Goal: Task Accomplishment & Management: Manage account settings

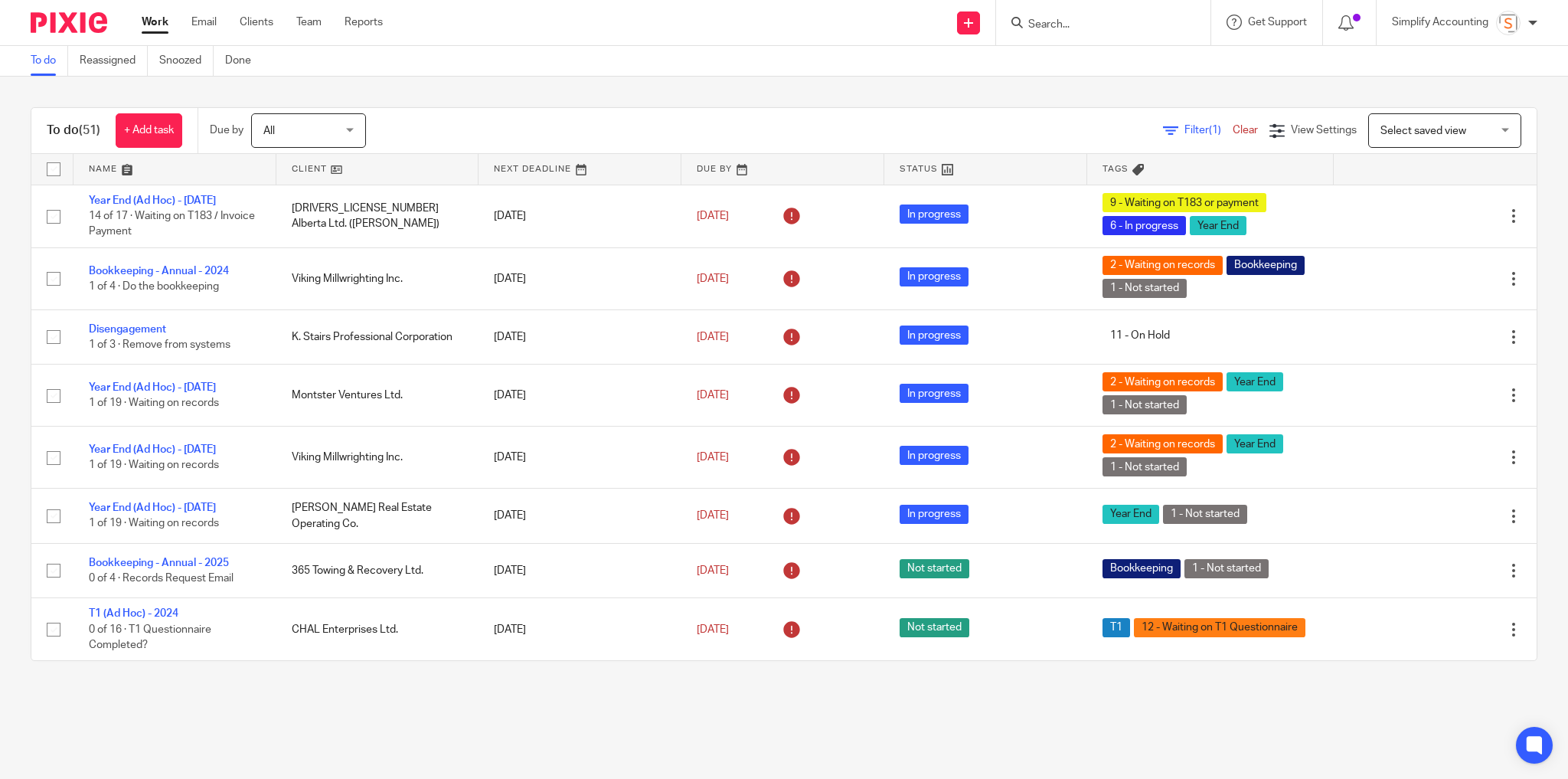
scroll to position [981, 0]
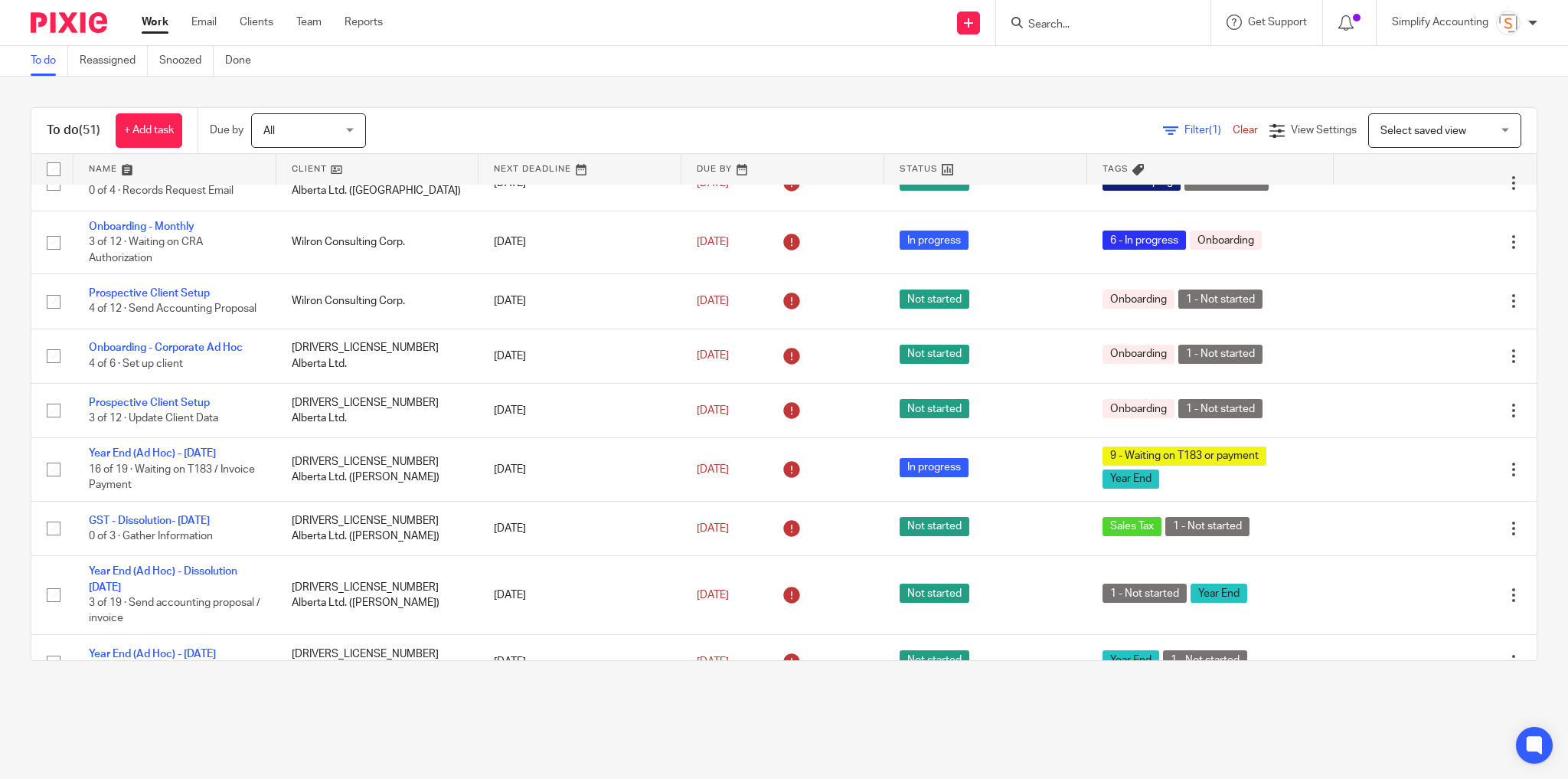
click at [1050, 31] on form at bounding box center [1109, 22] width 163 height 19
click at [1075, 31] on input "Search" at bounding box center [1096, 25] width 138 height 14
type input "780.518.9048"
click at [1190, 21] on div "780.518.9048 No results found. Try searching for the name of a client or contac…" at bounding box center [1103, 22] width 215 height 46
click at [1188, 18] on button "reset" at bounding box center [1183, 20] width 16 height 16
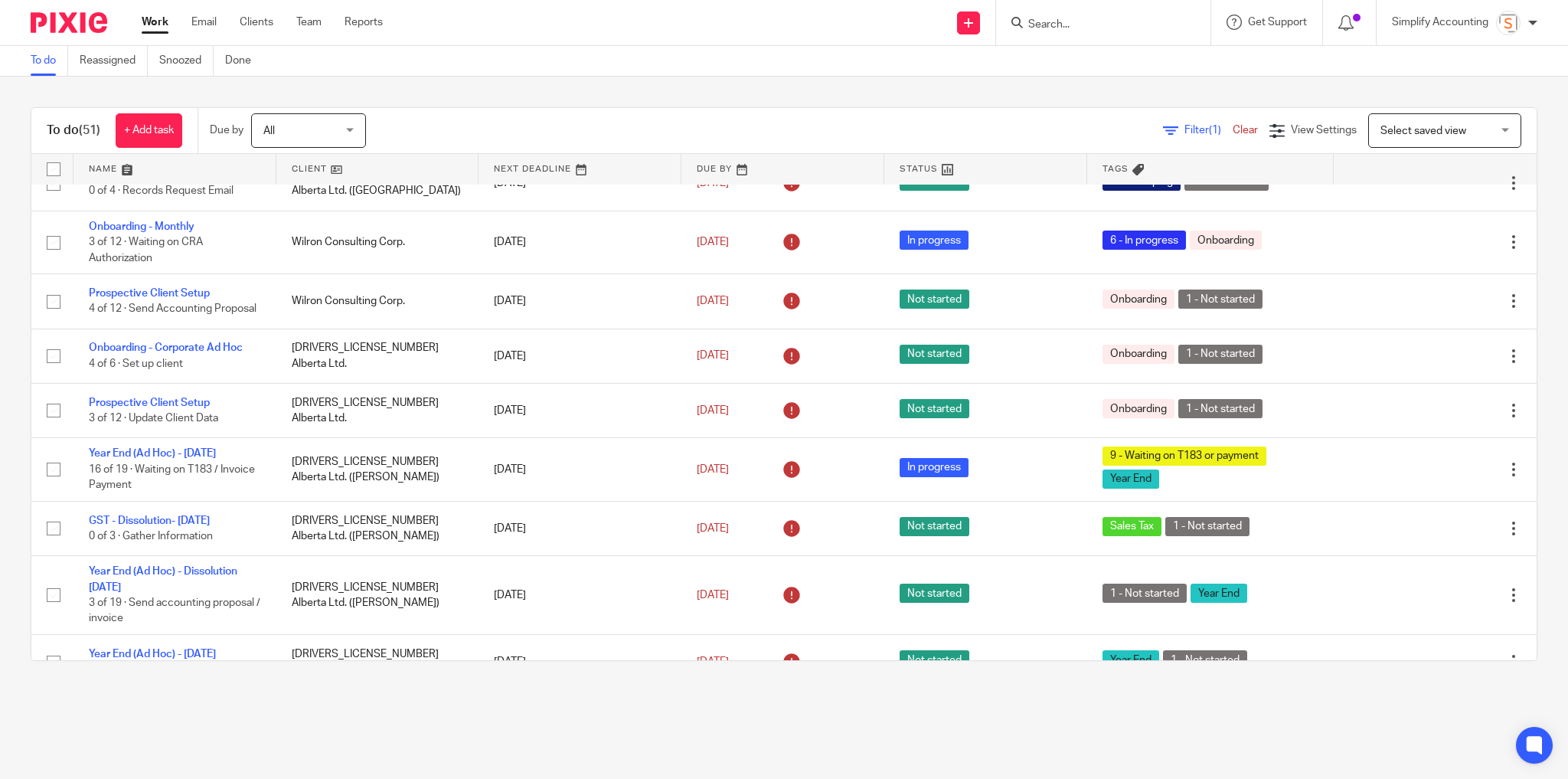
click at [1098, 17] on form at bounding box center [1109, 22] width 163 height 19
click at [1084, 23] on input "Search" at bounding box center [1096, 25] width 138 height 14
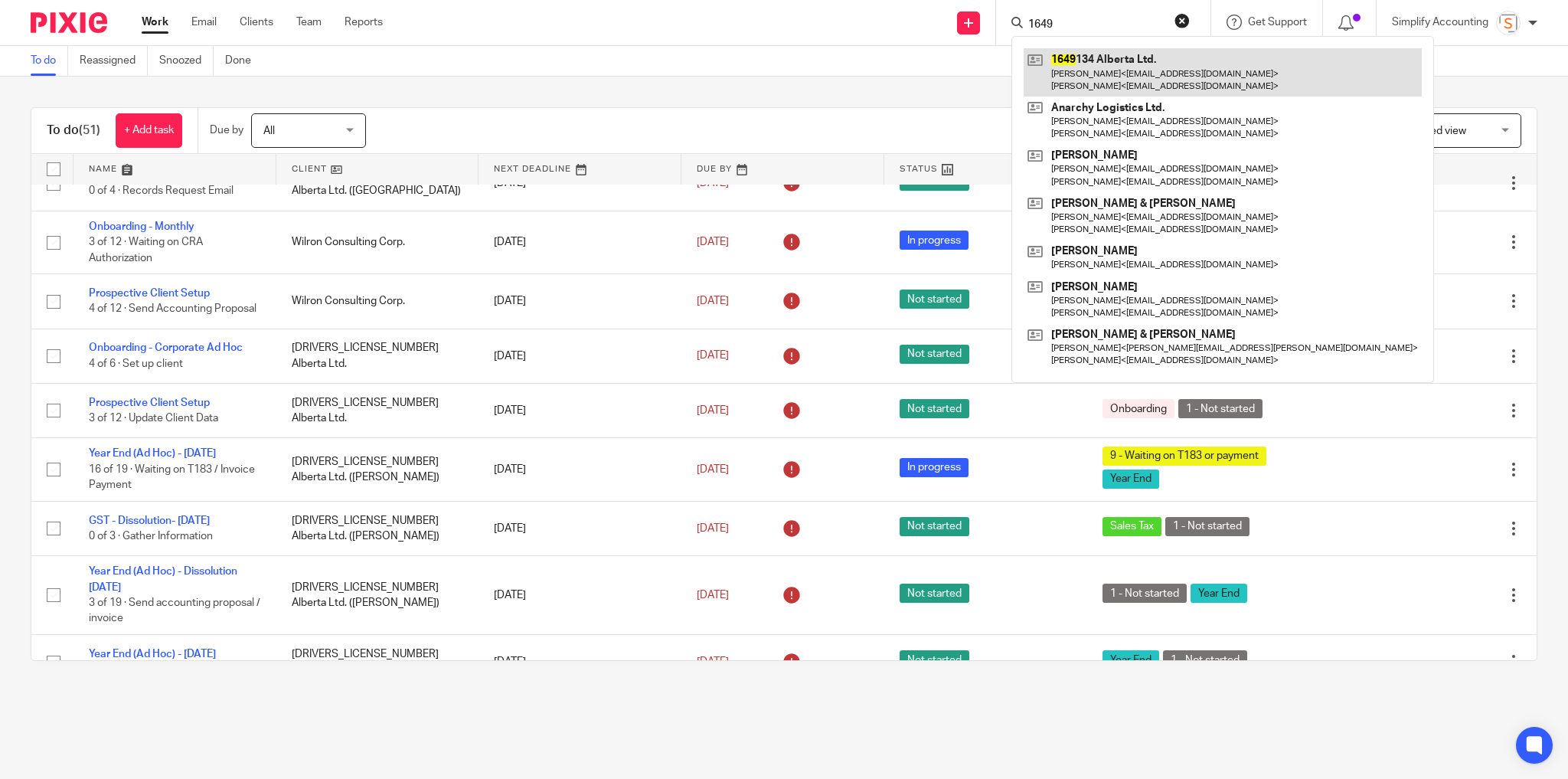
type input "1649"
click at [1066, 65] on link at bounding box center [1223, 72] width 398 height 48
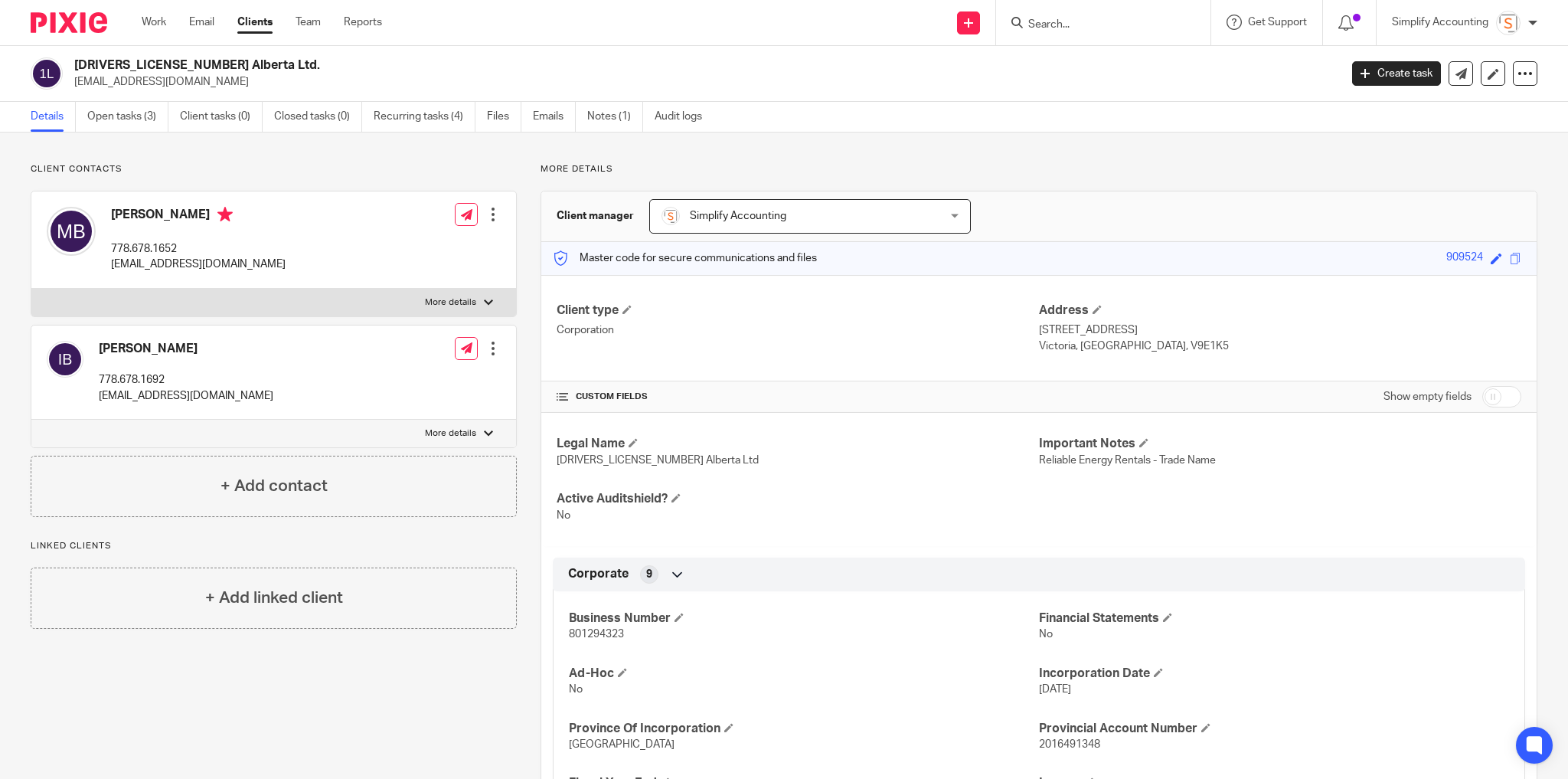
click at [146, 69] on h2 "[DRIVERS_LICENSE_NUMBER] Alberta Ltd." at bounding box center [577, 65] width 1004 height 17
copy div "[DRIVERS_LICENSE_NUMBER] Alberta Ltd."
click at [200, 267] on p "renergyrentals@gmail.com" at bounding box center [198, 264] width 175 height 16
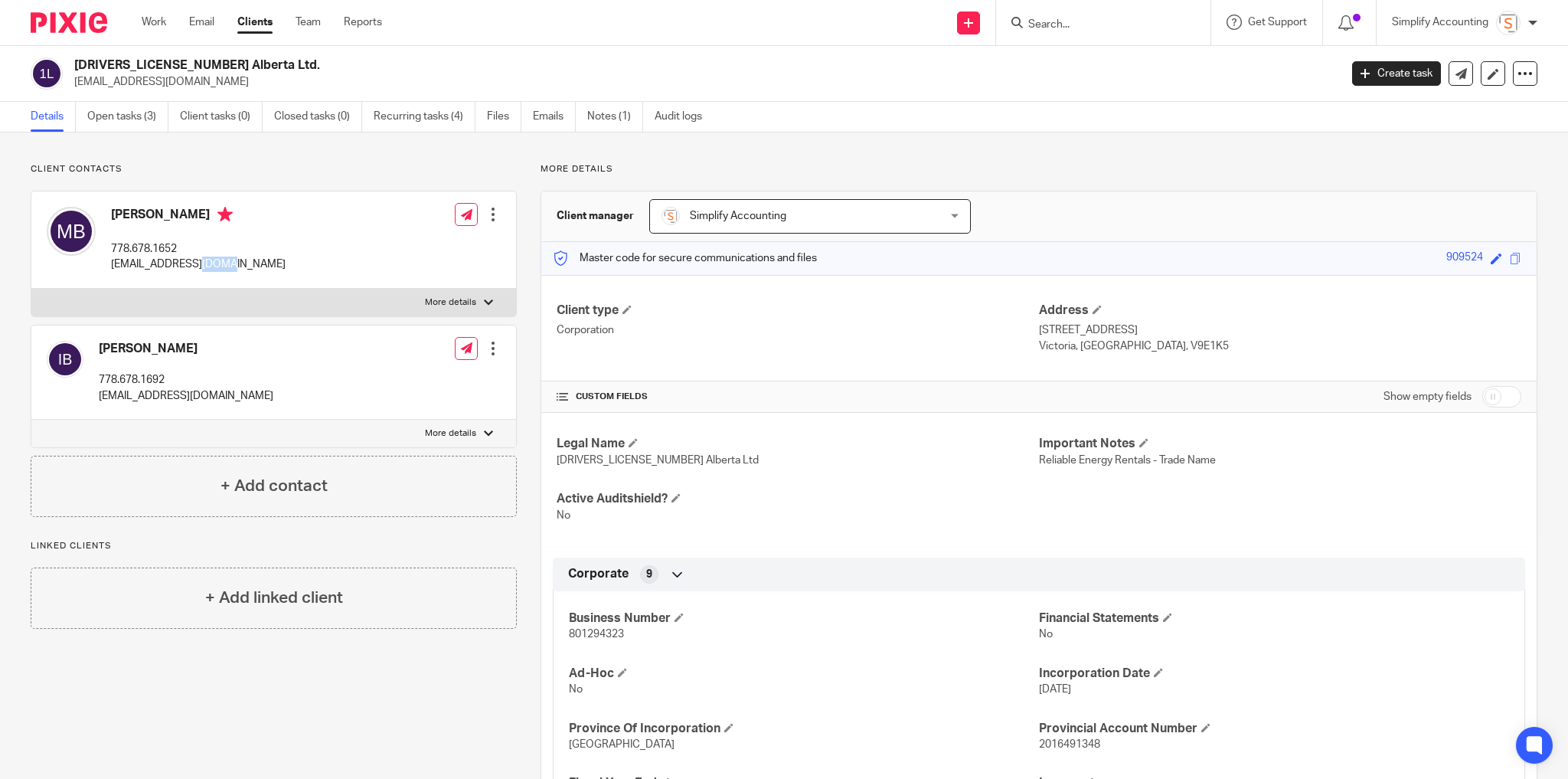
click at [200, 267] on p "renergyrentals@gmail.com" at bounding box center [198, 264] width 175 height 16
copy div "renergyrentals@gmail.com"
click at [150, 249] on p "778.678.1652" at bounding box center [198, 249] width 175 height 16
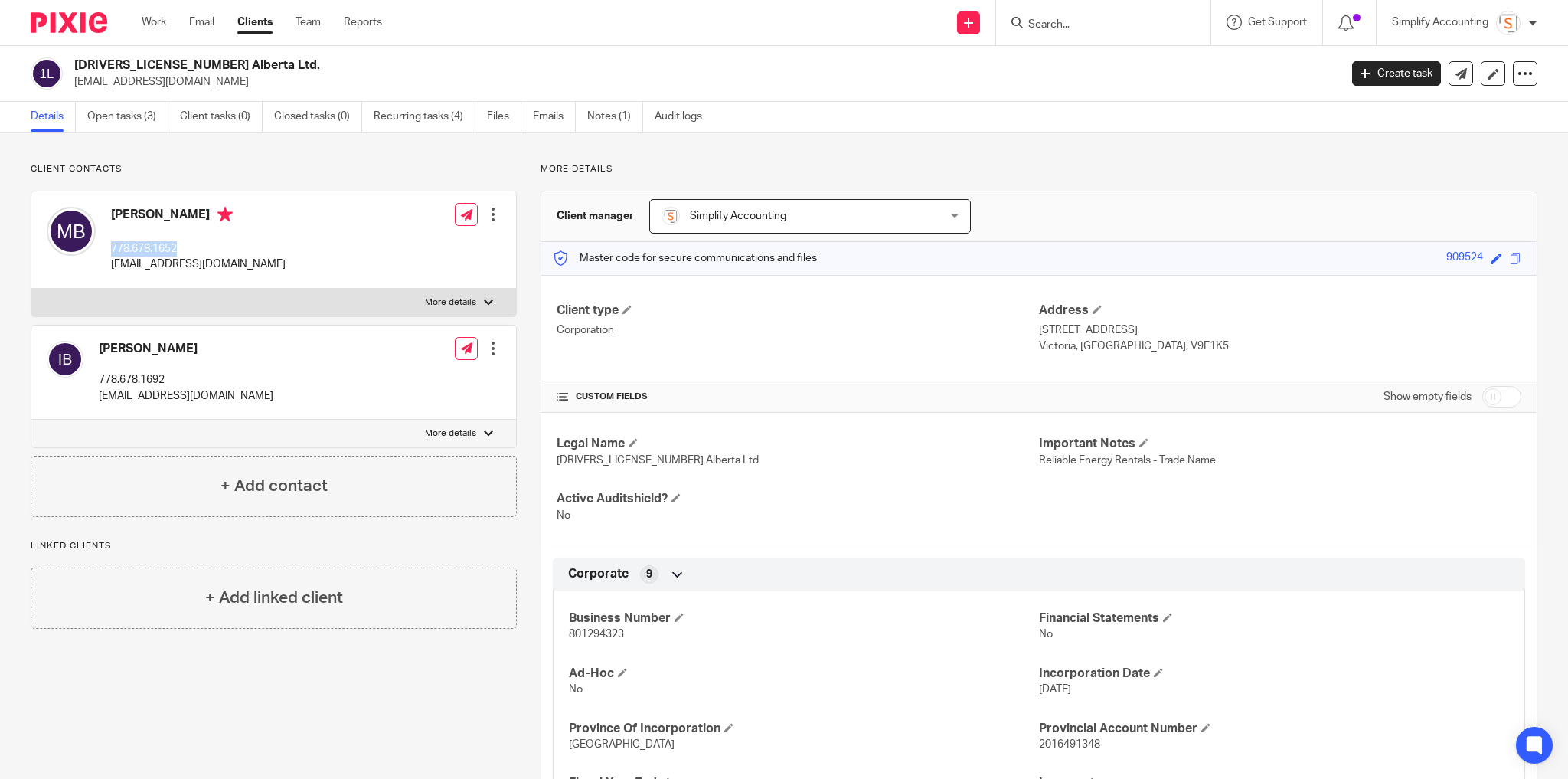
copy p "778.678.1652"
click at [586, 629] on span "801294323" at bounding box center [596, 634] width 55 height 11
copy span "801294323"
click at [1084, 330] on p "166 Estelline Rd" at bounding box center [1280, 330] width 483 height 16
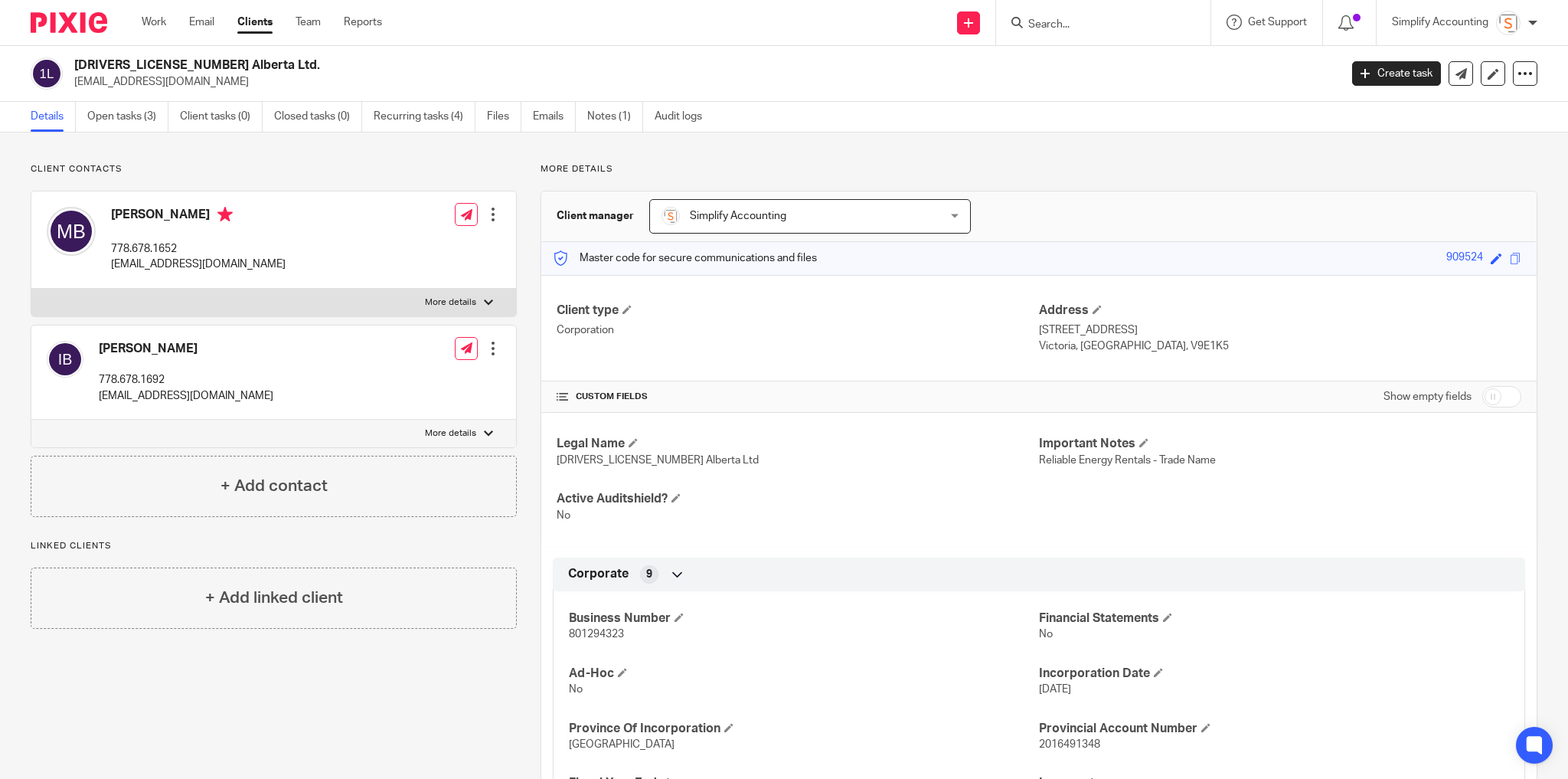
click at [1084, 330] on p "166 Estelline Rd" at bounding box center [1280, 330] width 483 height 16
click at [1083, 330] on p "166 Estelline Rd" at bounding box center [1280, 330] width 483 height 16
copy div "166 Estelline Rd"
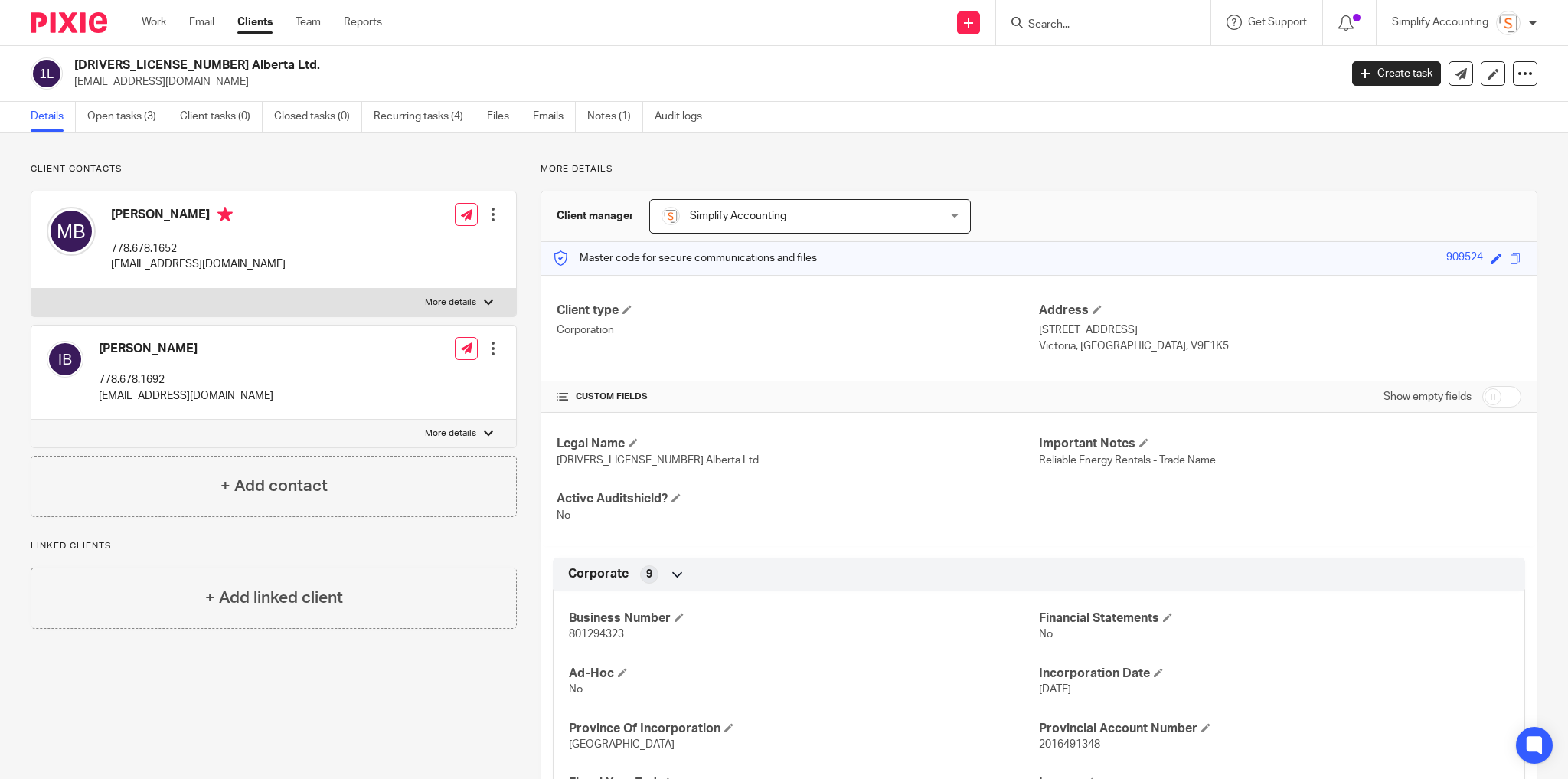
click at [1036, 19] on input "Search" at bounding box center [1096, 25] width 138 height 14
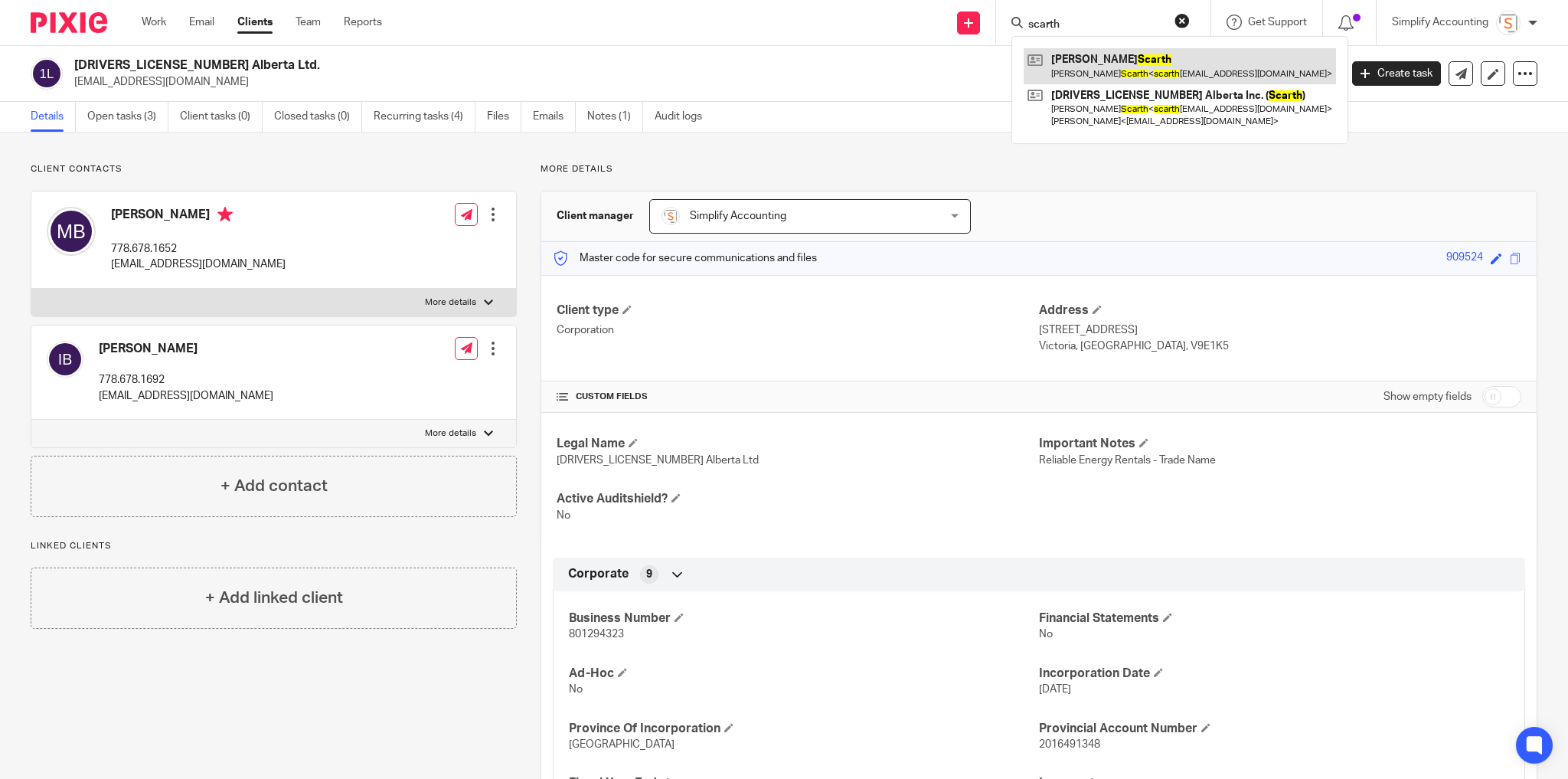
type input "scarth"
click at [1101, 63] on link at bounding box center [1181, 66] width 313 height 35
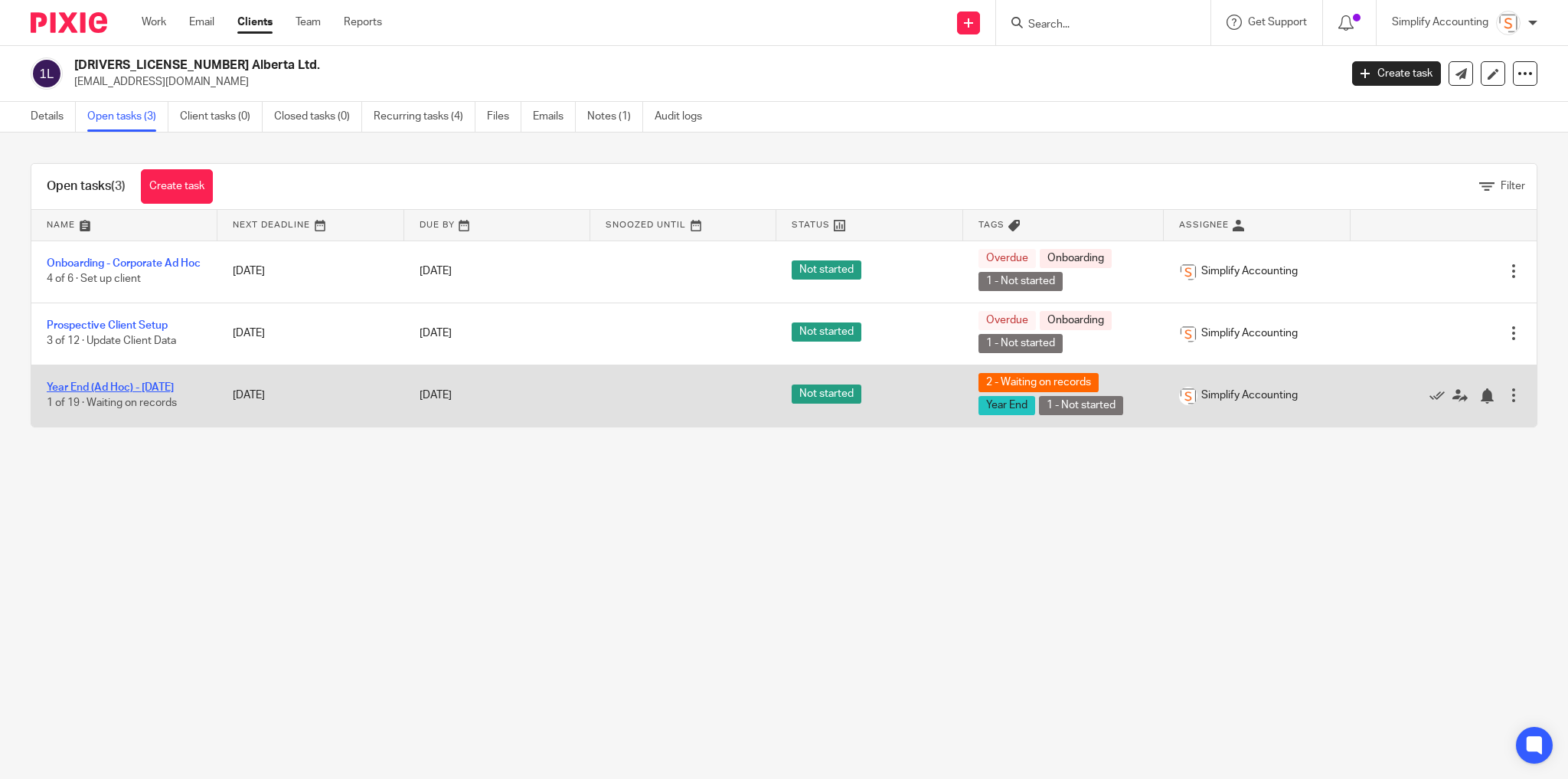
drag, startPoint x: 52, startPoint y: 383, endPoint x: 100, endPoint y: 380, distance: 48.1
click at [52, 383] on link "Year End (Ad Hoc) - [DATE]" at bounding box center [110, 388] width 127 height 11
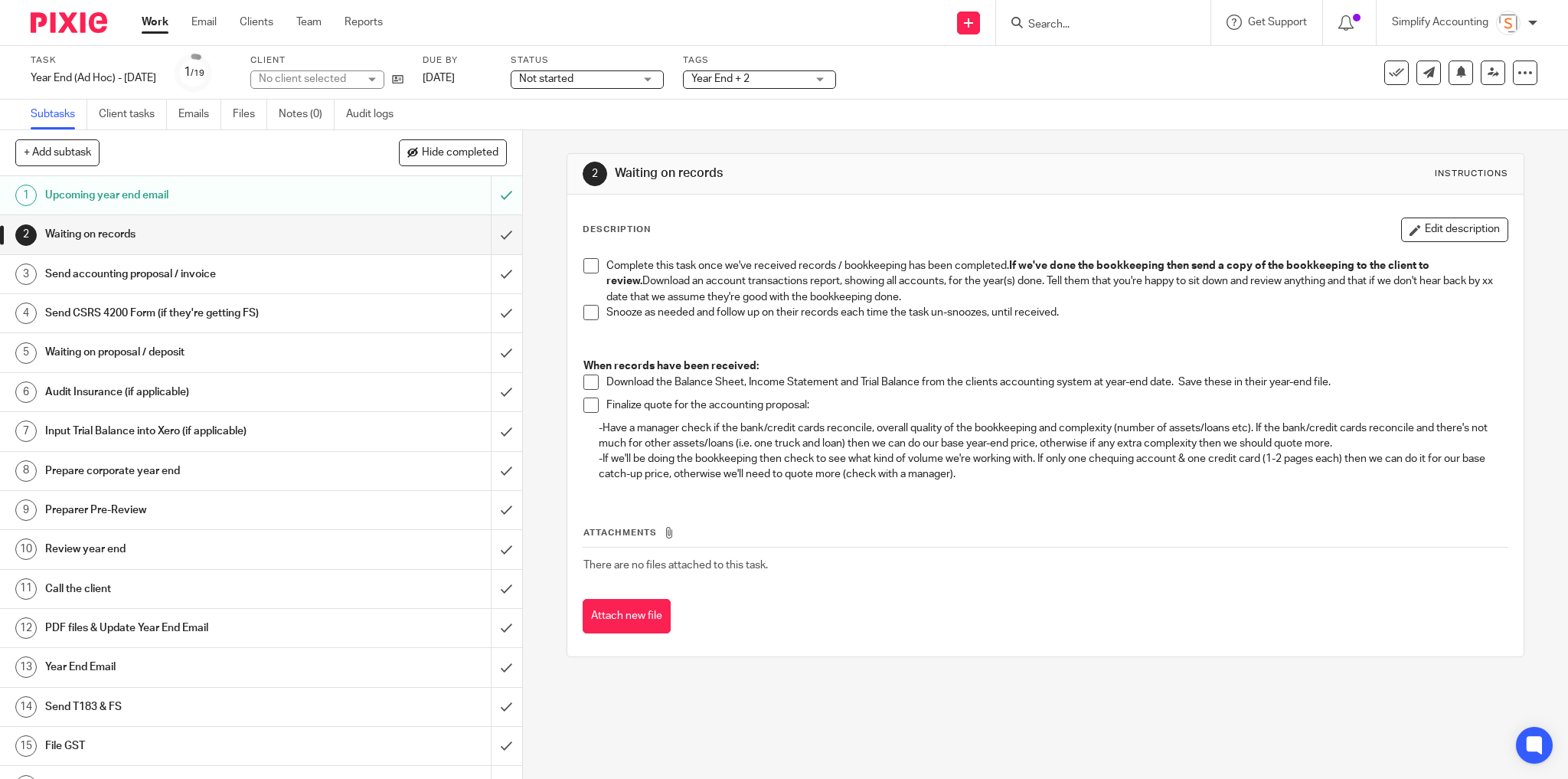
click at [584, 264] on span at bounding box center [591, 266] width 16 height 16
click at [499, 234] on input "submit" at bounding box center [261, 234] width 522 height 38
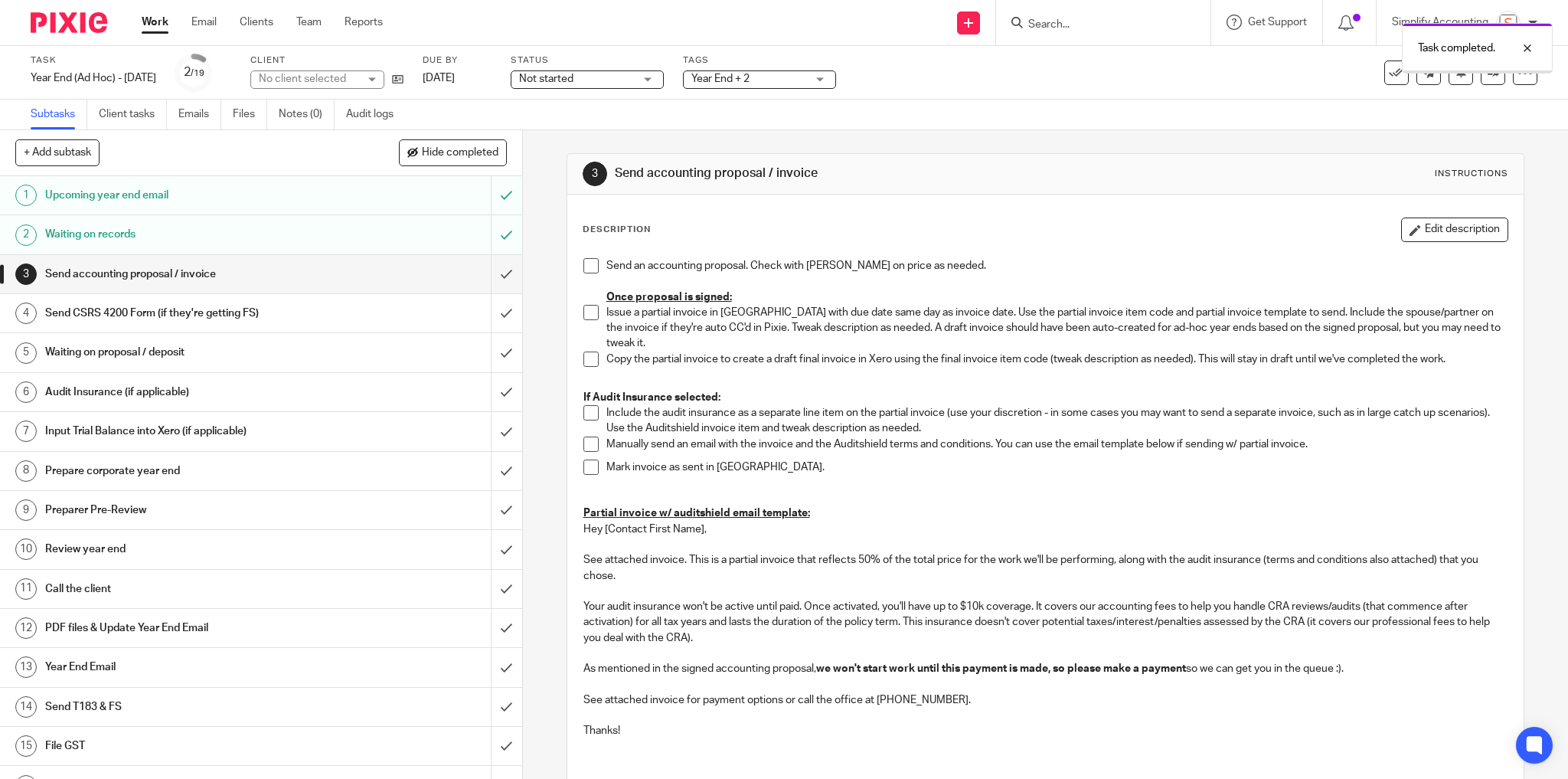
click at [836, 76] on div "Year End + 2" at bounding box center [760, 80] width 153 height 18
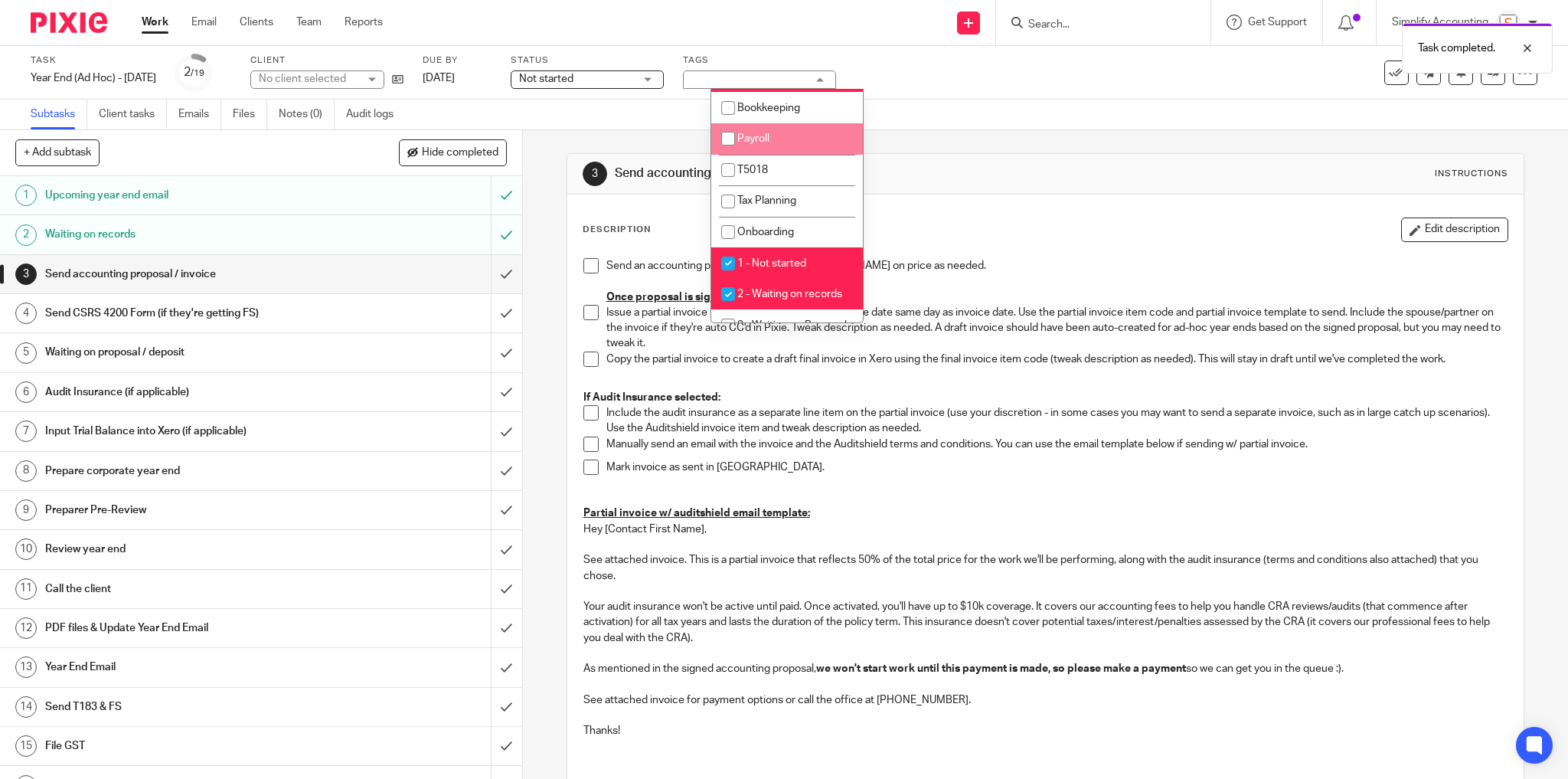
scroll to position [307, 0]
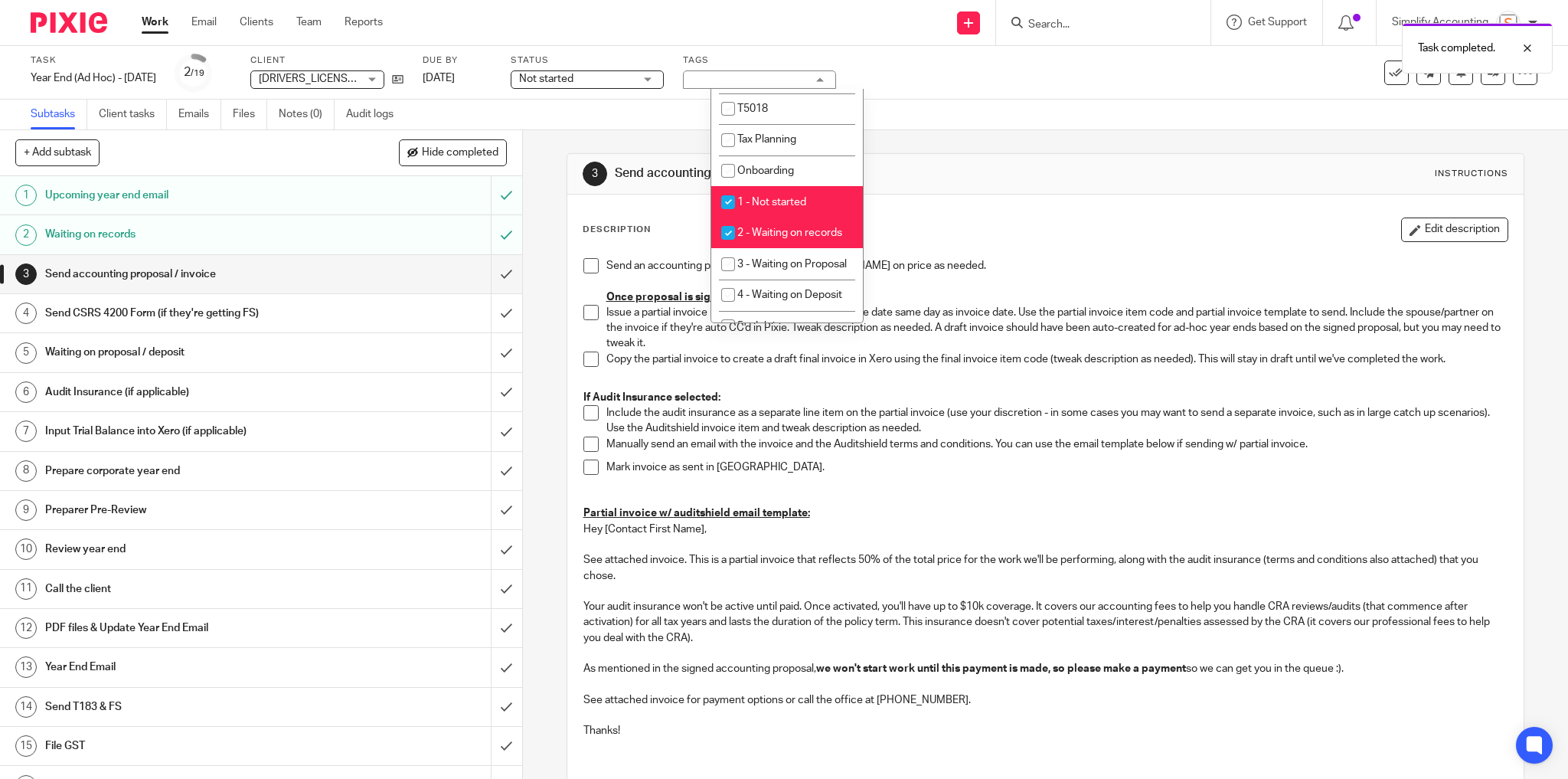
click at [820, 238] on span "2 - Waiting on records" at bounding box center [790, 232] width 105 height 11
checkbox input "false"
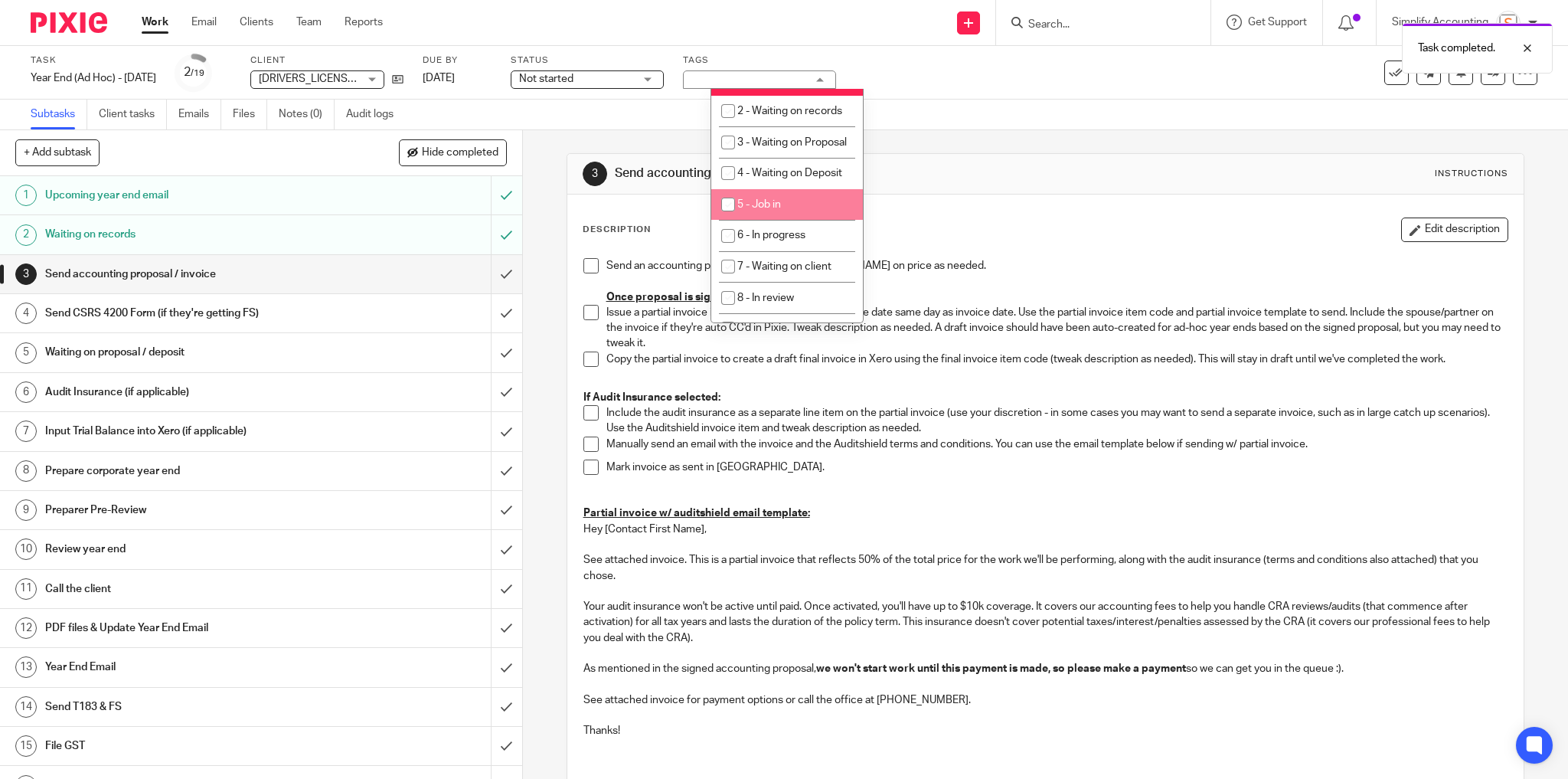
scroll to position [429, 0]
click at [807, 178] on span "4 - Waiting on Deposit" at bounding box center [790, 172] width 105 height 11
checkbox input "true"
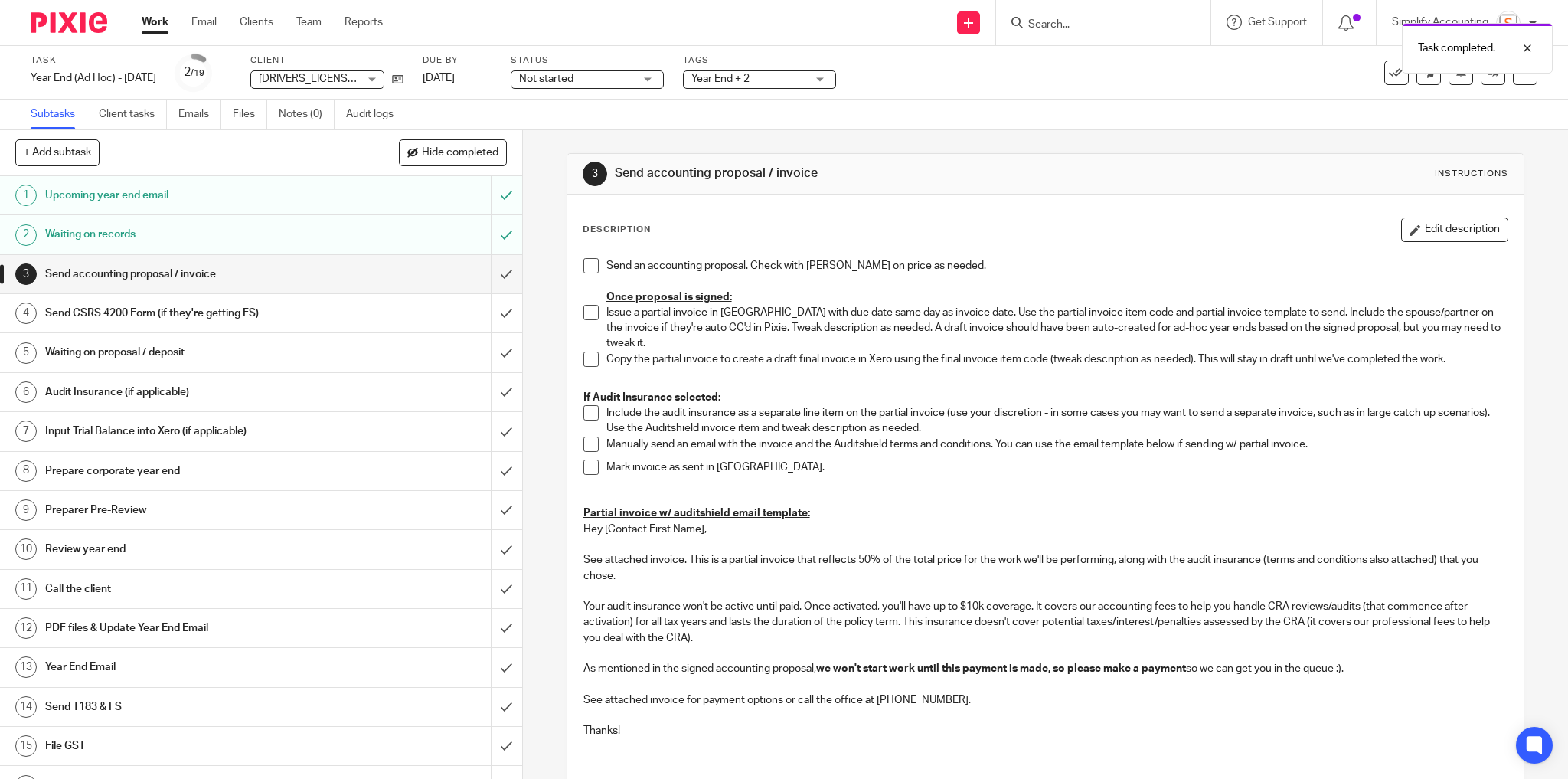
click at [908, 85] on div "Task Year End (Ad Hoc) - [DATE] Save Year End (Ad Hoc) - [DATE] 2 /19 Client [D…" at bounding box center [659, 73] width 1256 height 37
click at [589, 263] on span at bounding box center [591, 266] width 16 height 16
click at [584, 352] on span at bounding box center [591, 359] width 16 height 16
click at [497, 270] on input "submit" at bounding box center [261, 274] width 522 height 38
click at [495, 312] on input "submit" at bounding box center [261, 313] width 522 height 38
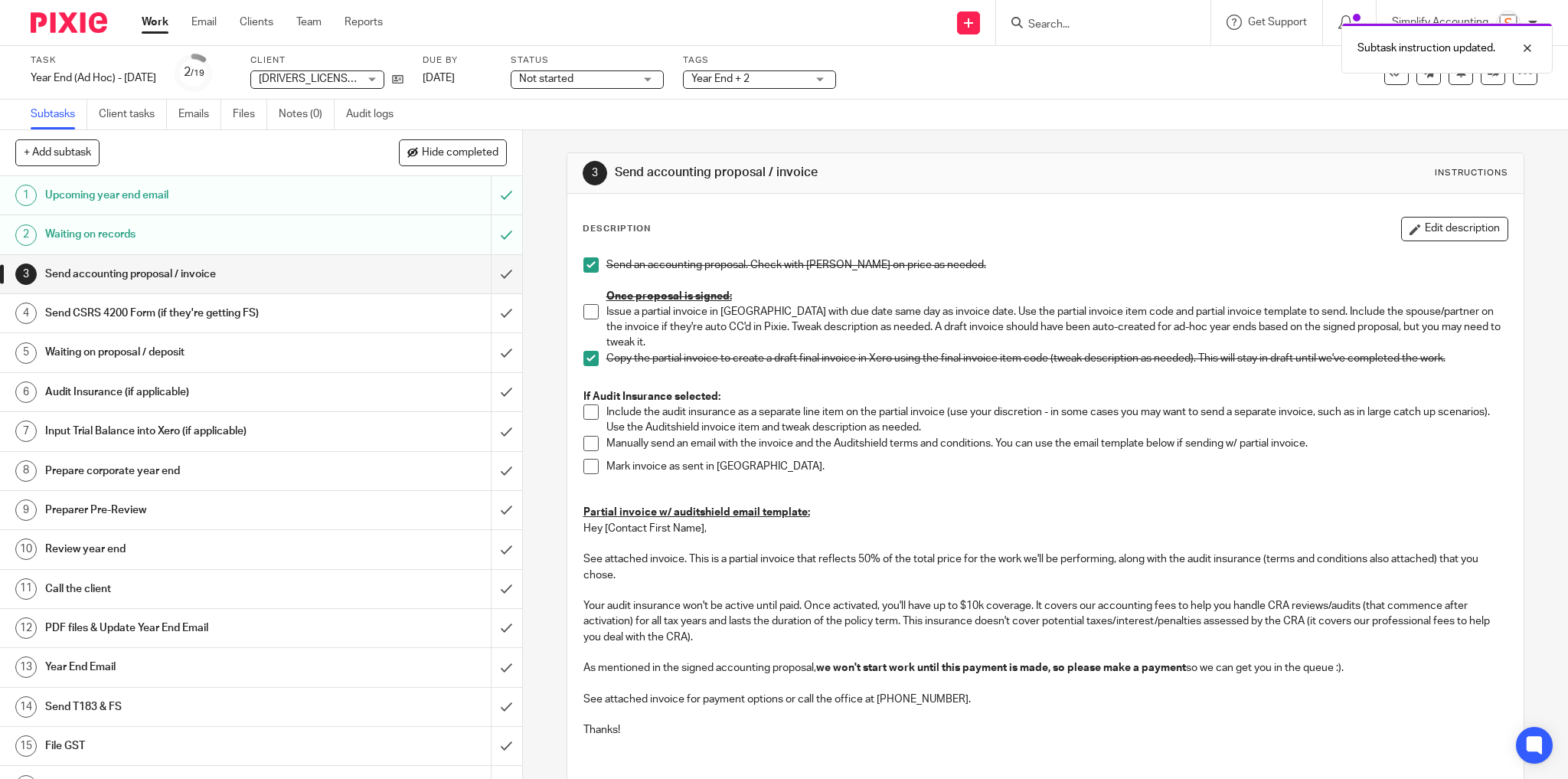
scroll to position [0, 0]
click at [355, 317] on div "Send CSRS 4200 Form (if they're getting FS)" at bounding box center [260, 314] width 430 height 23
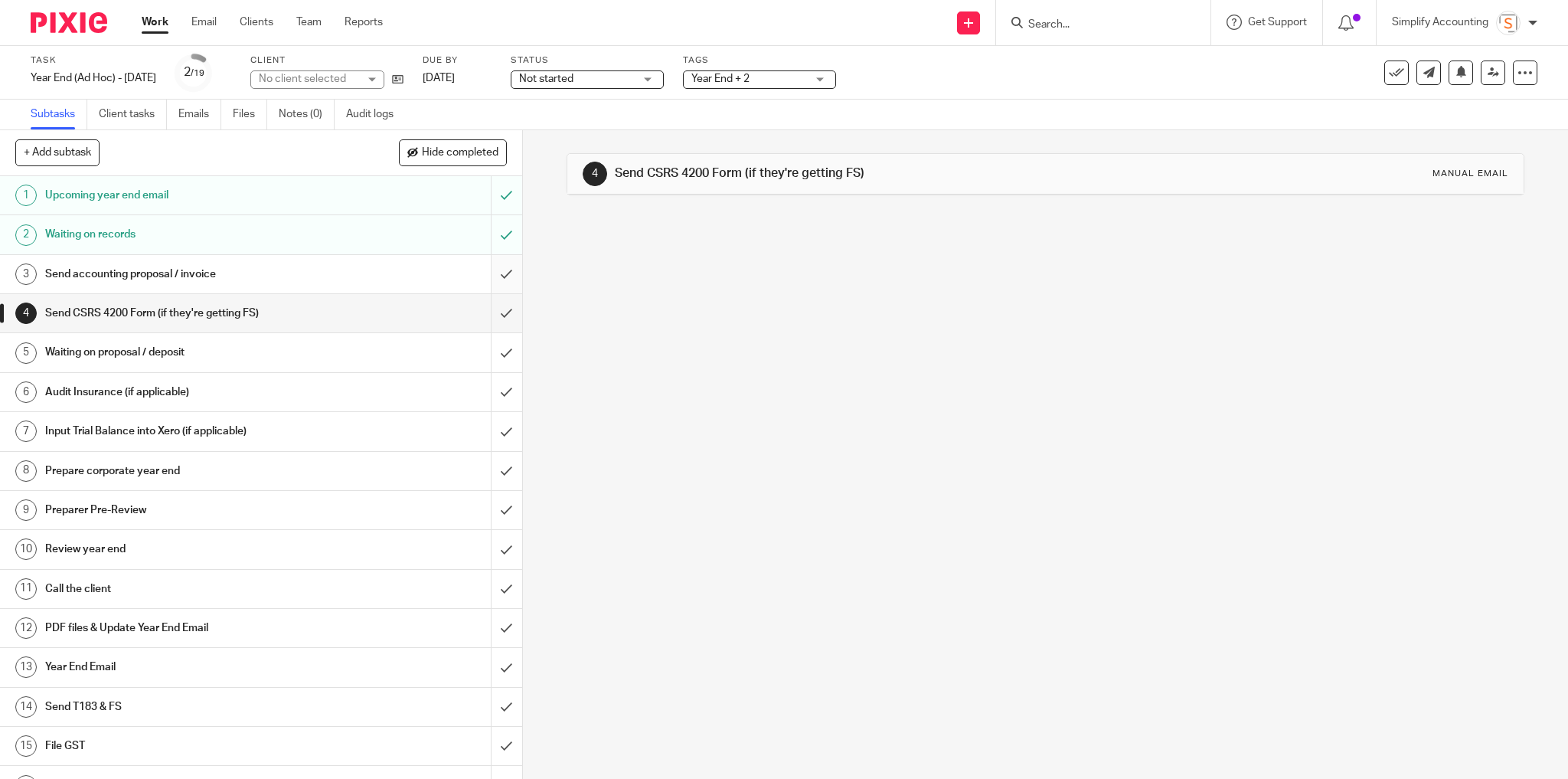
click at [493, 270] on input "submit" at bounding box center [261, 274] width 522 height 38
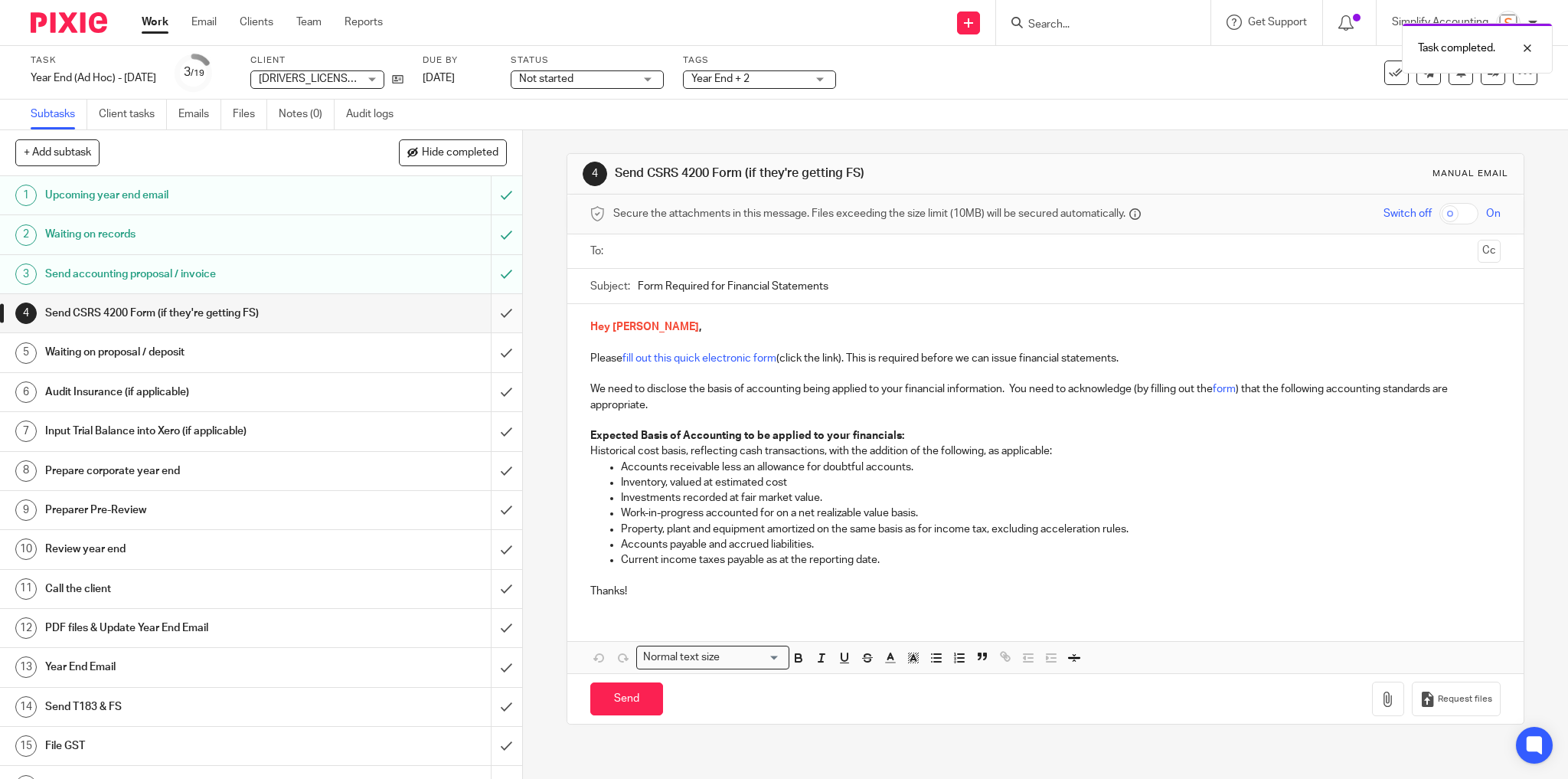
click at [491, 312] on input "submit" at bounding box center [261, 313] width 522 height 38
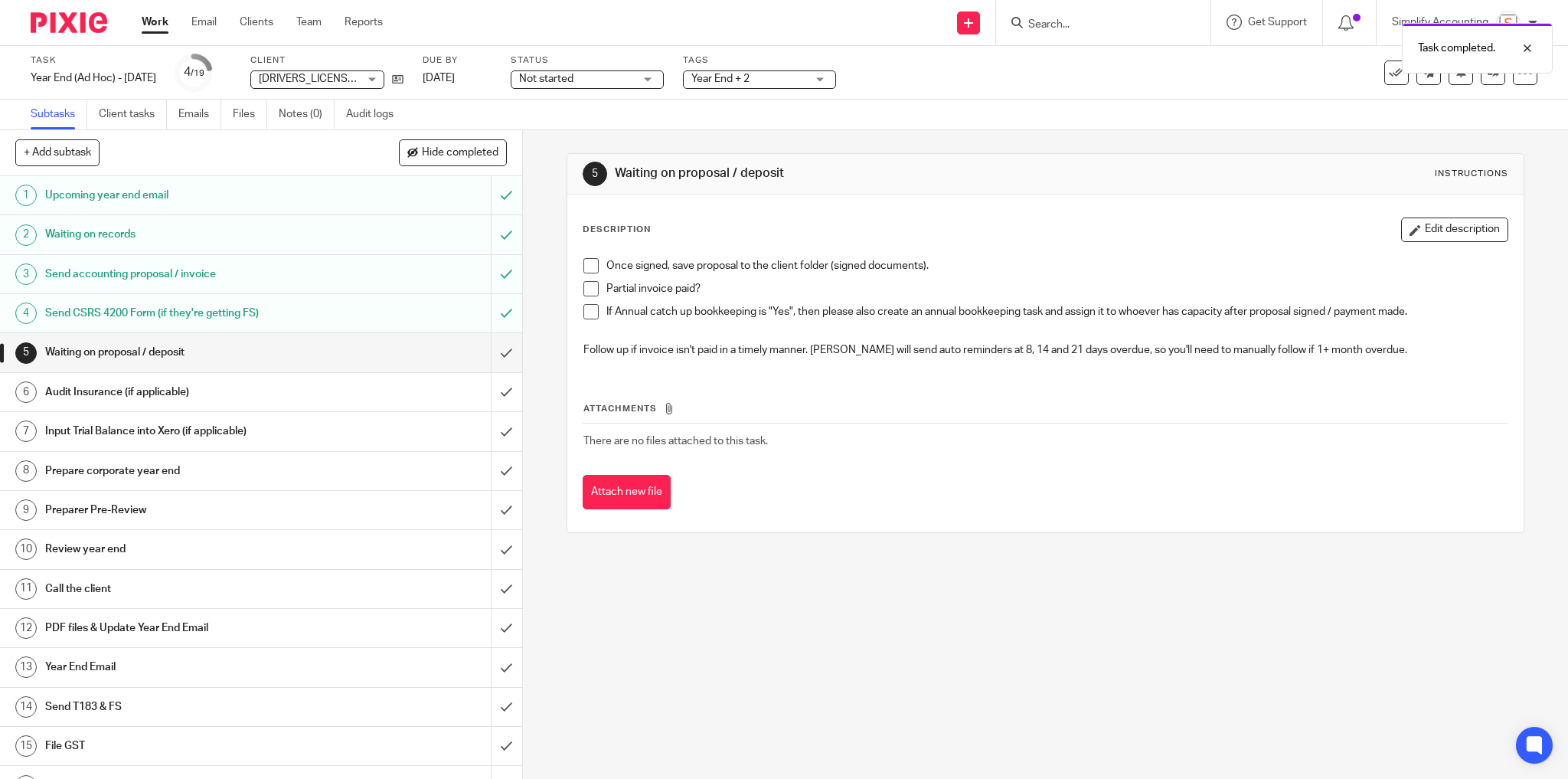
click at [589, 260] on span at bounding box center [591, 266] width 16 height 16
click at [495, 393] on input "submit" at bounding box center [261, 391] width 522 height 38
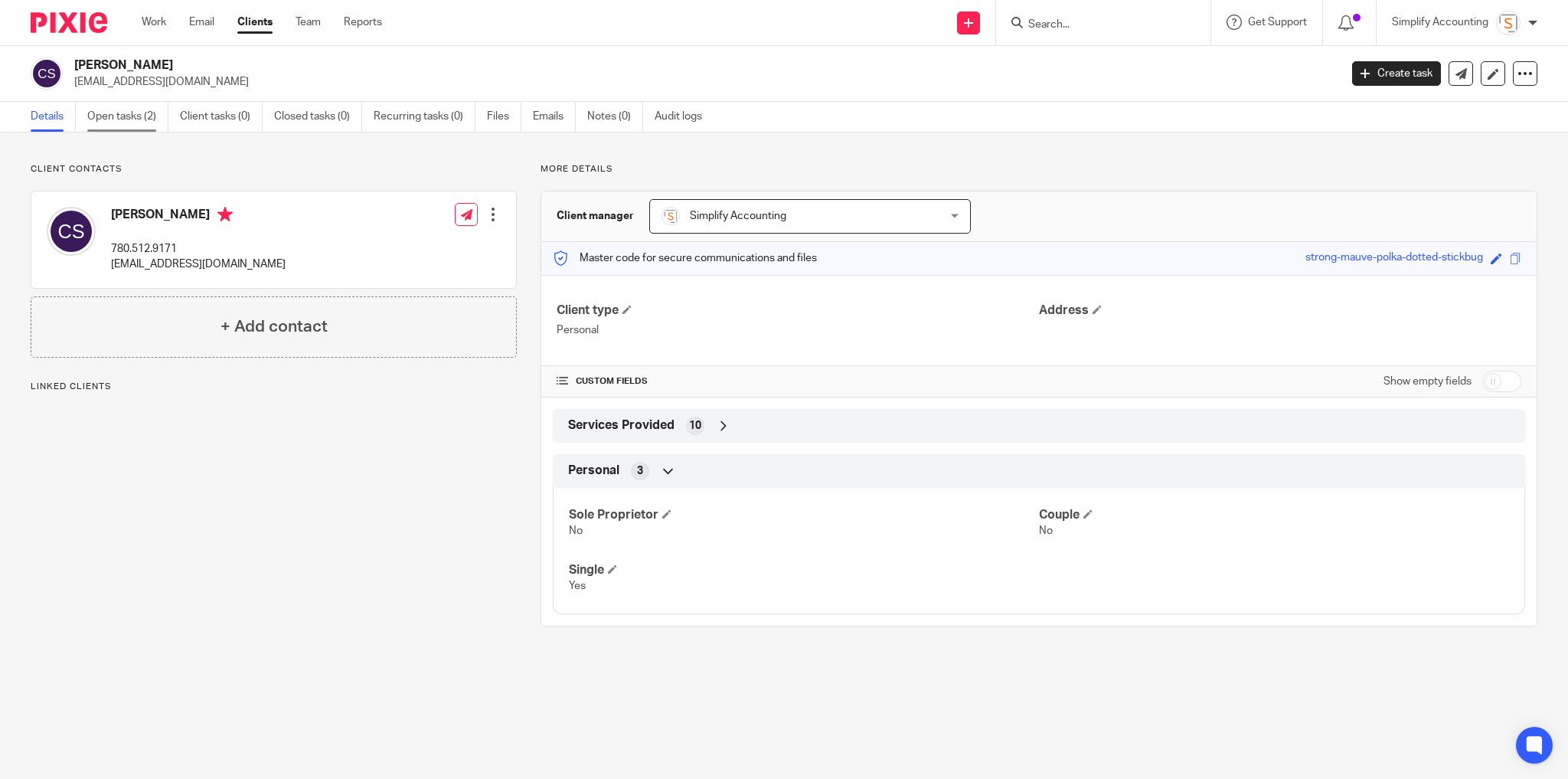
click at [132, 115] on link "Open tasks (2)" at bounding box center [128, 117] width 82 height 30
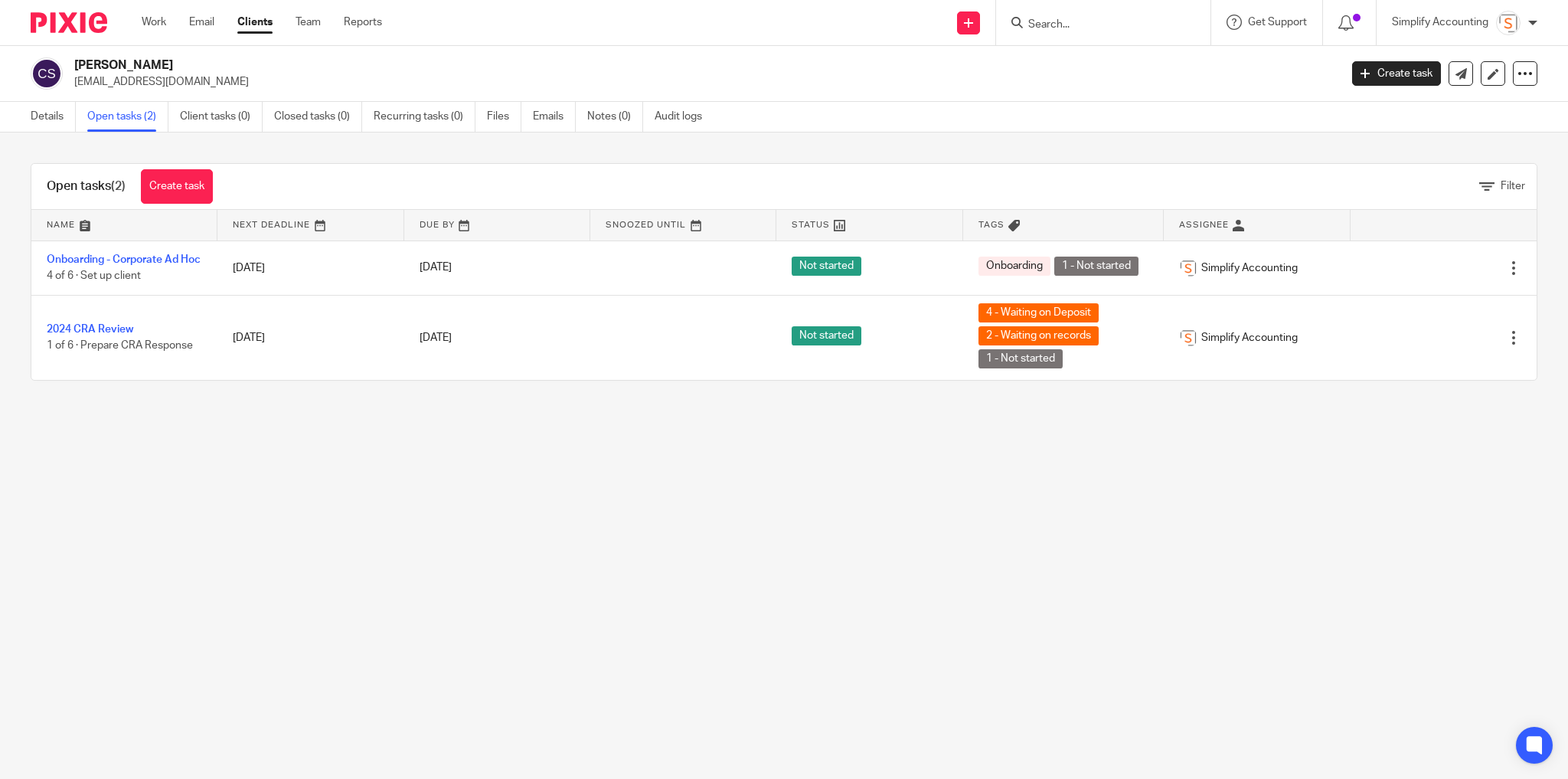
click at [1055, 27] on input "Search" at bounding box center [1096, 25] width 138 height 14
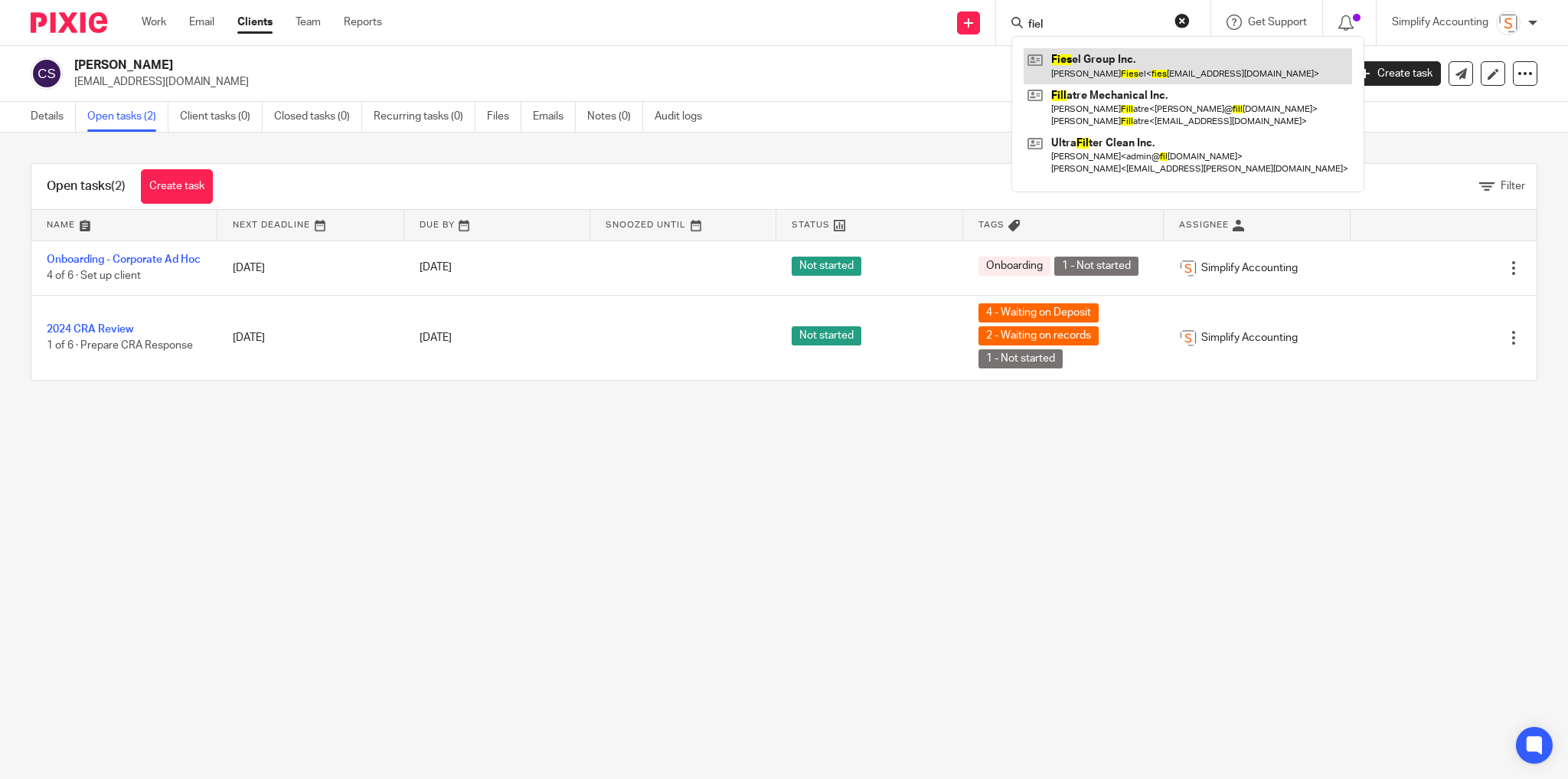
type input "fiel"
click at [1083, 64] on link at bounding box center [1188, 66] width 328 height 35
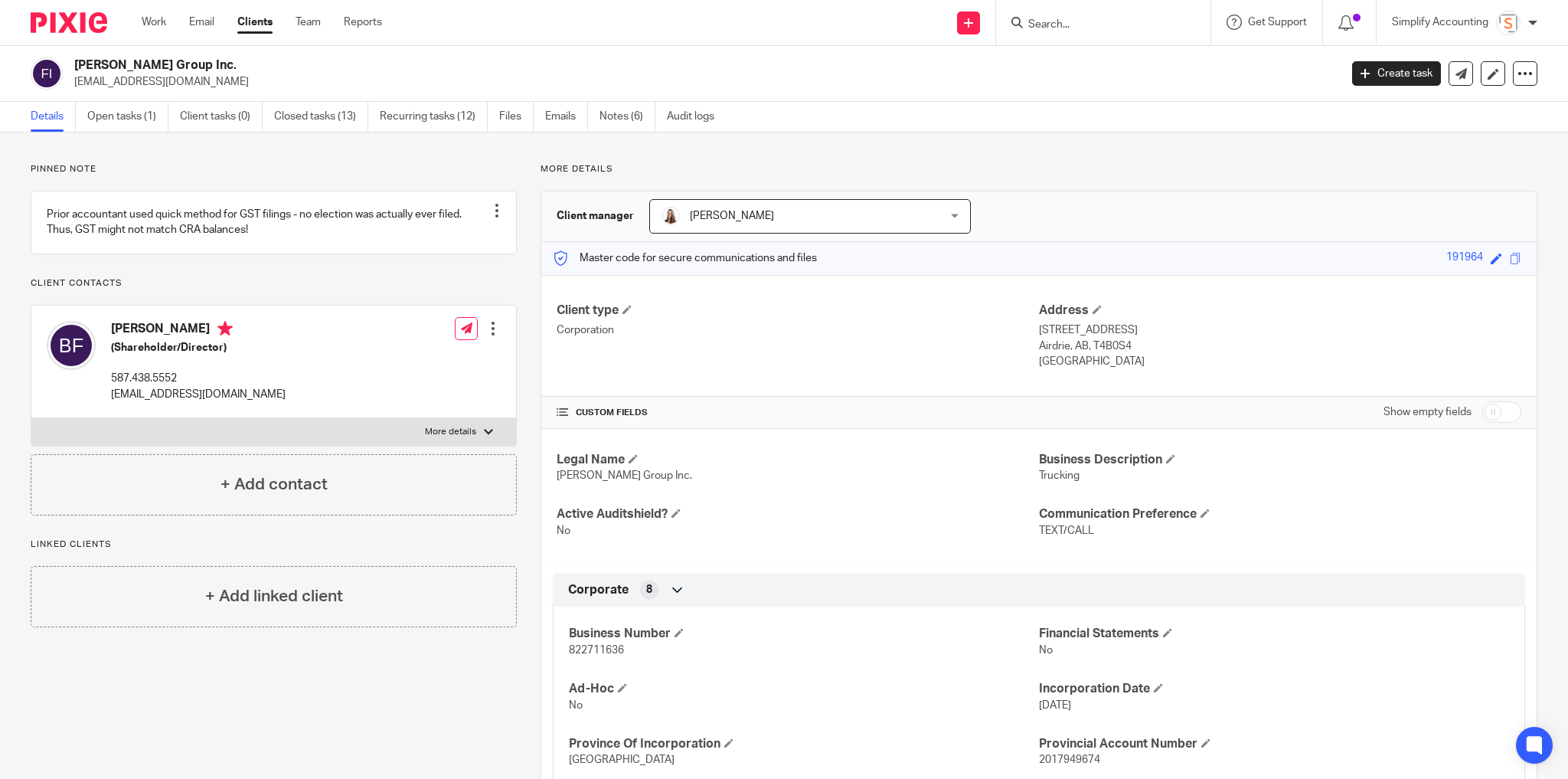
click at [1101, 23] on input "Search" at bounding box center [1096, 25] width 138 height 14
type input "164"
click at [1126, 80] on link at bounding box center [1153, 72] width 259 height 48
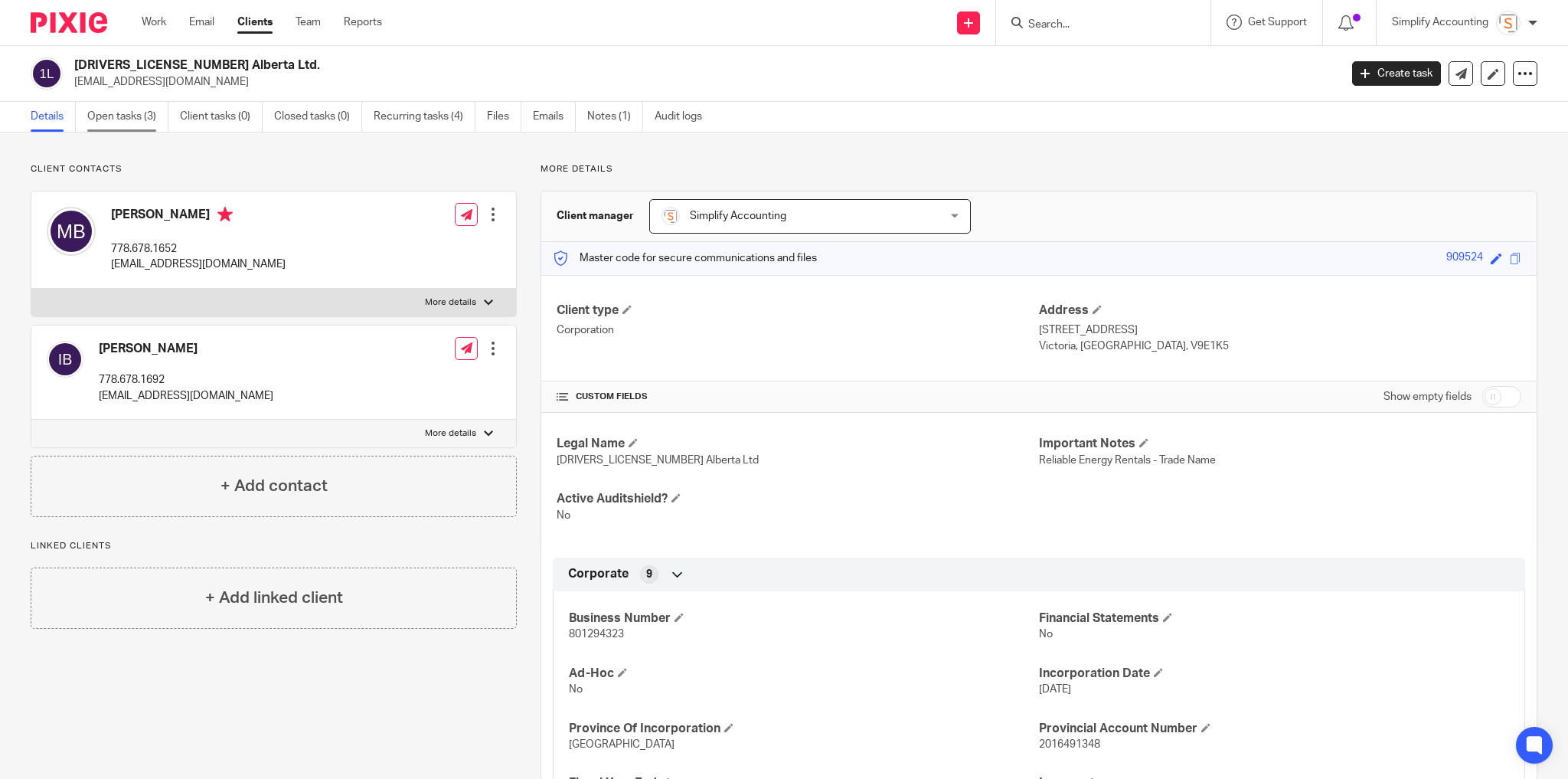
click at [126, 114] on link "Open tasks (3)" at bounding box center [128, 117] width 82 height 30
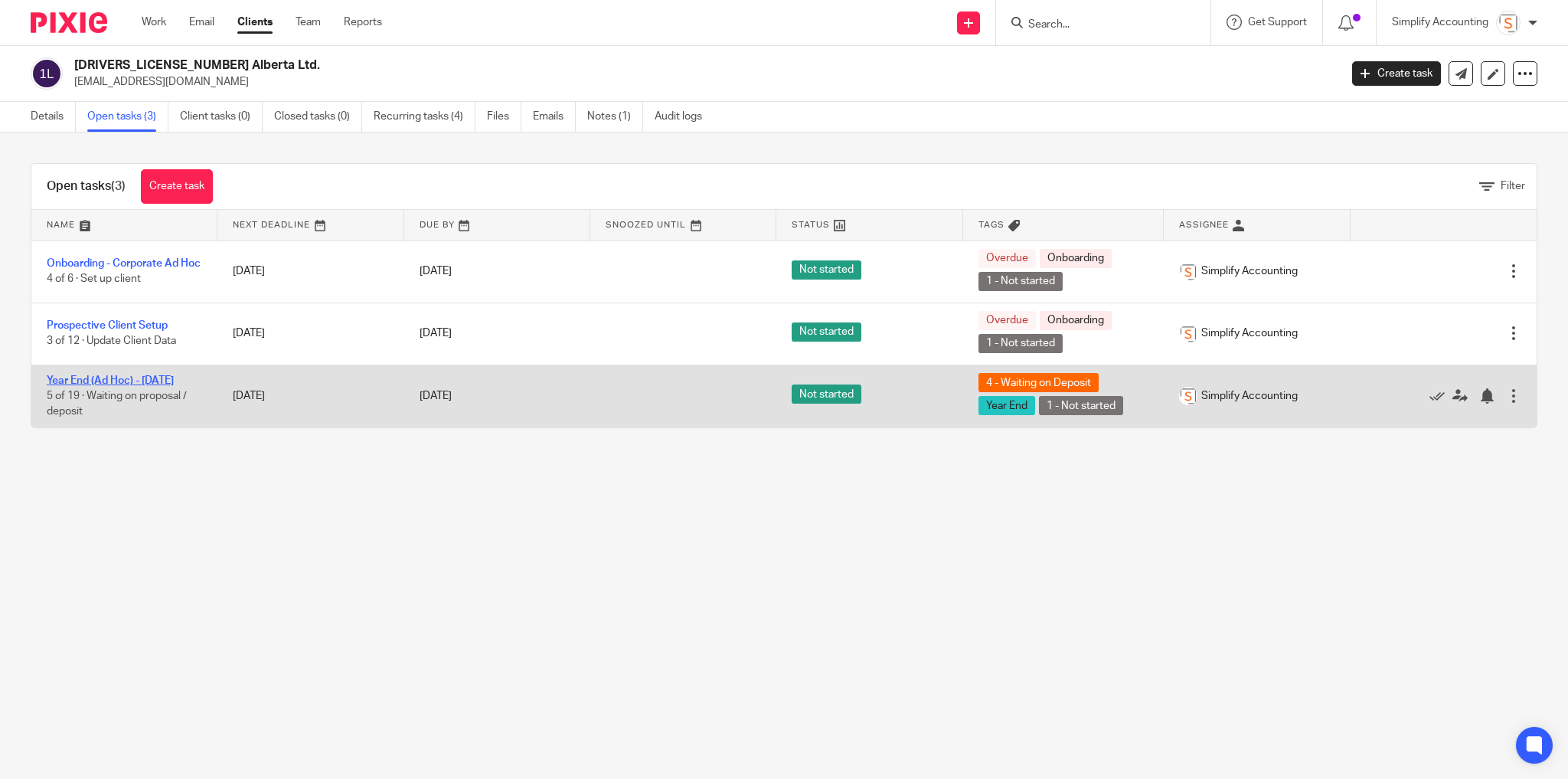
click at [67, 376] on link "Year End (Ad Hoc) - [DATE]" at bounding box center [110, 381] width 127 height 11
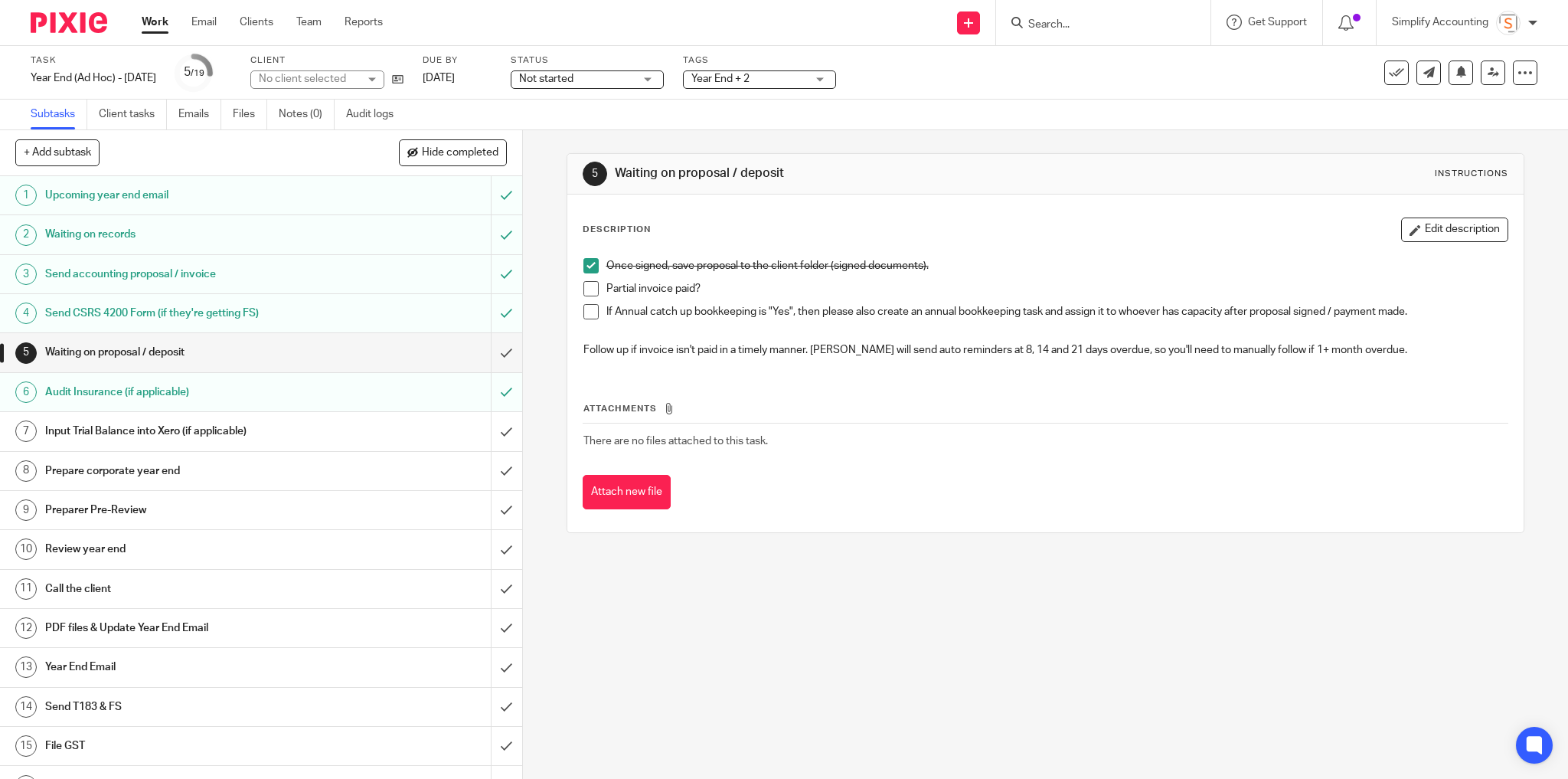
click at [590, 288] on span at bounding box center [591, 288] width 16 height 16
click at [496, 351] on input "submit" at bounding box center [261, 352] width 522 height 38
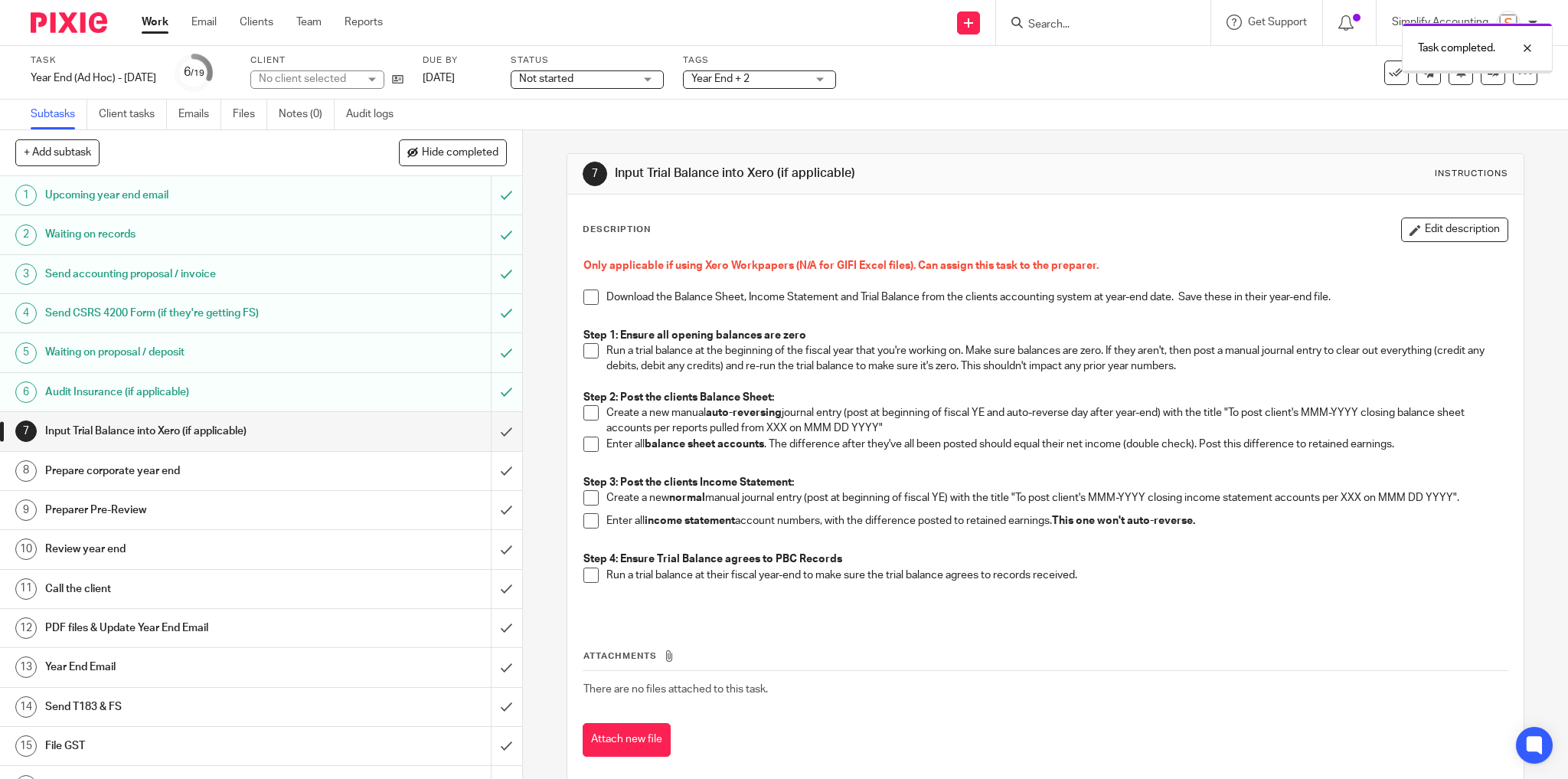
click at [773, 85] on span "Year End + 2" at bounding box center [749, 79] width 115 height 17
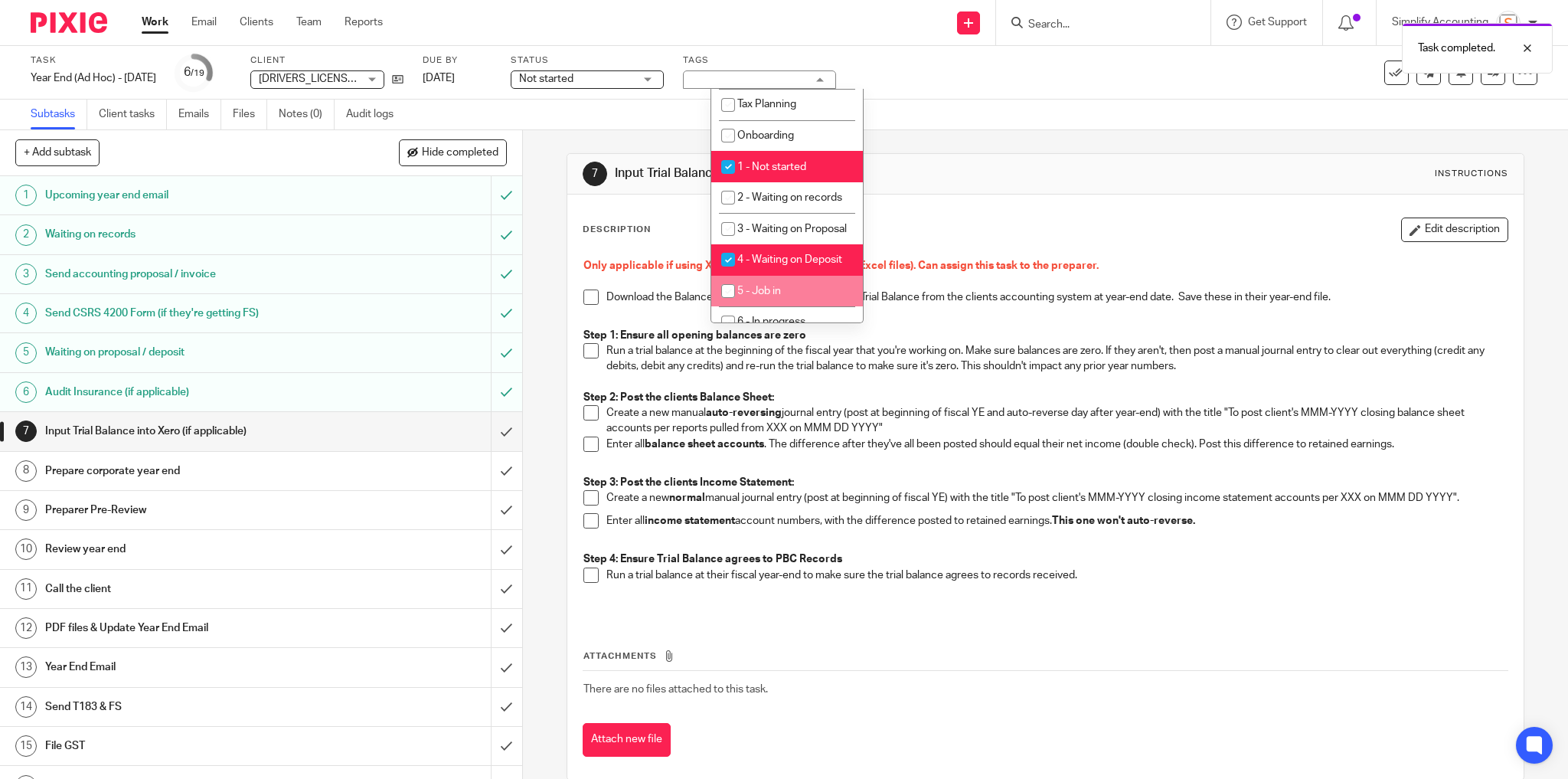
scroll to position [429, 0]
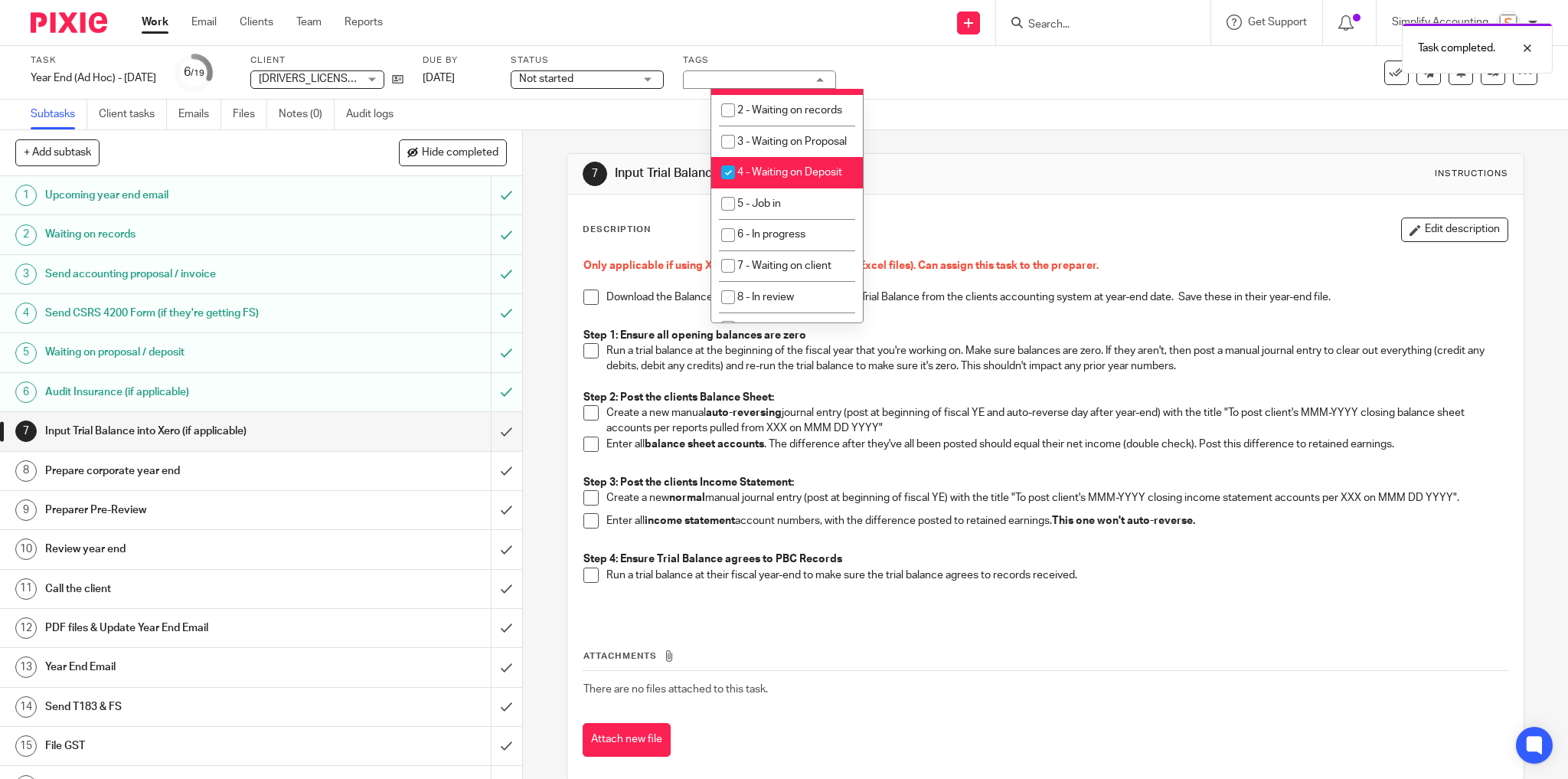
click at [762, 178] on span "4 - Waiting on Deposit" at bounding box center [790, 172] width 105 height 11
checkbox input "false"
click at [763, 209] on span "5 - Job in" at bounding box center [759, 203] width 44 height 11
checkbox input "true"
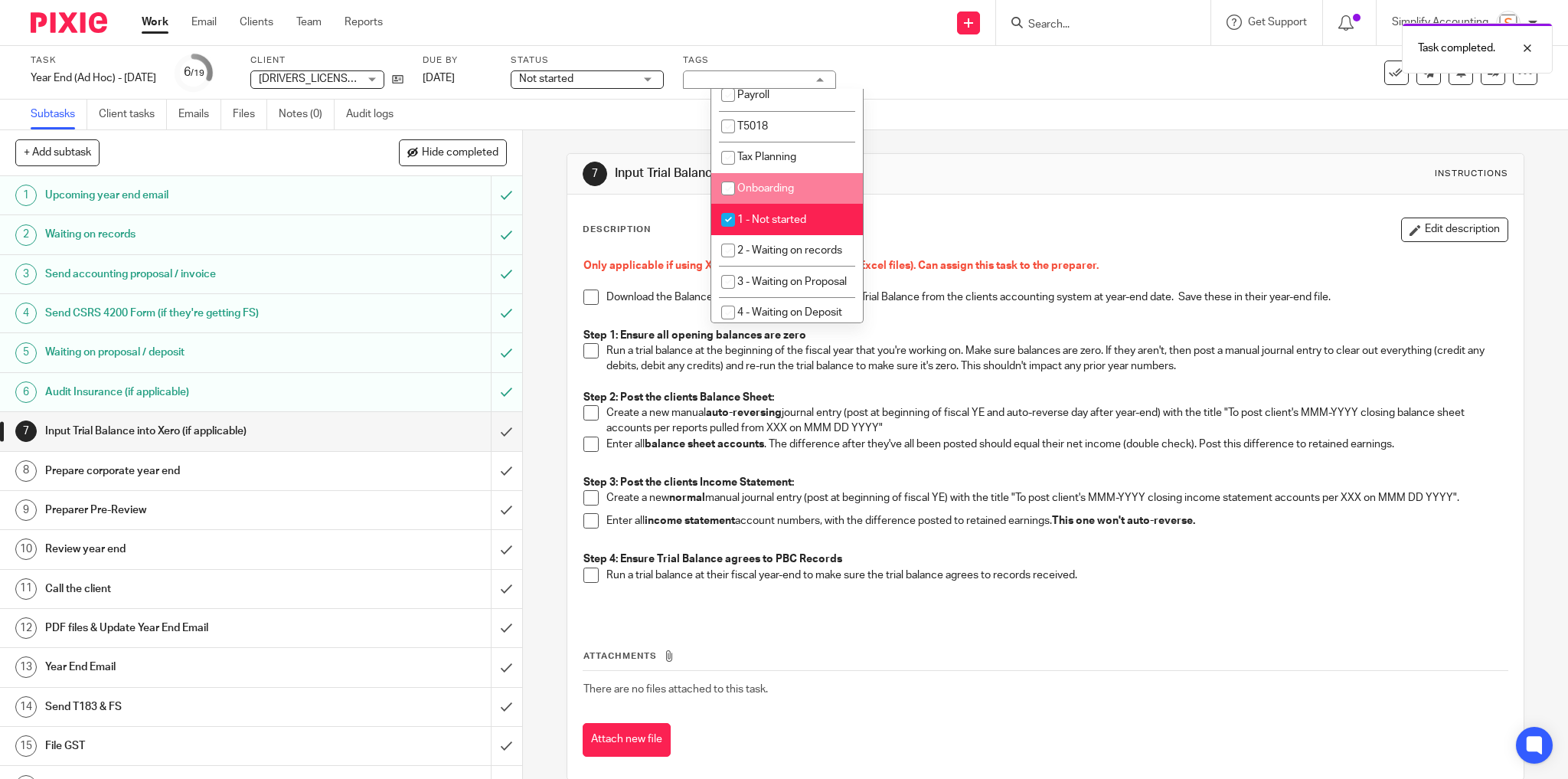
scroll to position [307, 0]
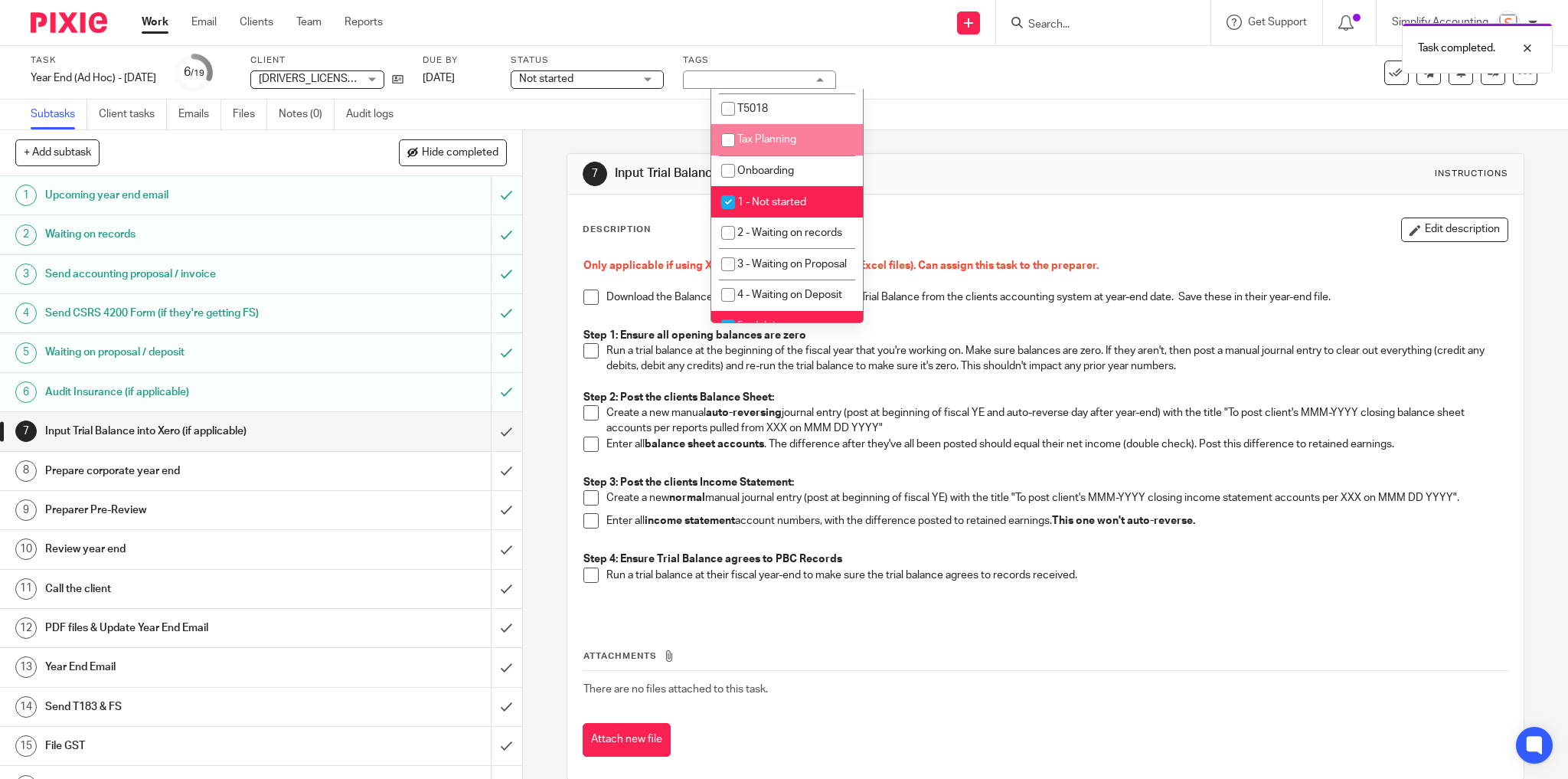
click at [903, 109] on div "Subtasks Client tasks Emails Files Notes (0) Audit logs" at bounding box center [784, 116] width 1568 height 31
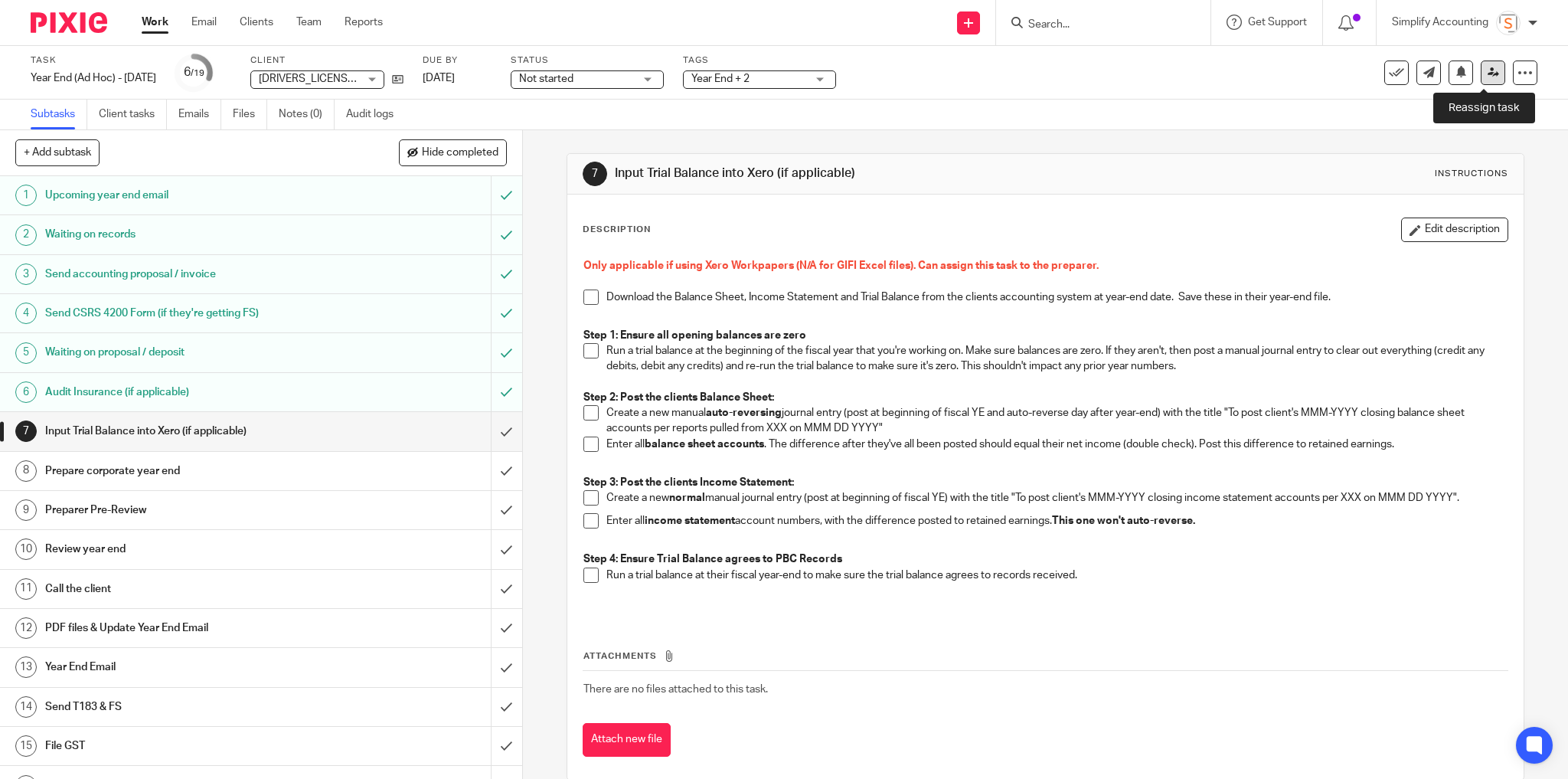
click at [1488, 78] on icon at bounding box center [1494, 73] width 12 height 12
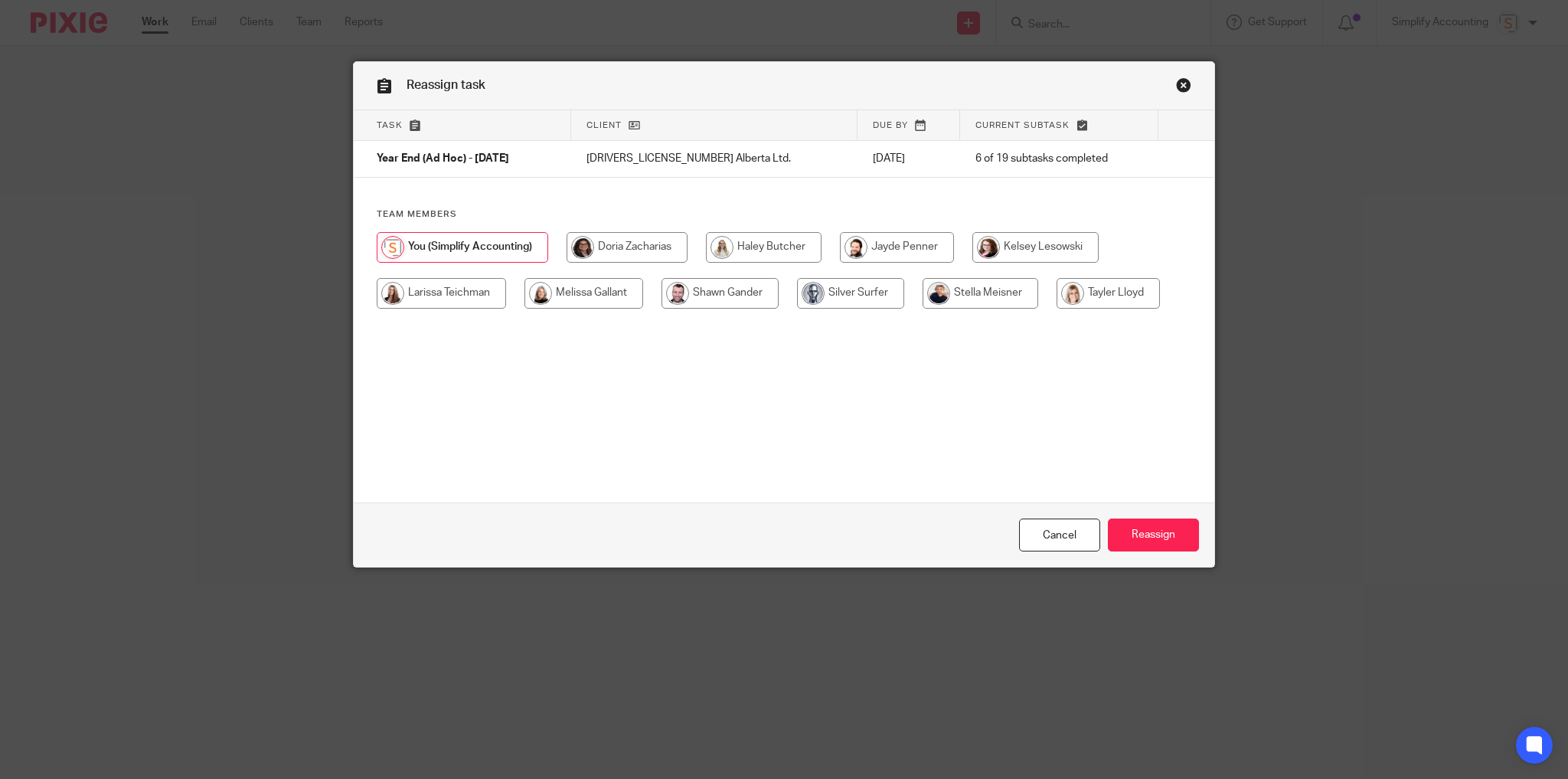
click at [1094, 288] on input "radio" at bounding box center [1109, 293] width 103 height 31
radio input "true"
click at [1138, 542] on input "Reassign" at bounding box center [1153, 535] width 91 height 33
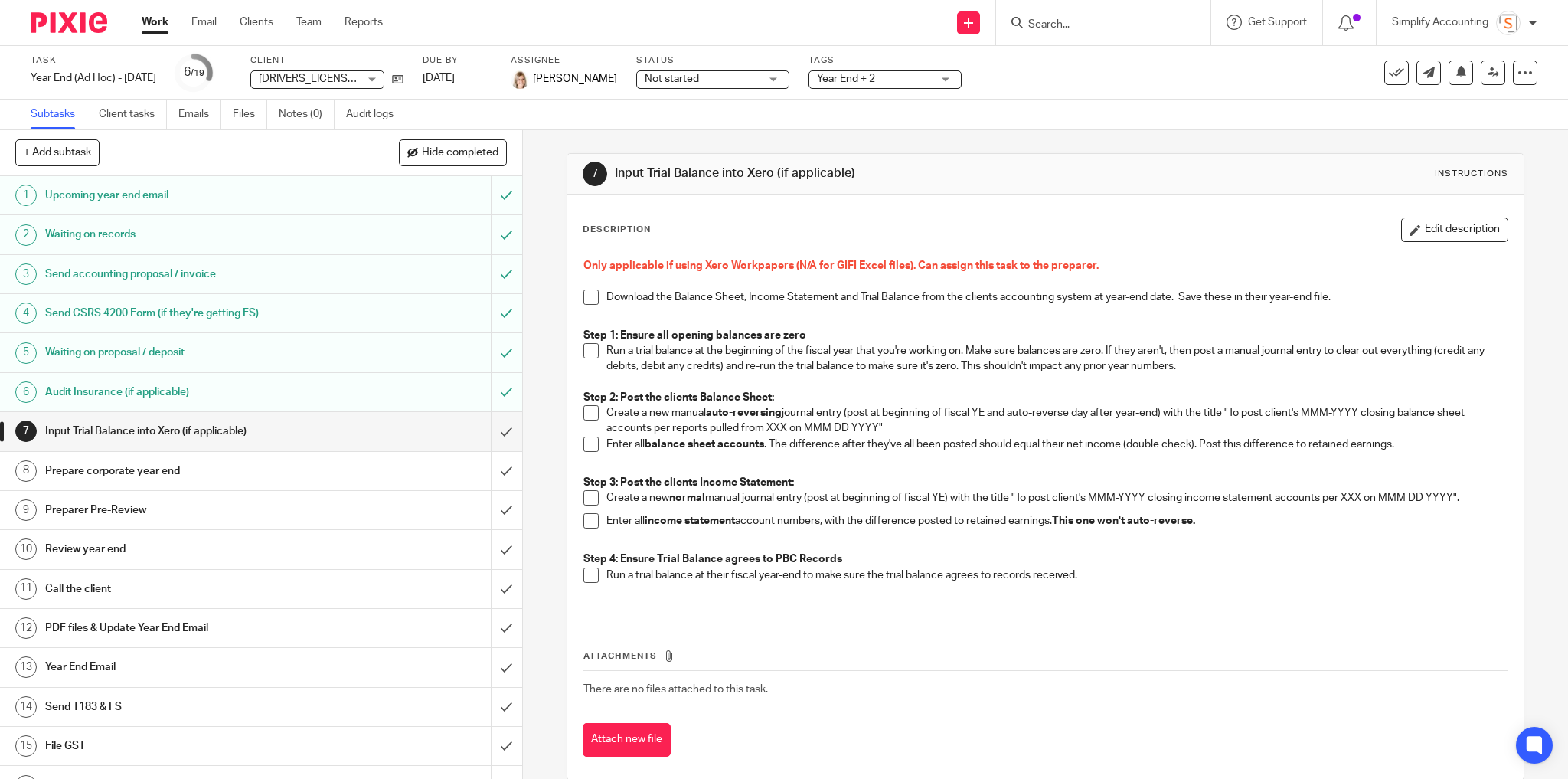
click at [1061, 20] on input "Search" at bounding box center [1096, 25] width 138 height 14
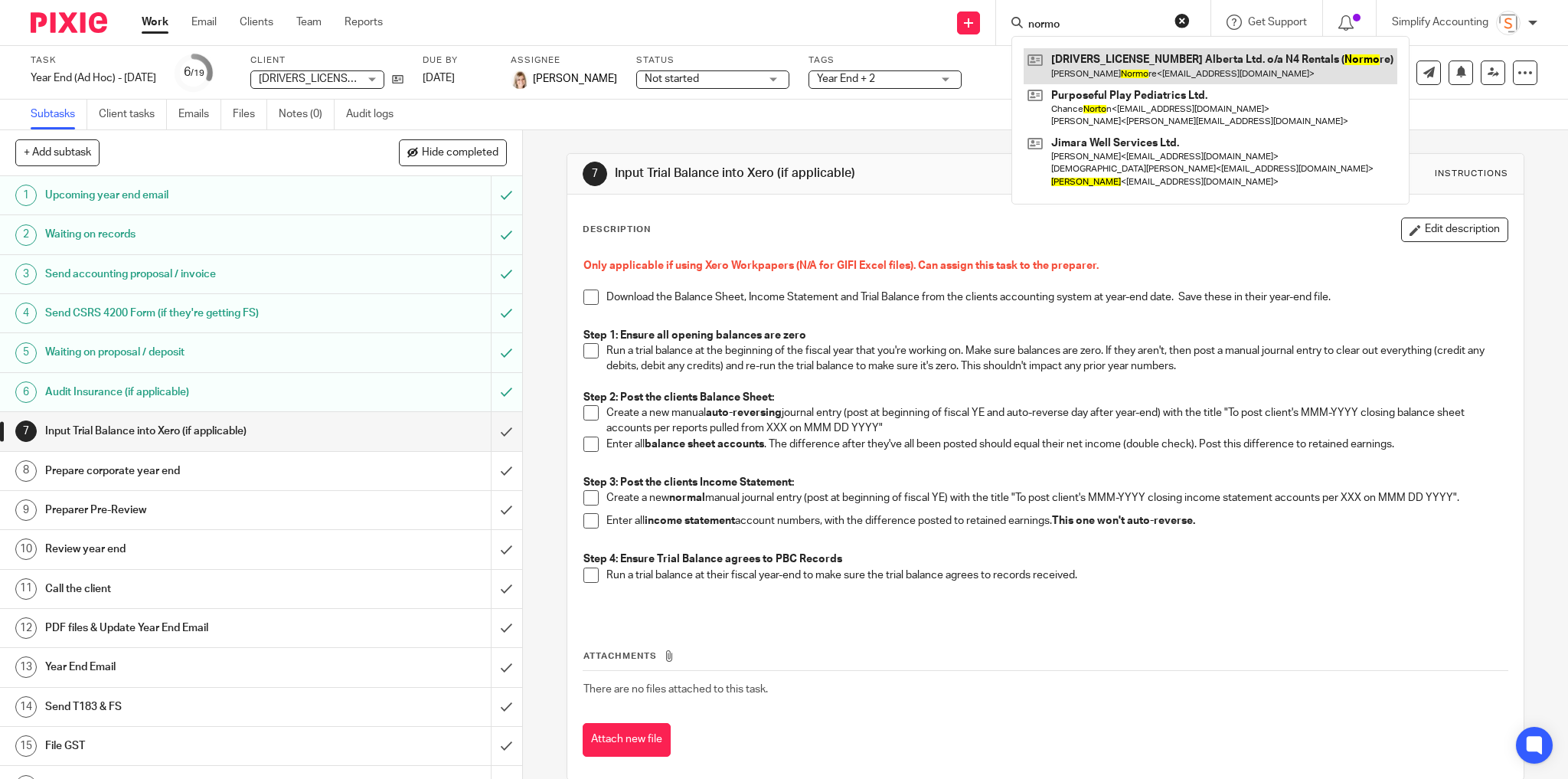
type input "normo"
click at [1067, 60] on link at bounding box center [1211, 66] width 374 height 35
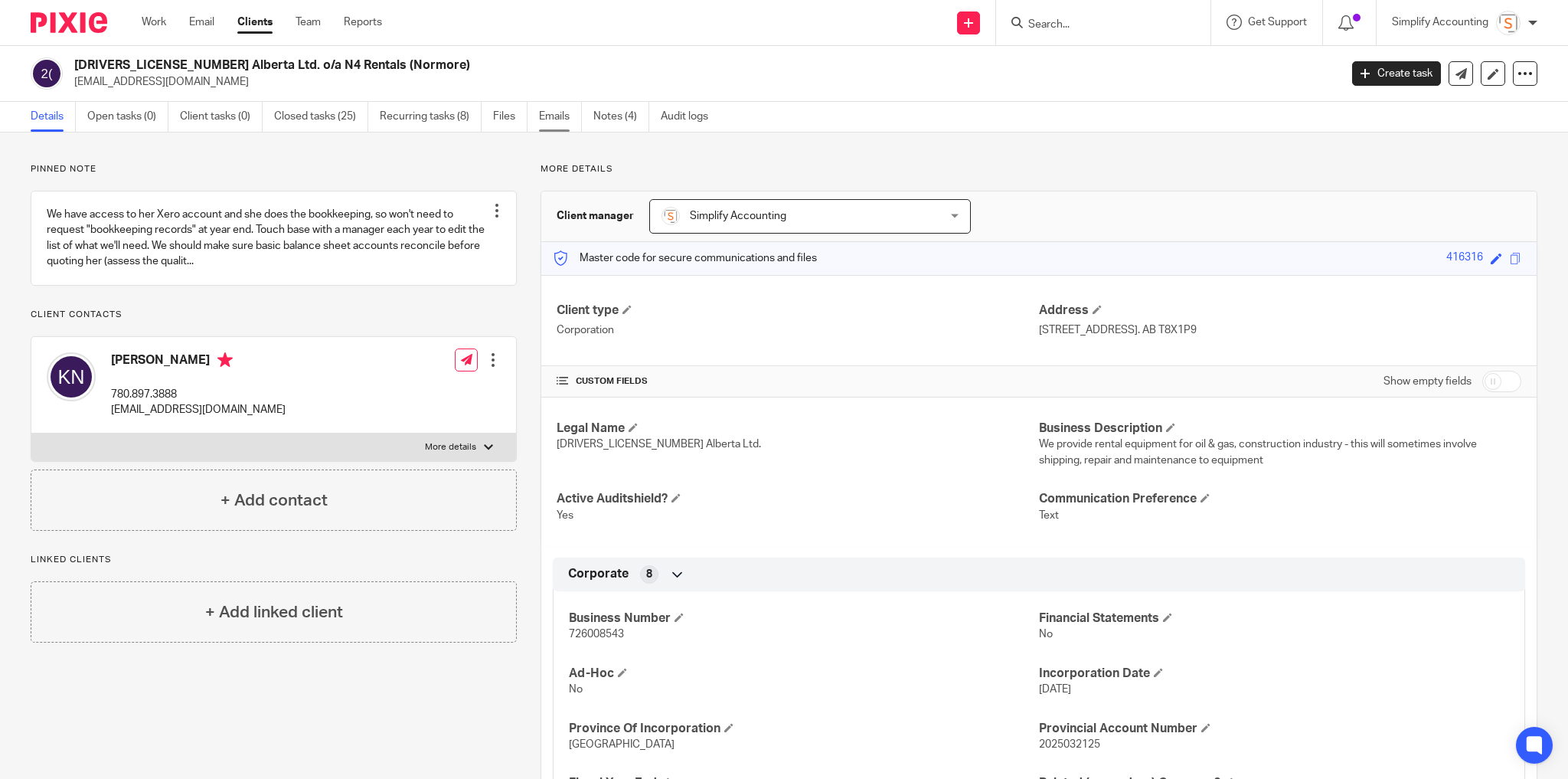
click at [564, 110] on link "Emails" at bounding box center [560, 117] width 43 height 30
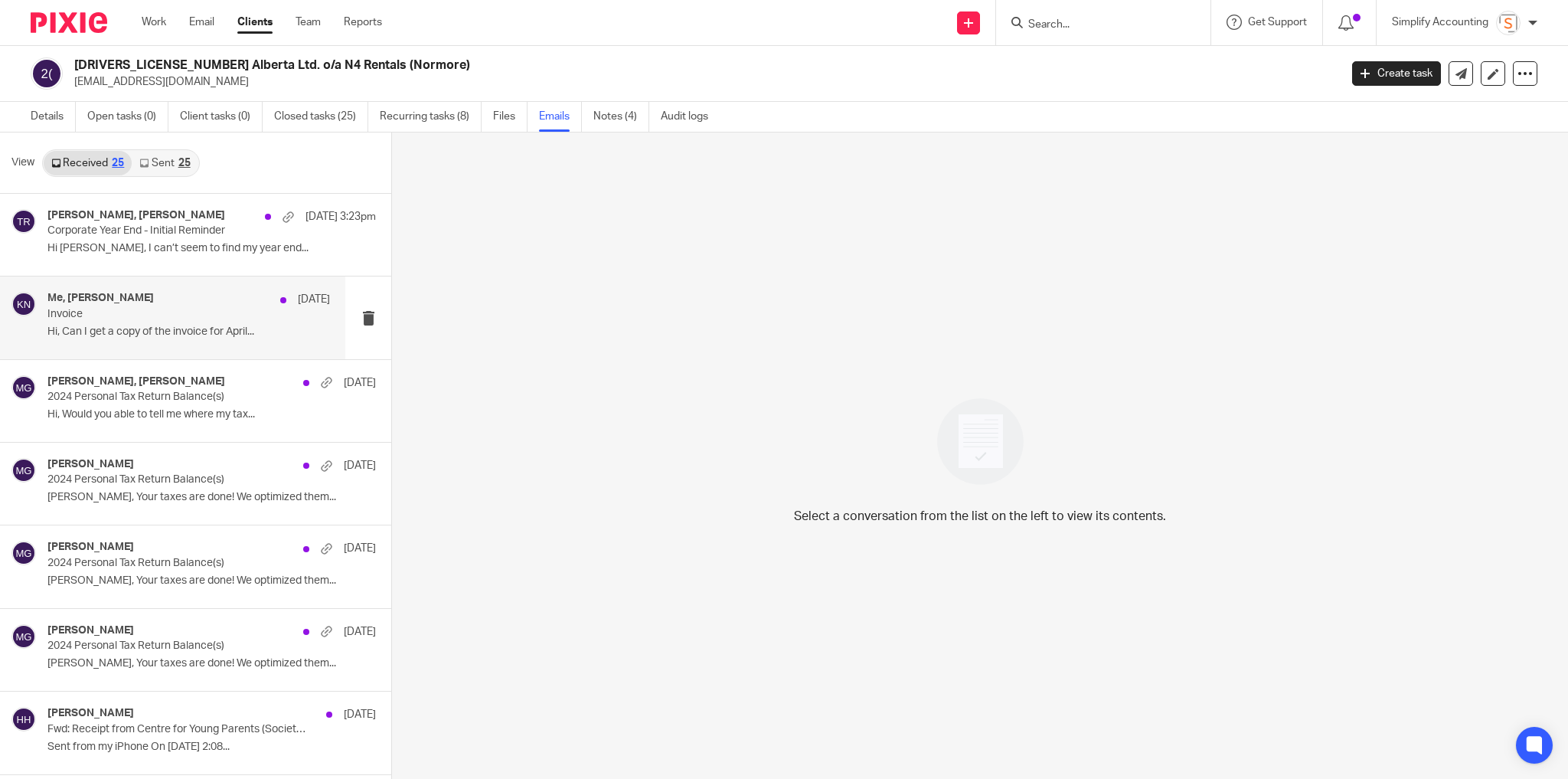
click at [172, 292] on div "Me, [PERSON_NAME] [DATE]" at bounding box center [188, 300] width 283 height 16
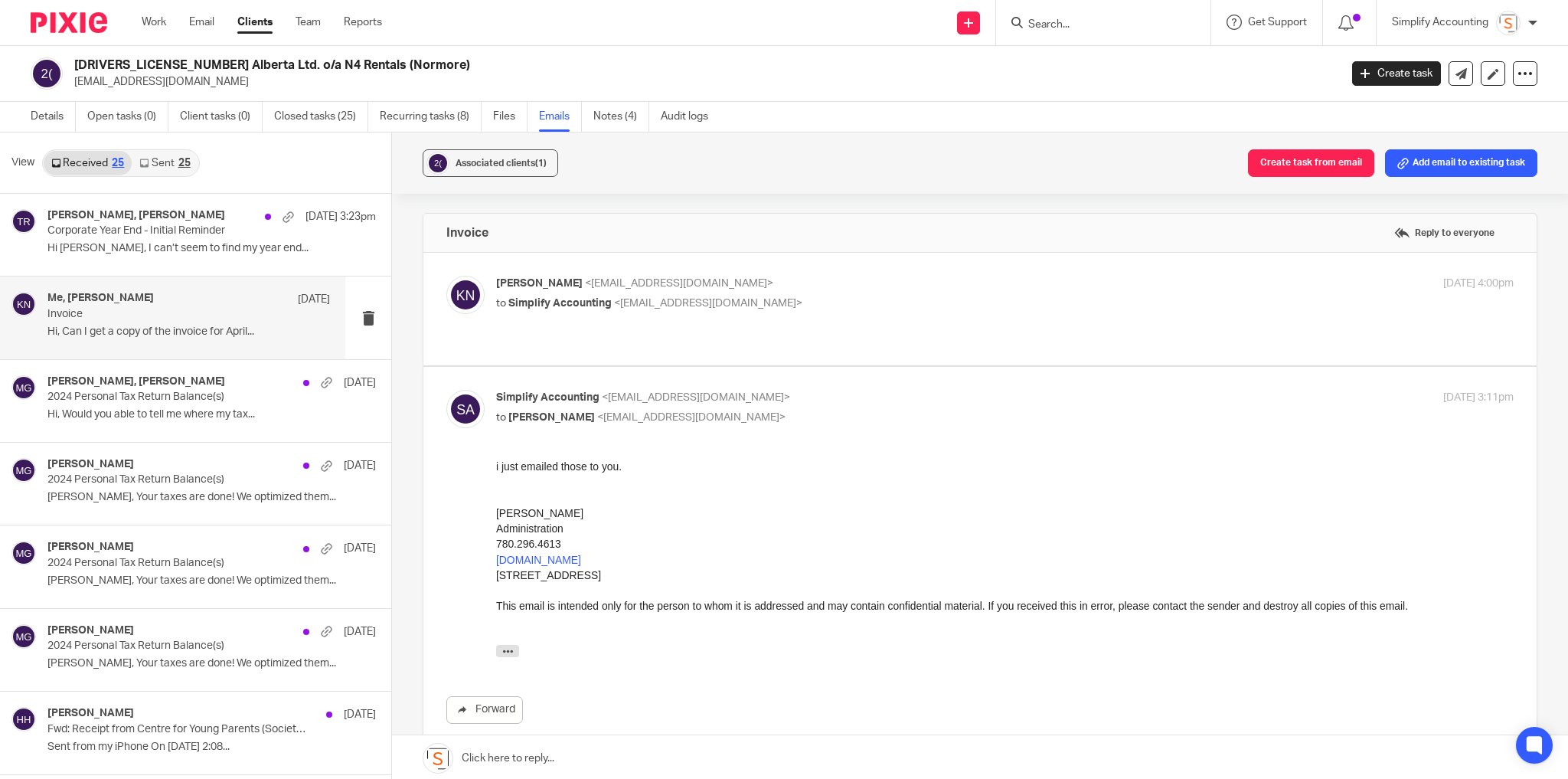
click at [851, 278] on p "Kimberly Normore <knormore@me.com>" at bounding box center [835, 284] width 679 height 17
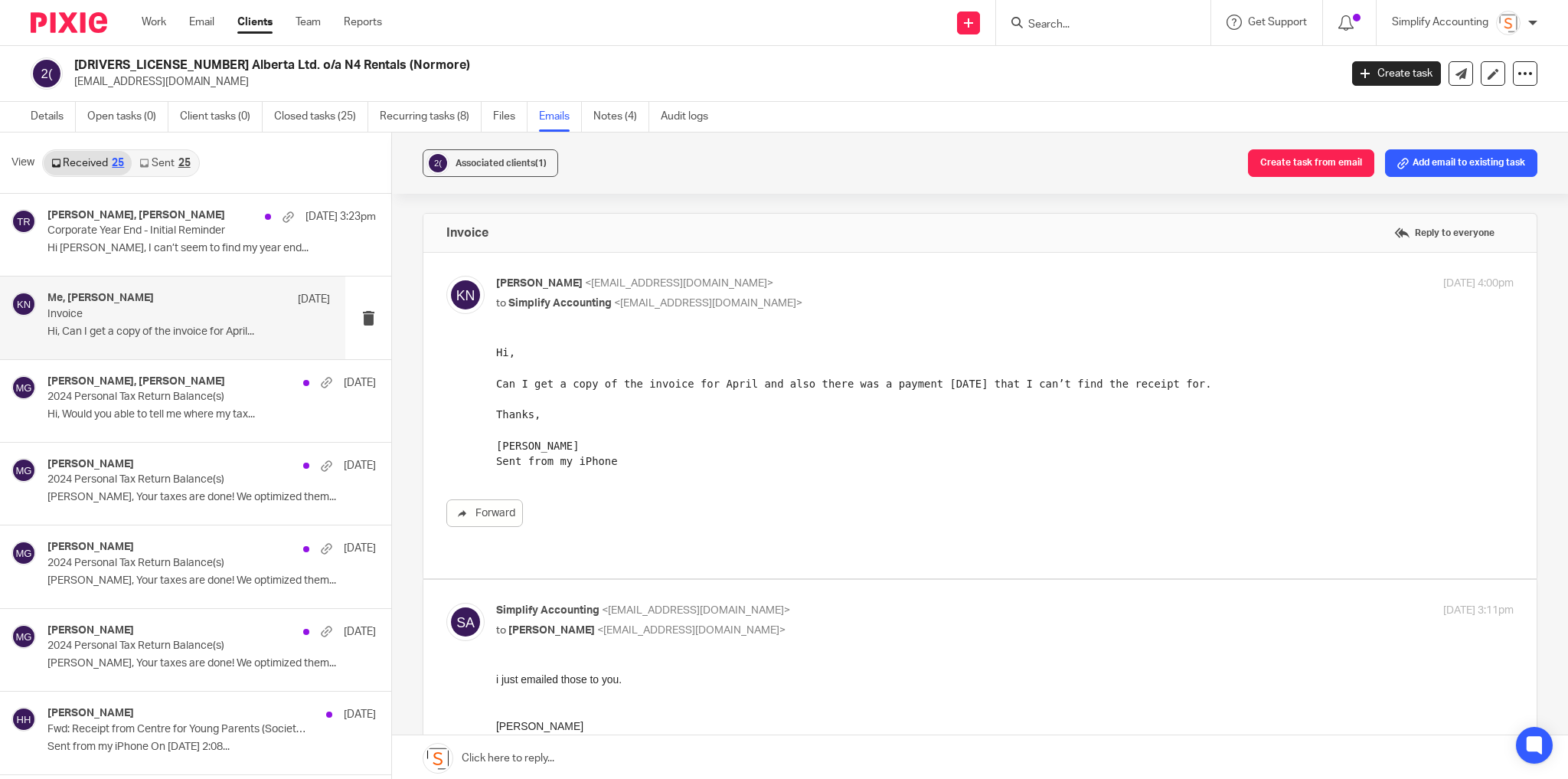
click at [851, 278] on p "Kimberly Normore <knormore@me.com>" at bounding box center [835, 284] width 679 height 17
checkbox input "false"
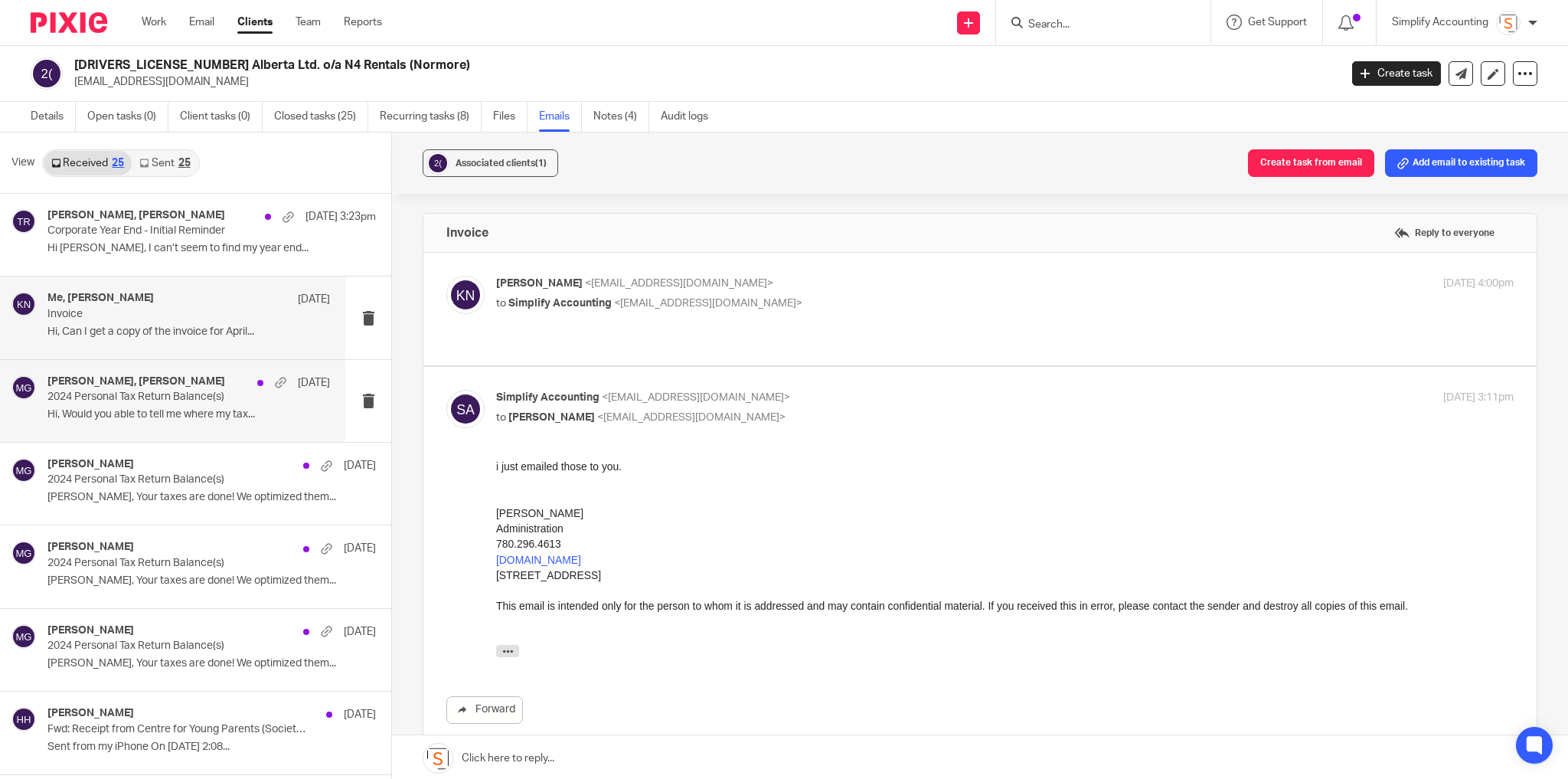
click at [138, 410] on p "Hi, Would you able to tell me where my tax..." at bounding box center [188, 414] width 283 height 13
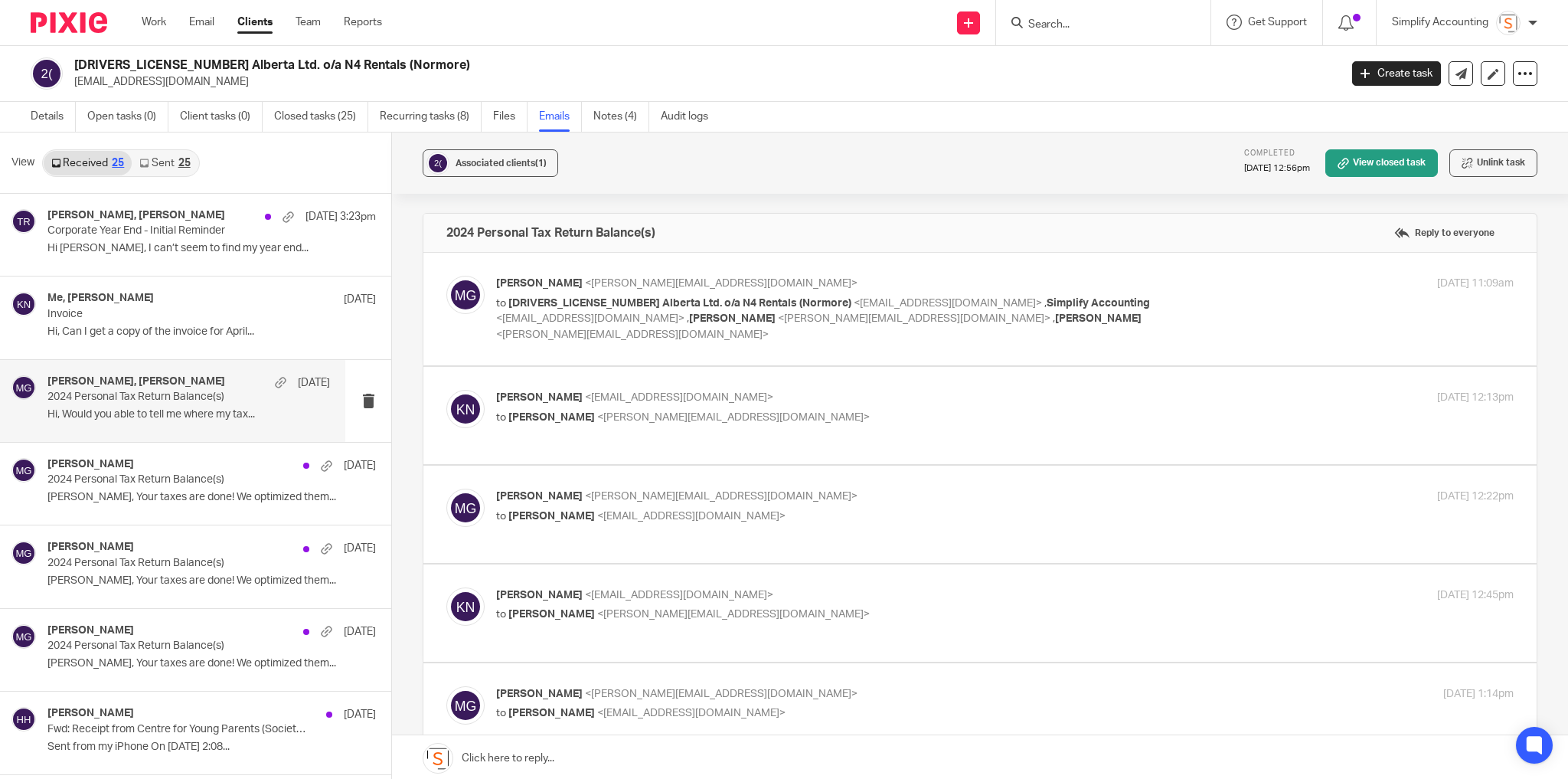
click at [1208, 288] on div "May 14, 2025 11:09am" at bounding box center [1344, 284] width 339 height 17
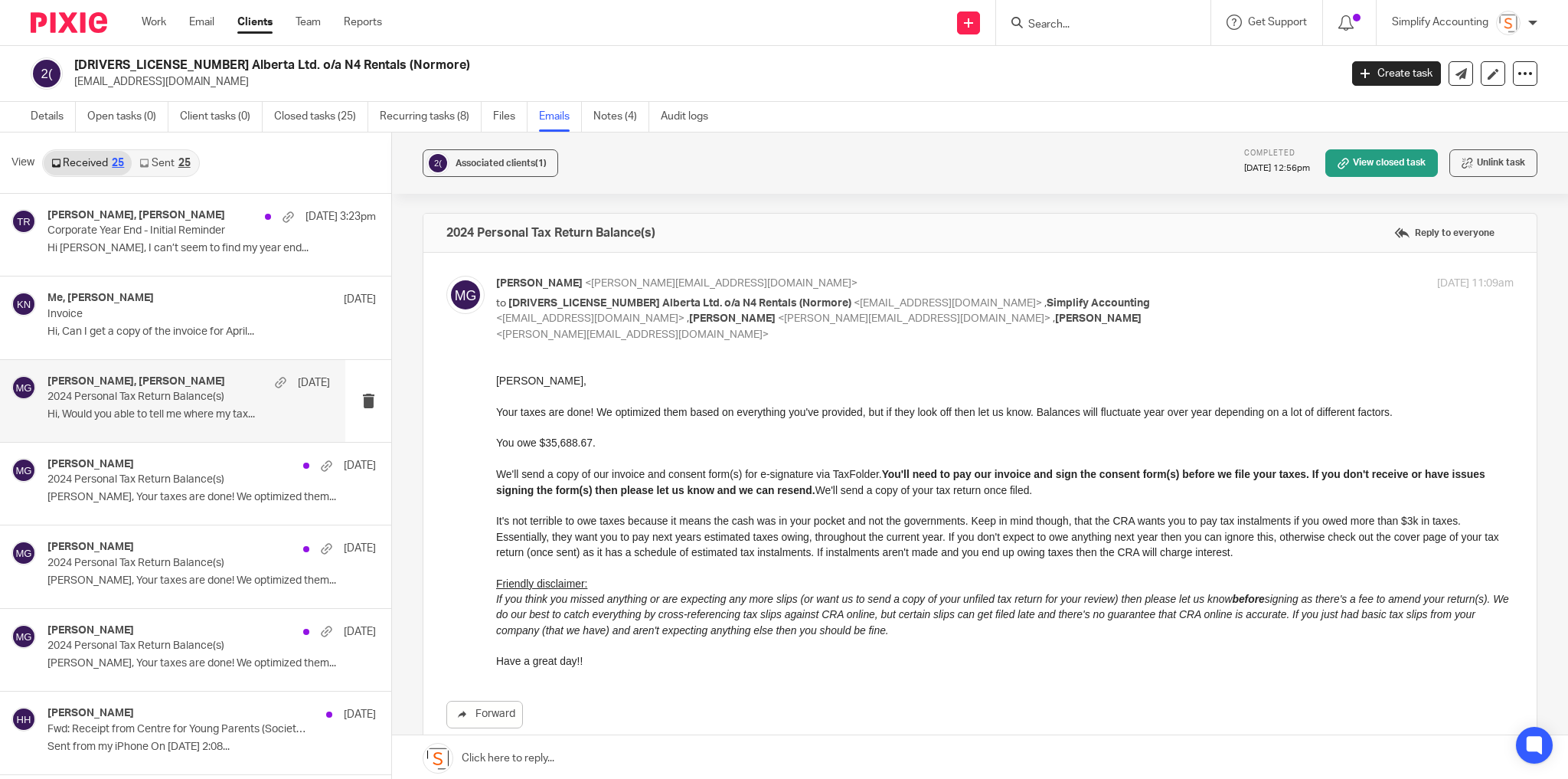
click at [1208, 288] on div "May 14, 2025 11:09am" at bounding box center [1344, 284] width 339 height 17
checkbox input "false"
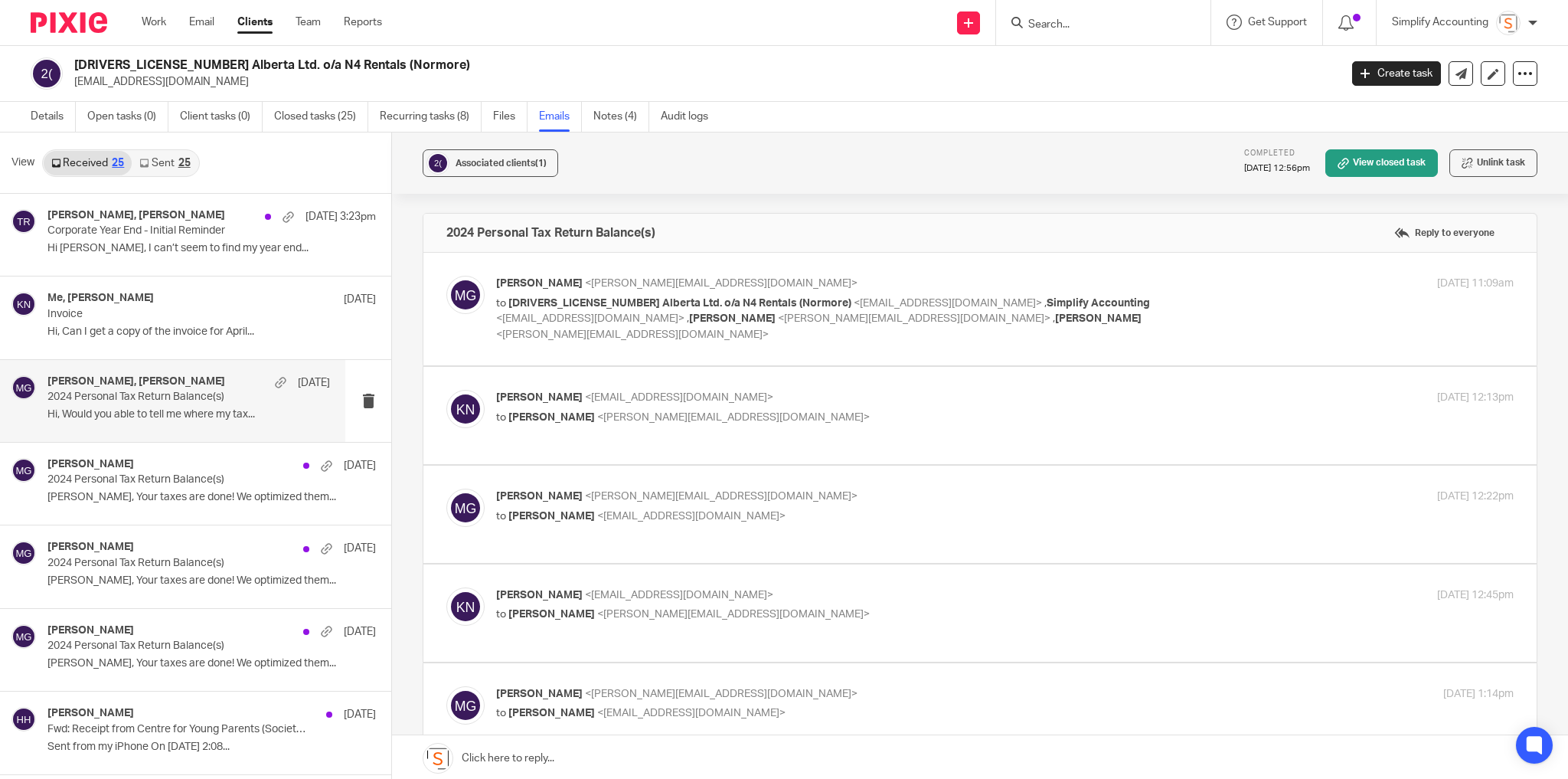
click at [1132, 369] on label at bounding box center [980, 416] width 1114 height 97
click at [447, 390] on input "checkbox" at bounding box center [446, 390] width 1 height 1
checkbox input "true"
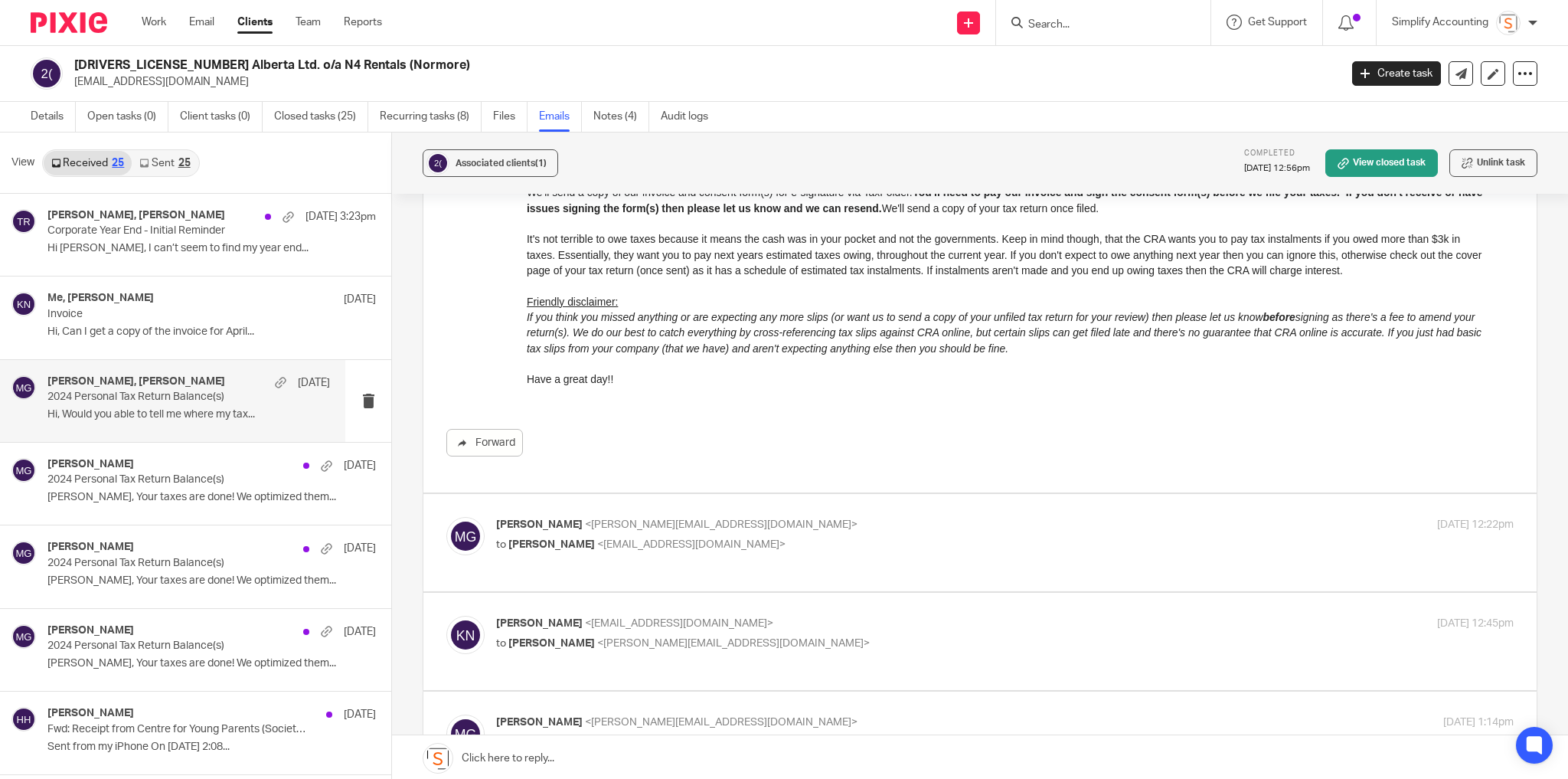
scroll to position [552, 0]
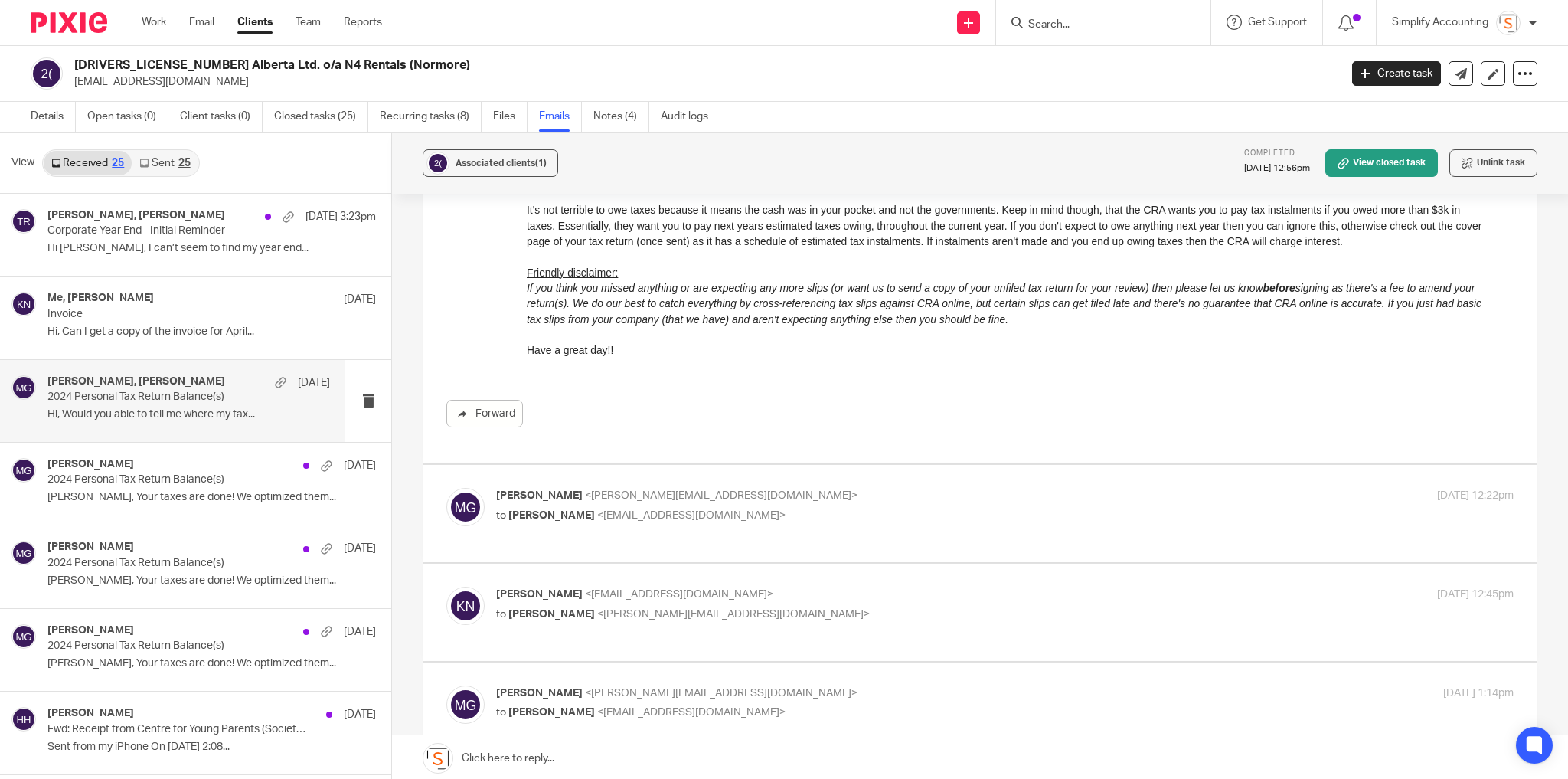
click at [861, 465] on label at bounding box center [980, 514] width 1114 height 97
click at [447, 488] on input "checkbox" at bounding box center [446, 488] width 1 height 1
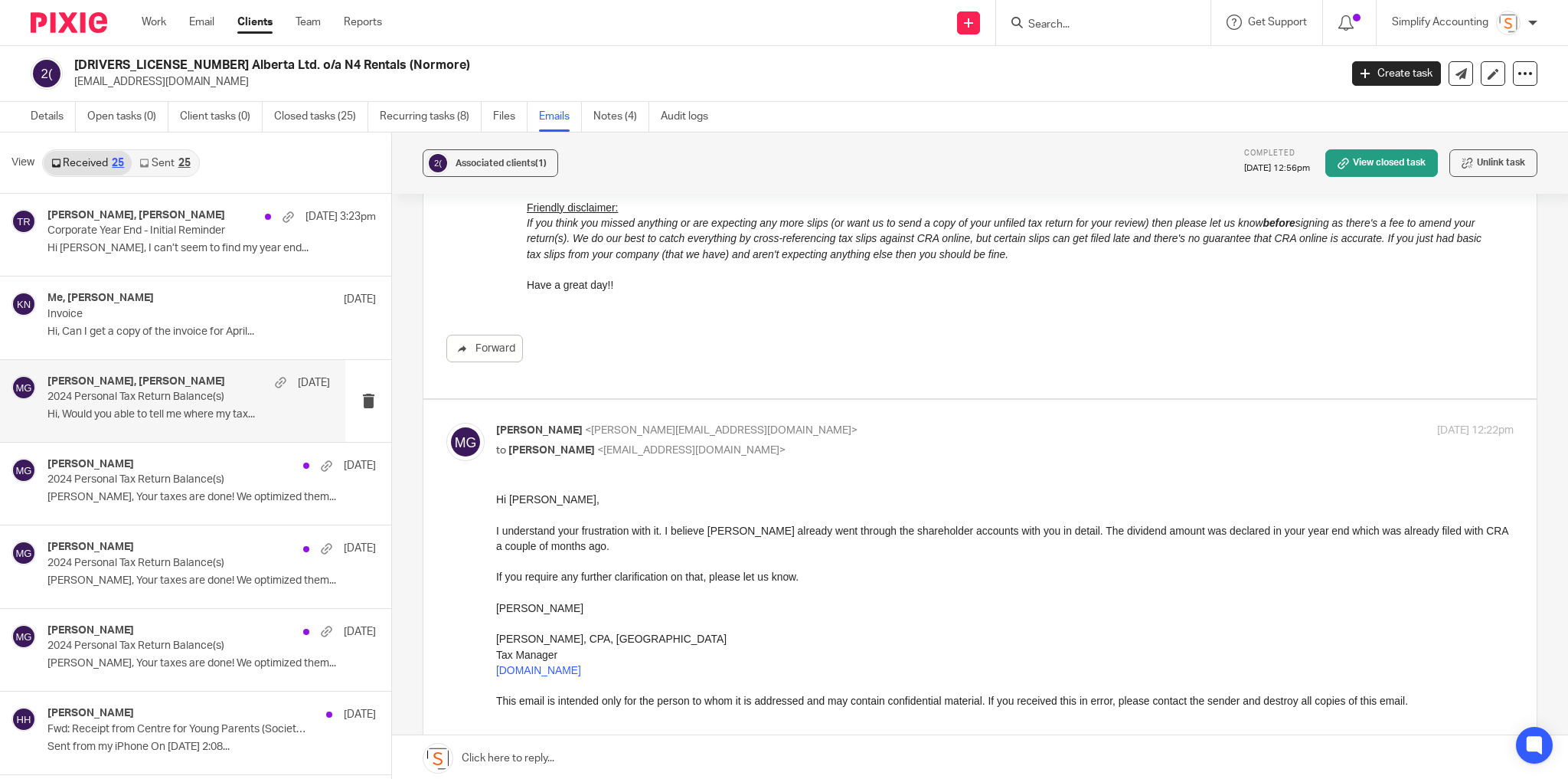
scroll to position [674, 0]
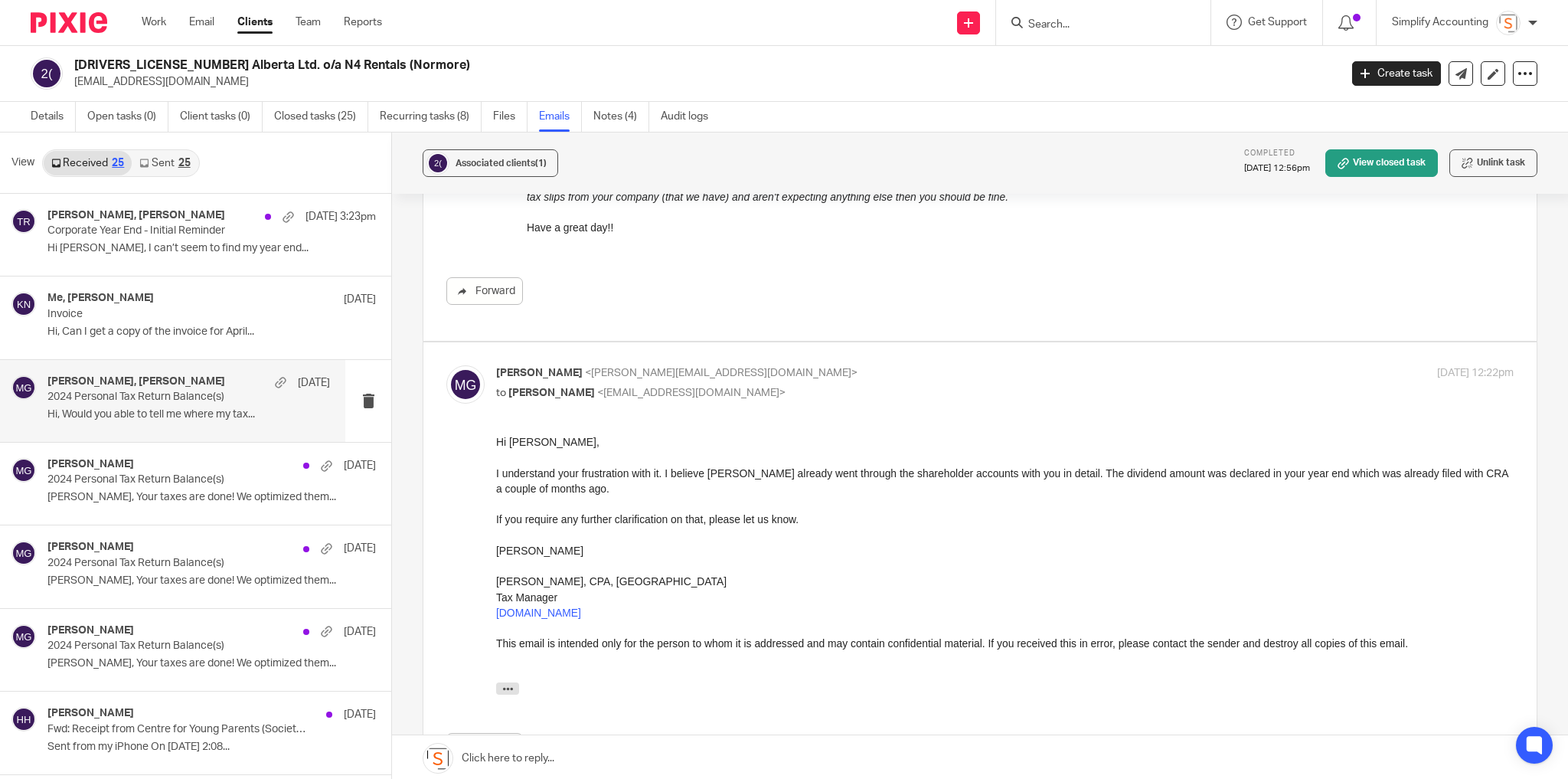
click at [846, 386] on p "to Kimberly Normore <knormore@me.com>" at bounding box center [835, 393] width 679 height 17
checkbox input "false"
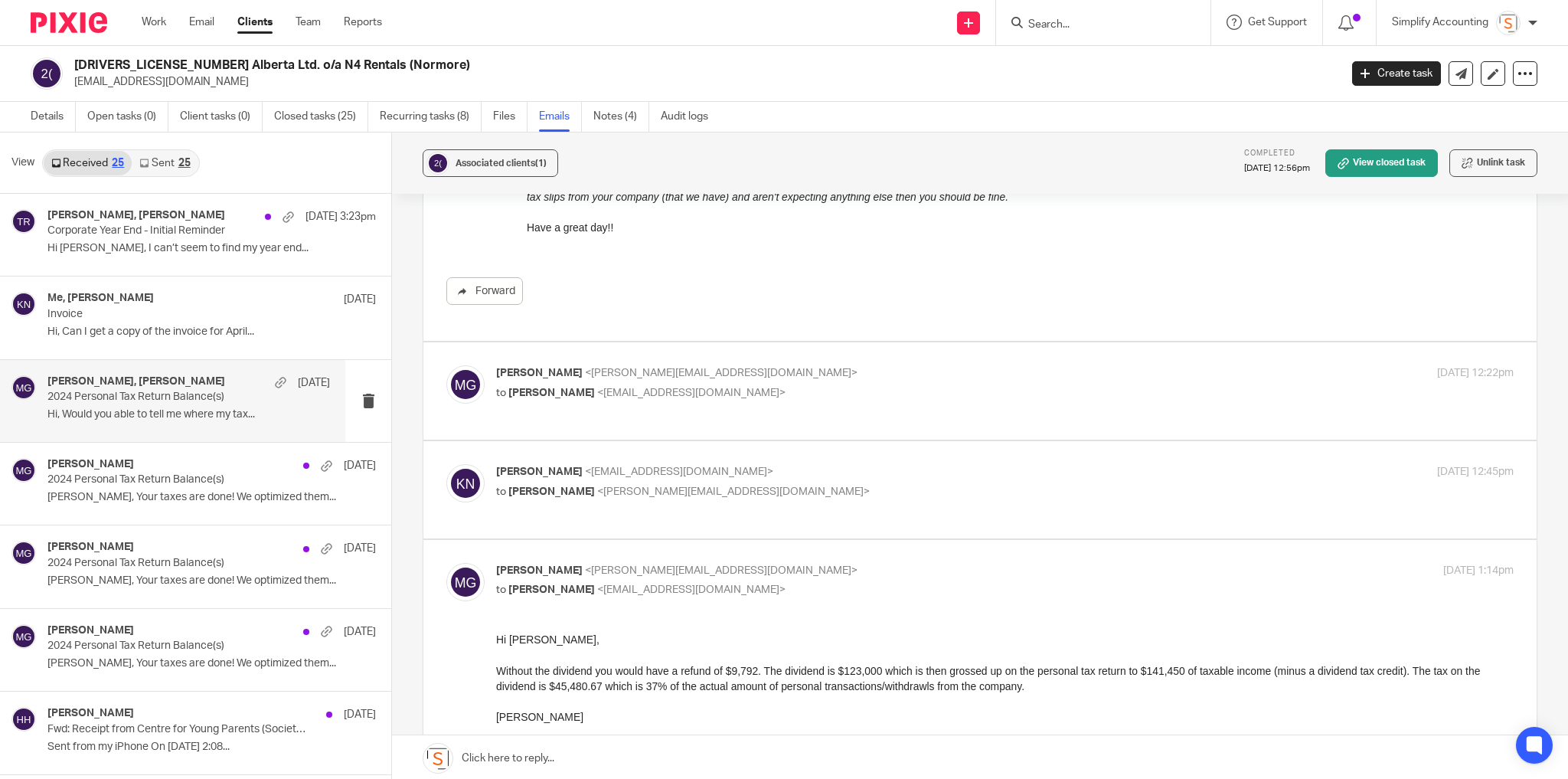
click at [858, 485] on p "to Melissa Gallant <melissa@simplifyaccounting.ca>" at bounding box center [835, 492] width 679 height 17
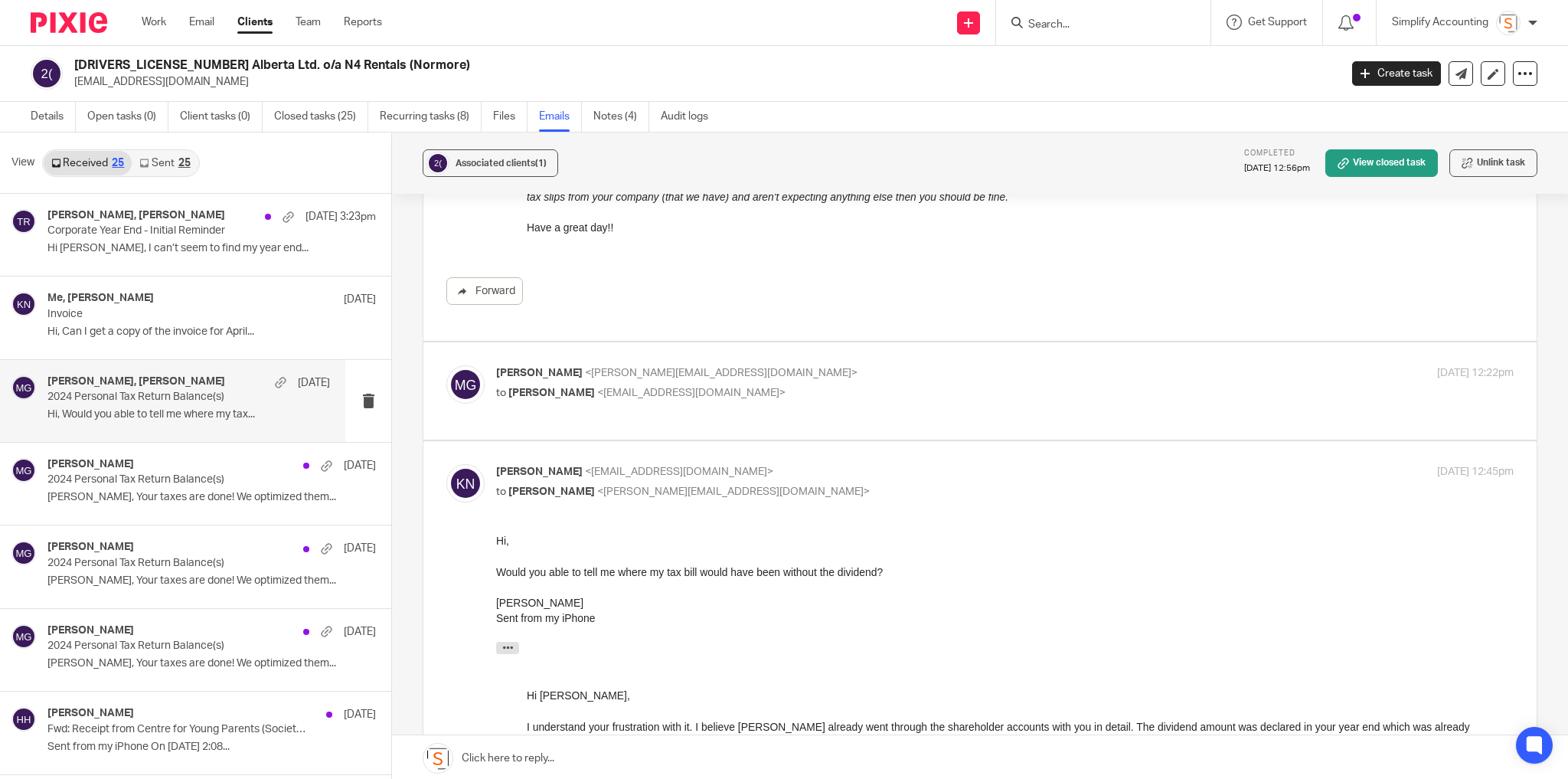
scroll to position [0, 0]
click at [858, 485] on p "to Melissa Gallant <melissa@simplifyaccounting.ca>" at bounding box center [835, 492] width 679 height 17
checkbox input "false"
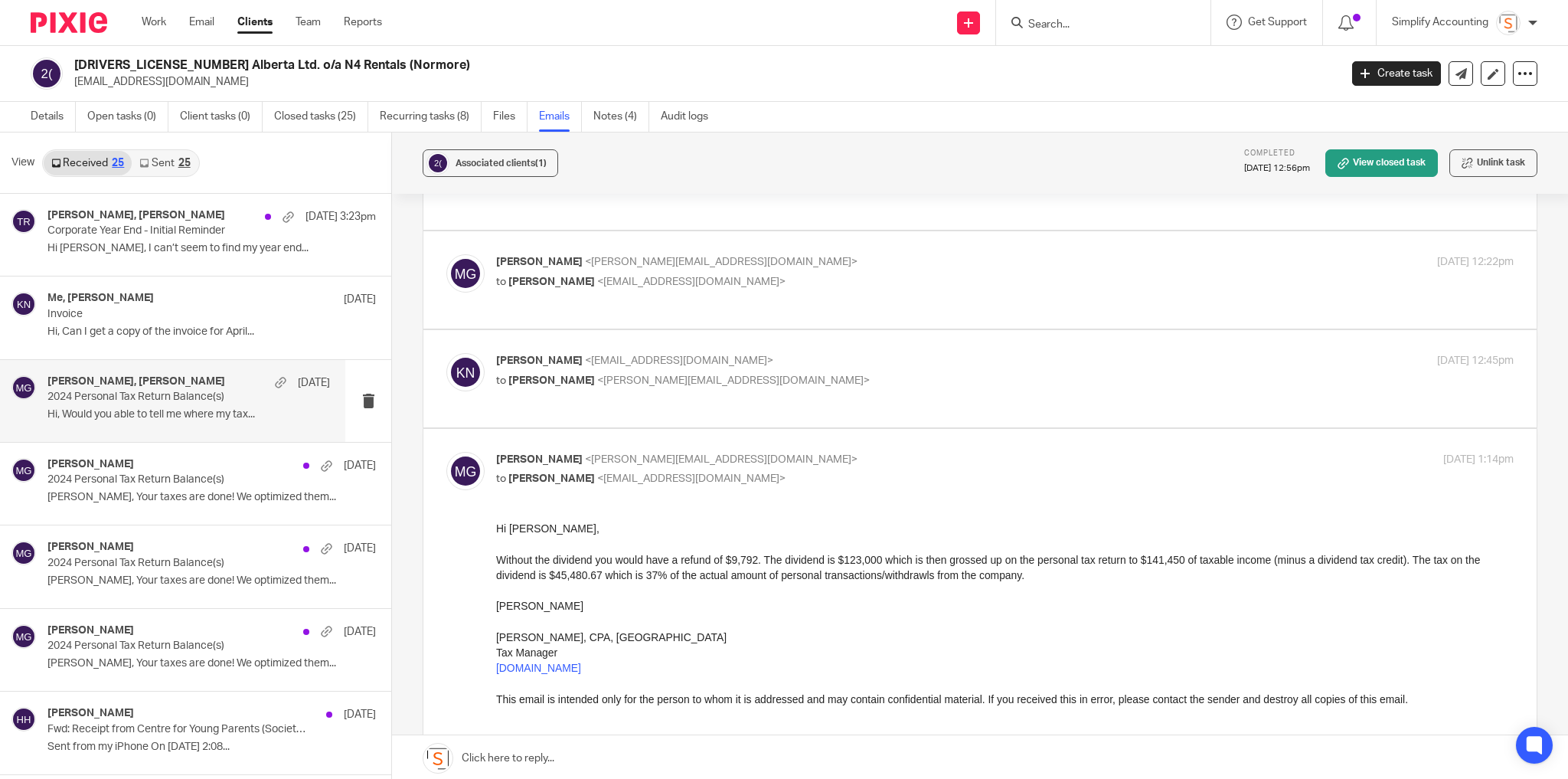
scroll to position [796, 0]
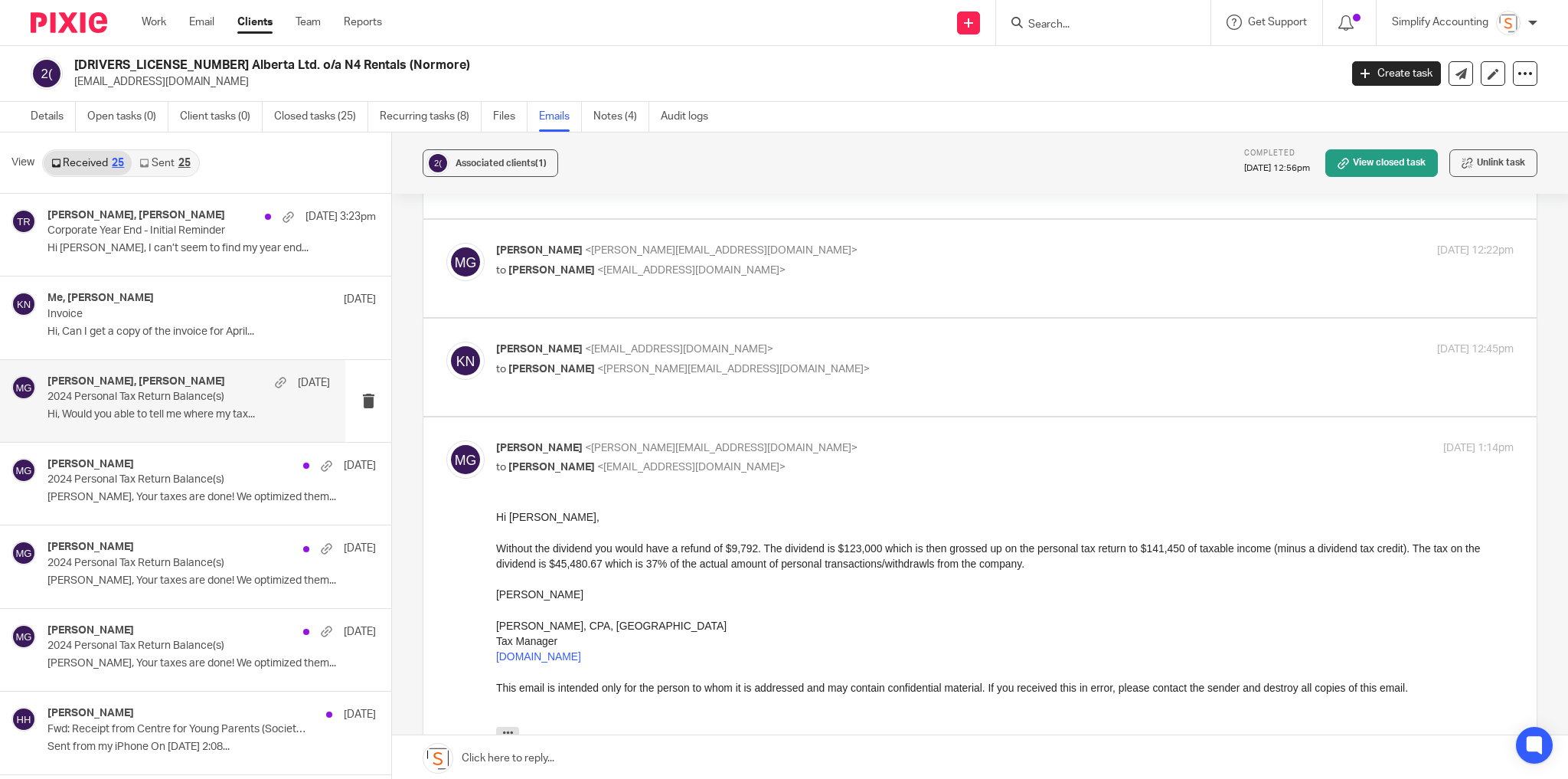
click at [831, 441] on div "Melissa Gallant <melissa@simplifyaccounting.ca> to Kimberly Normore <knormore@m…" at bounding box center [835, 458] width 679 height 35
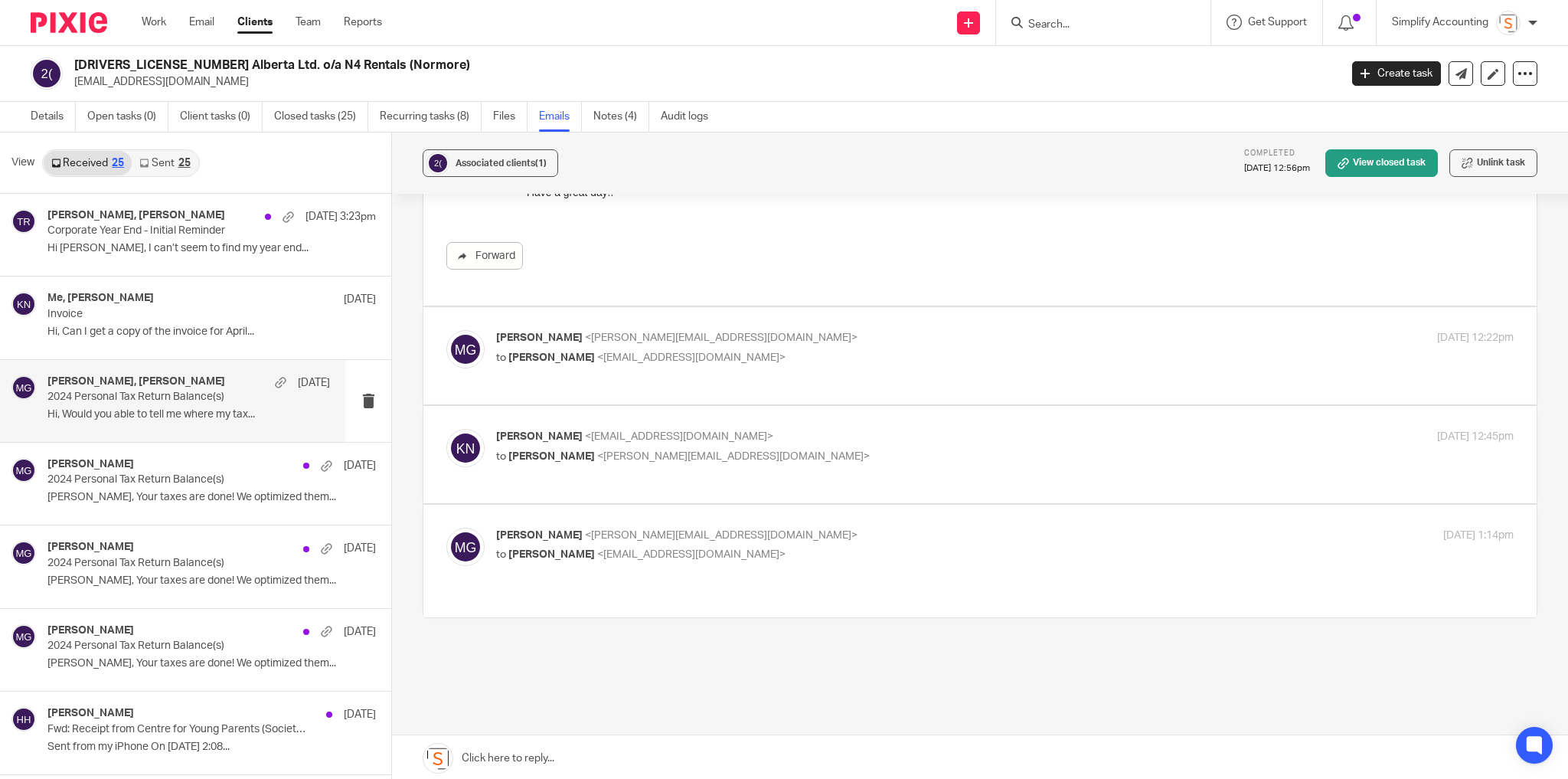
click at [839, 527] on div "Melissa Gallant <melissa@simplifyaccounting.ca> to Kimberly Normore <knormore@m…" at bounding box center [835, 545] width 679 height 35
checkbox input "true"
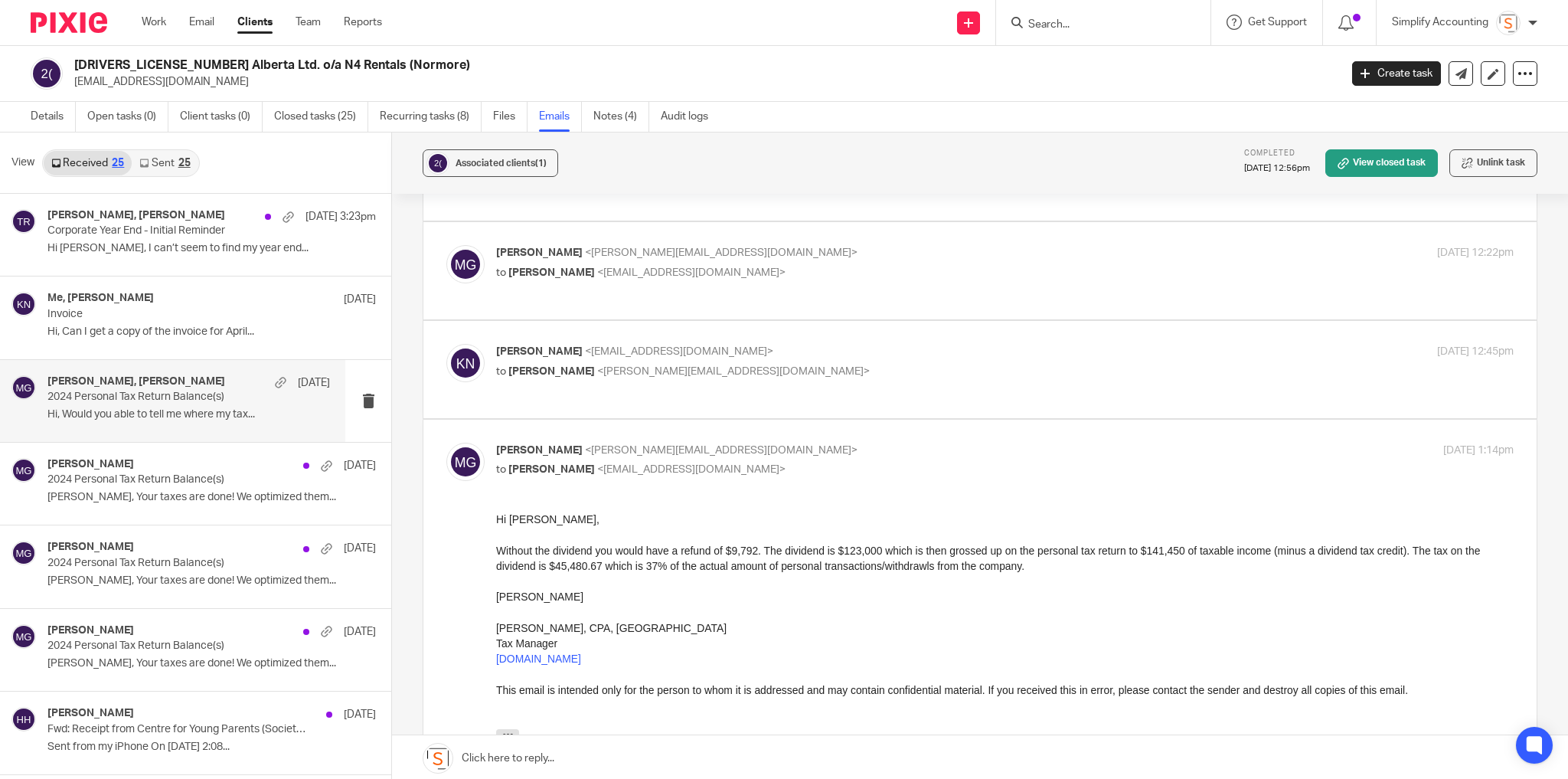
scroll to position [791, 0]
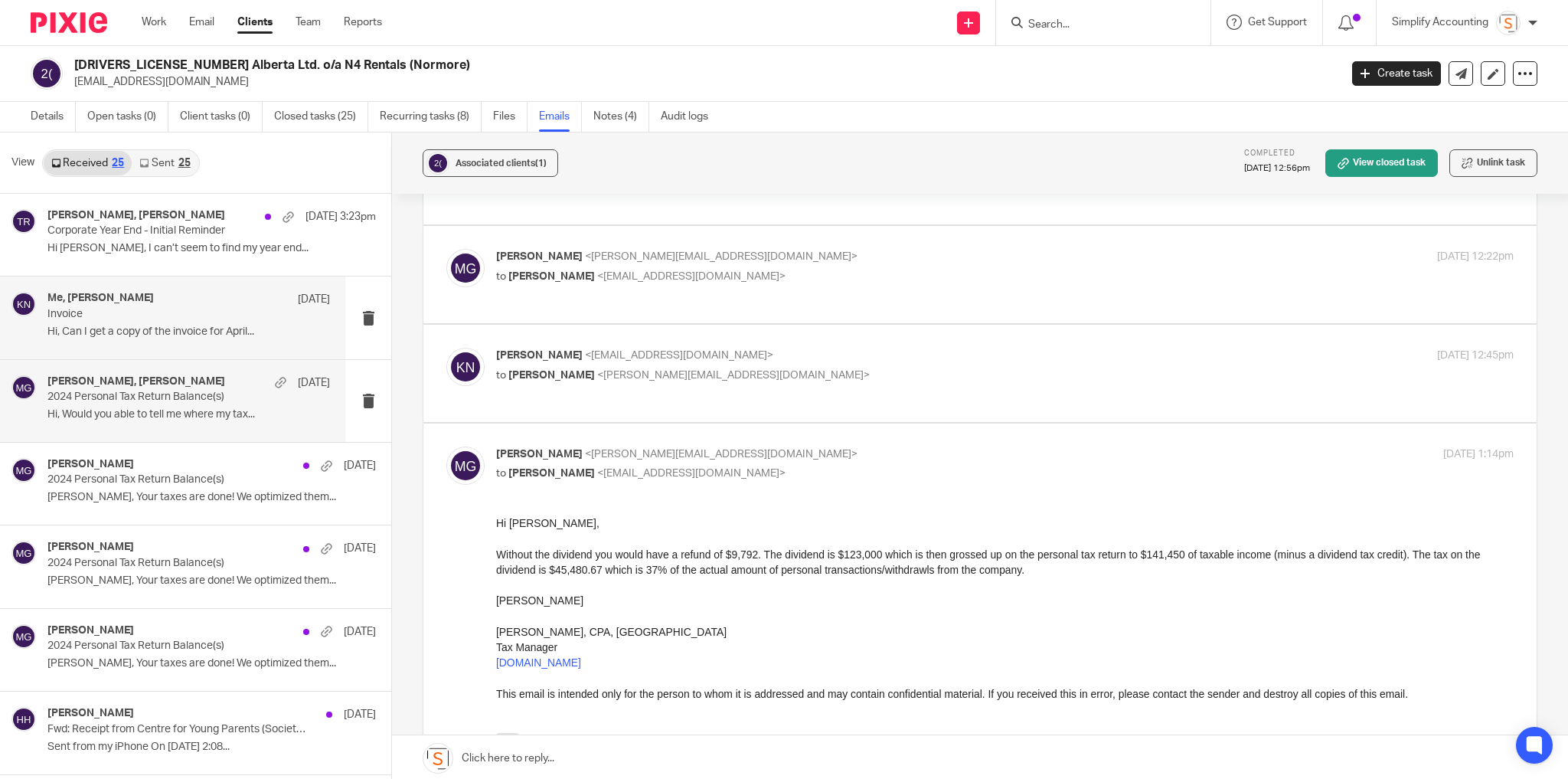
click at [170, 348] on div "Me, Kimberly Normore May 16 Invoice Hi, Can I get a copy of the invoice for Apr…" at bounding box center [173, 318] width 346 height 82
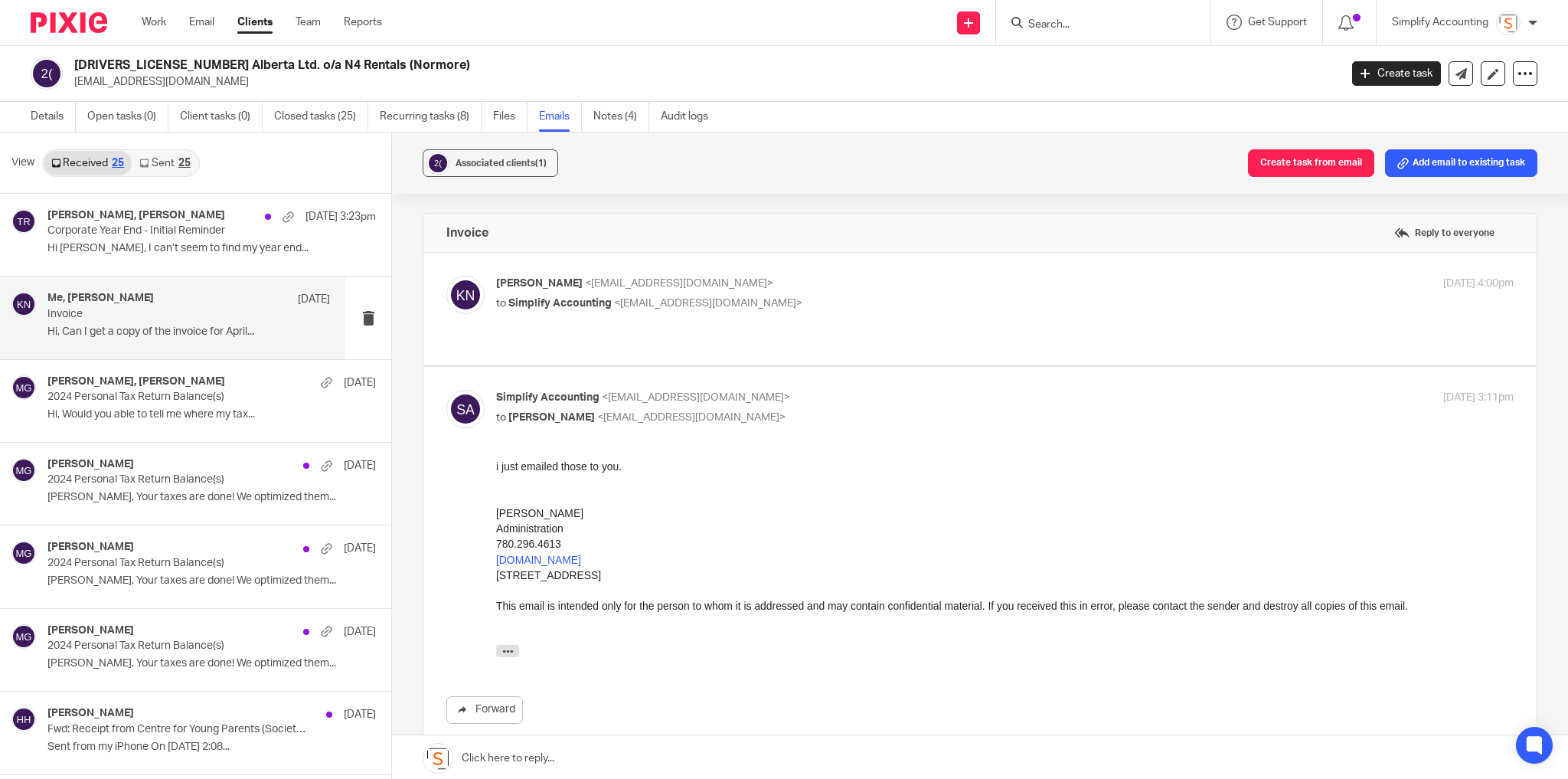
scroll to position [0, 0]
click at [811, 296] on p "to Simplify Accounting <info@simplifyaccounting.ca>" at bounding box center [835, 303] width 679 height 17
checkbox input "true"
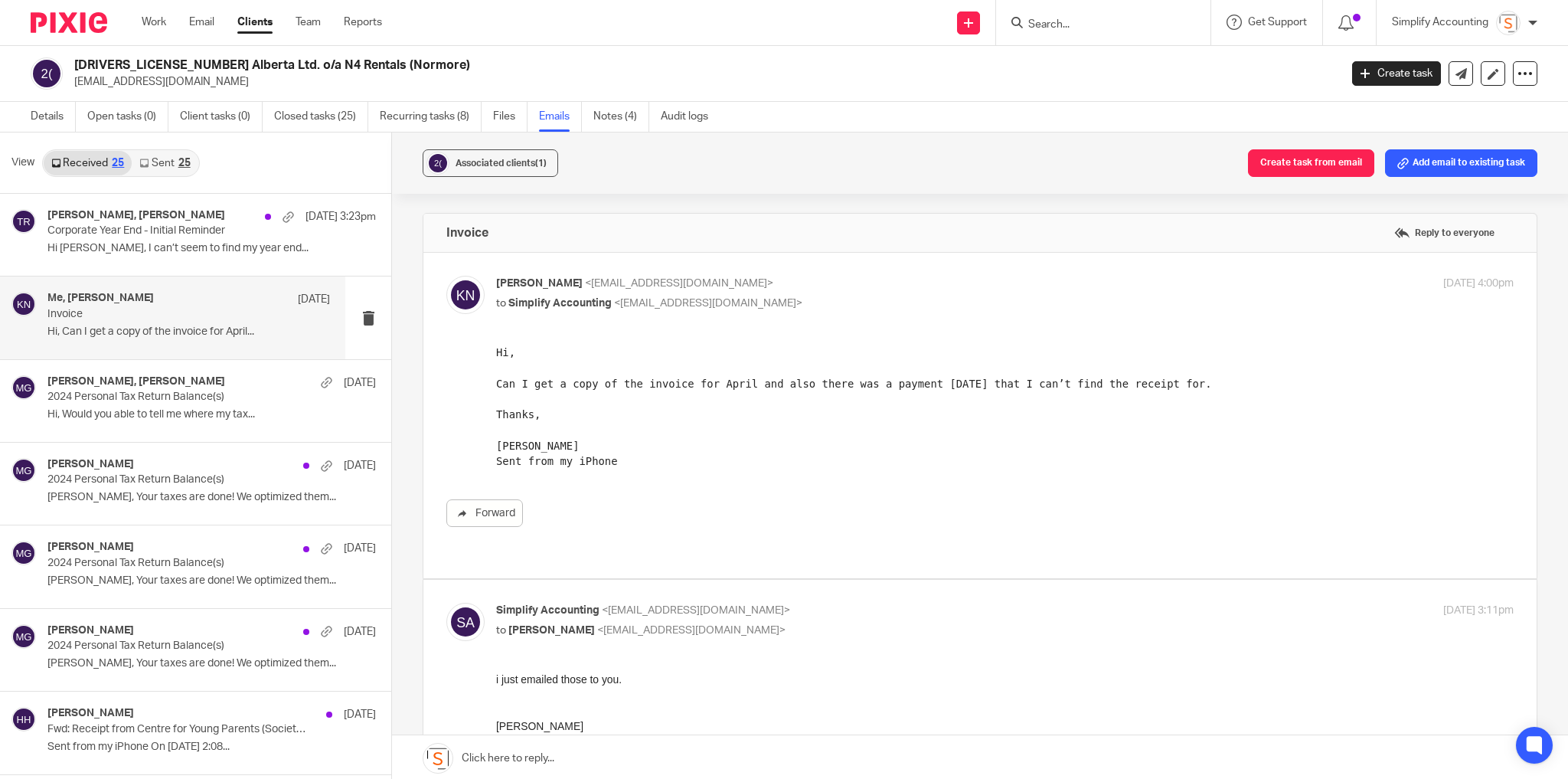
click at [1082, 40] on div at bounding box center [1103, 22] width 215 height 46
click at [1079, 34] on div at bounding box center [1103, 22] width 215 height 46
click at [1070, 23] on input "Search" at bounding box center [1096, 25] width 138 height 14
type input "bissell"
click at [1080, 67] on link at bounding box center [1167, 72] width 285 height 48
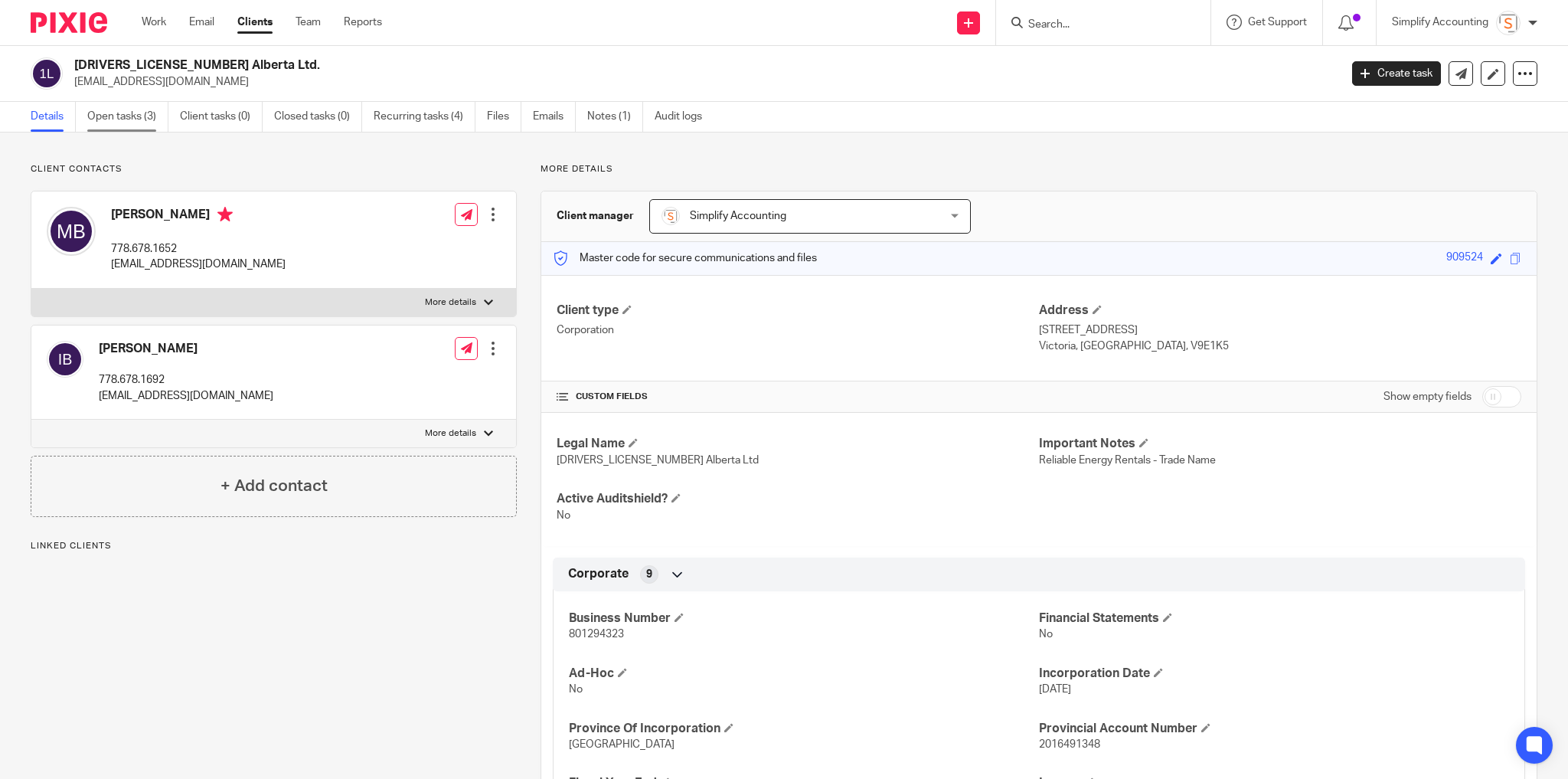
click at [127, 110] on link "Open tasks (3)" at bounding box center [128, 117] width 82 height 30
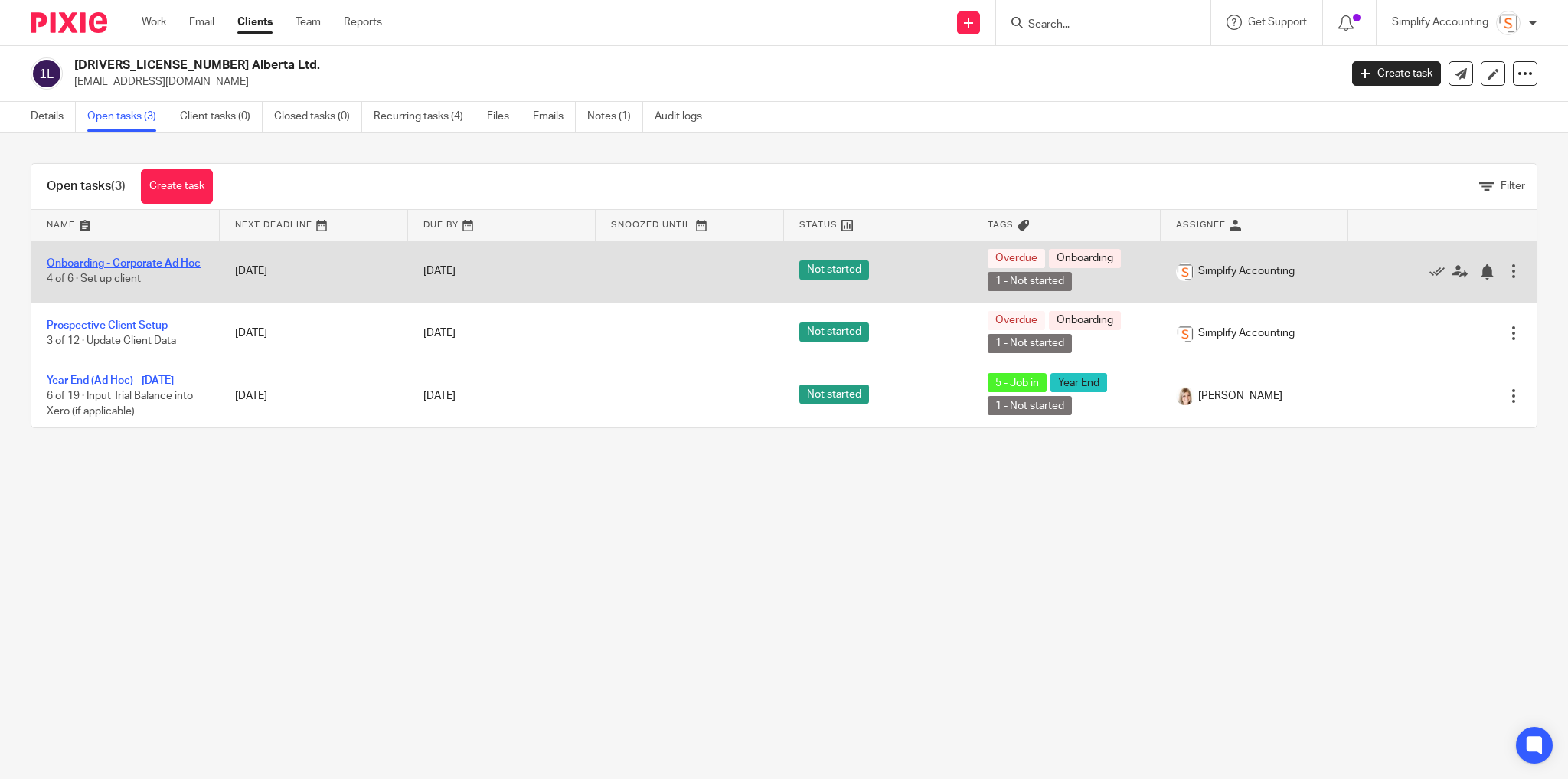
click at [134, 258] on link "Onboarding - Corporate Ad Hoc" at bounding box center [123, 263] width 154 height 11
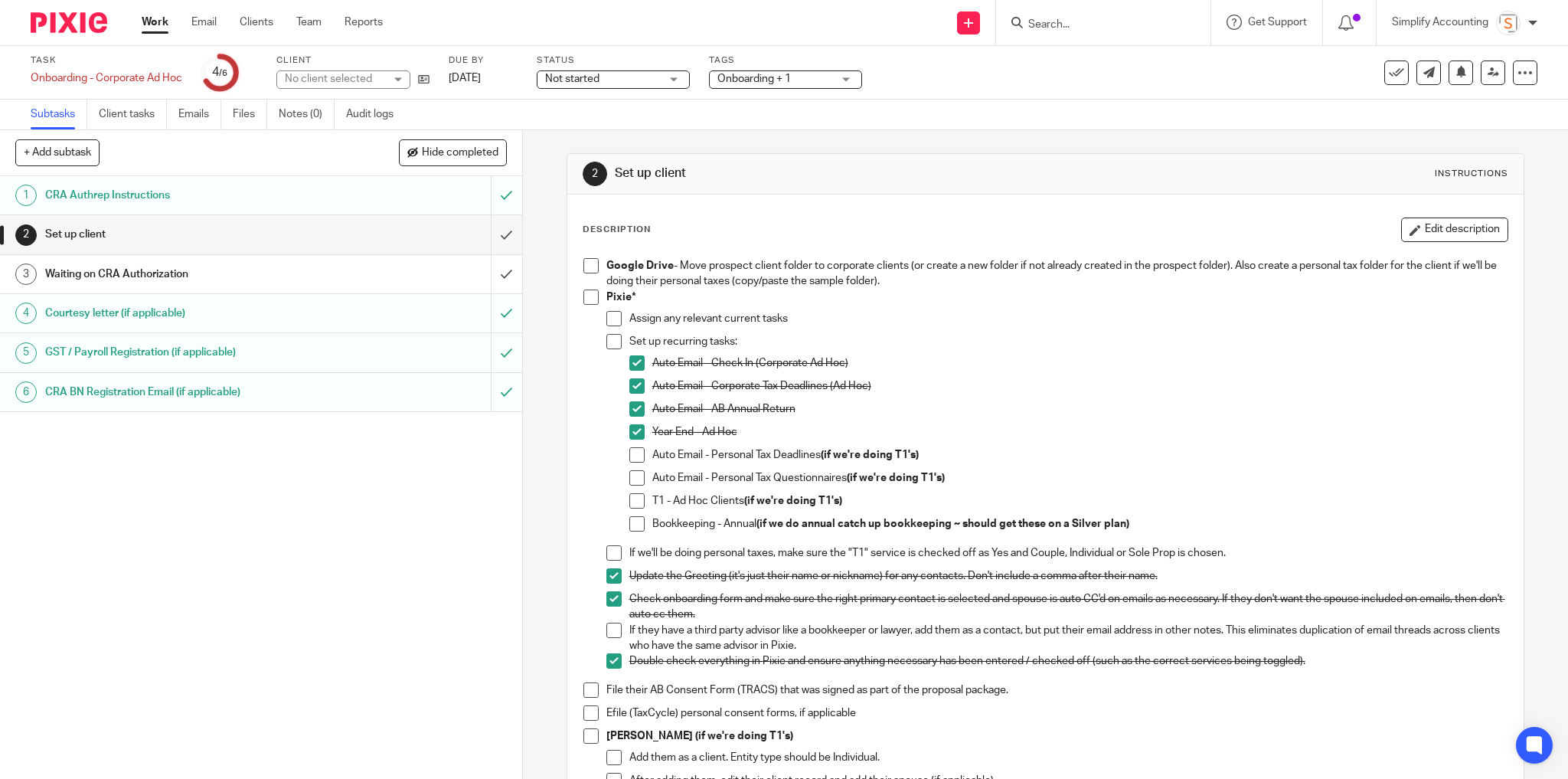
click at [265, 186] on h1 "CRA Authrep Instructions" at bounding box center [189, 195] width 287 height 23
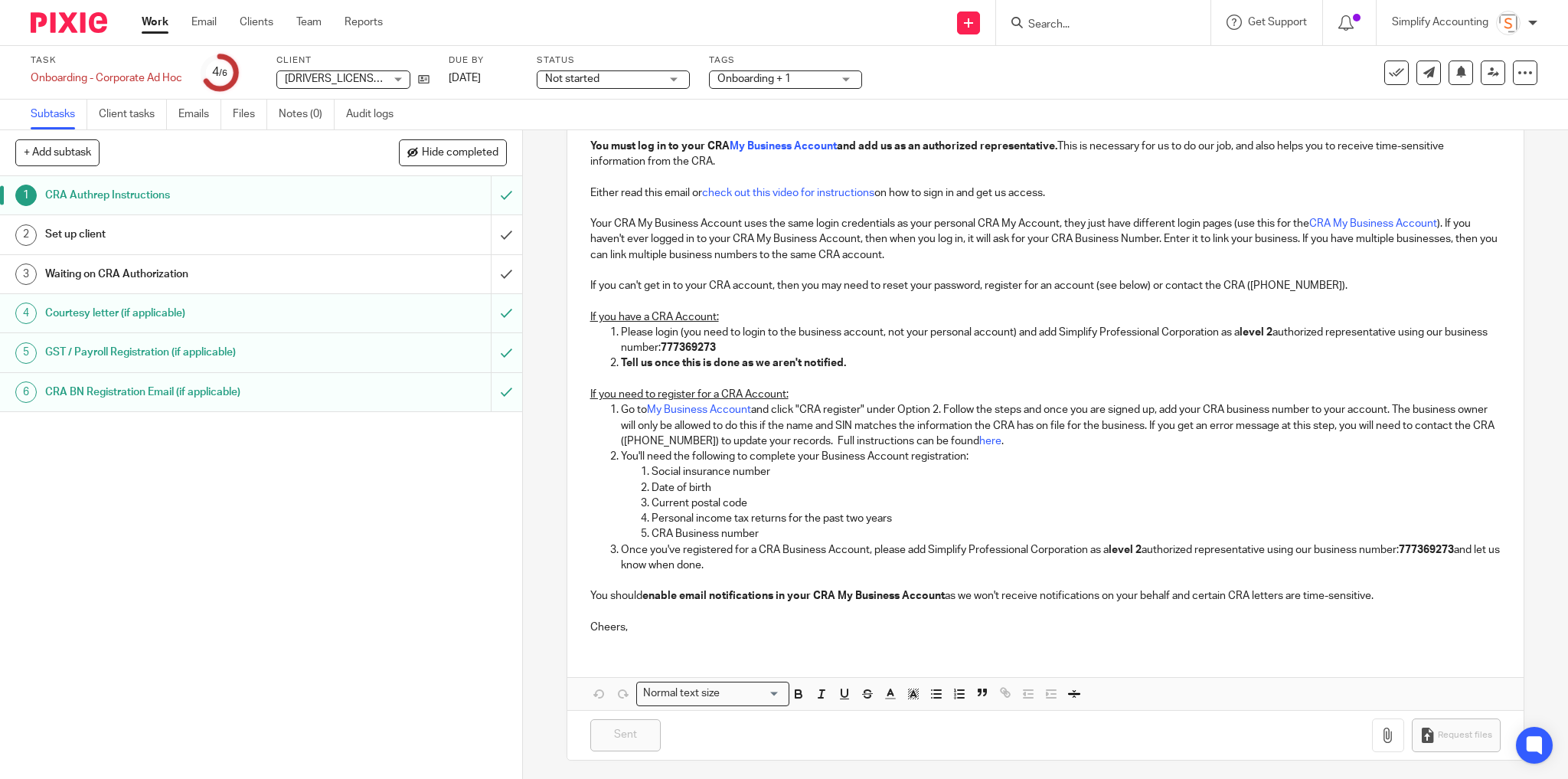
scroll to position [213, 0]
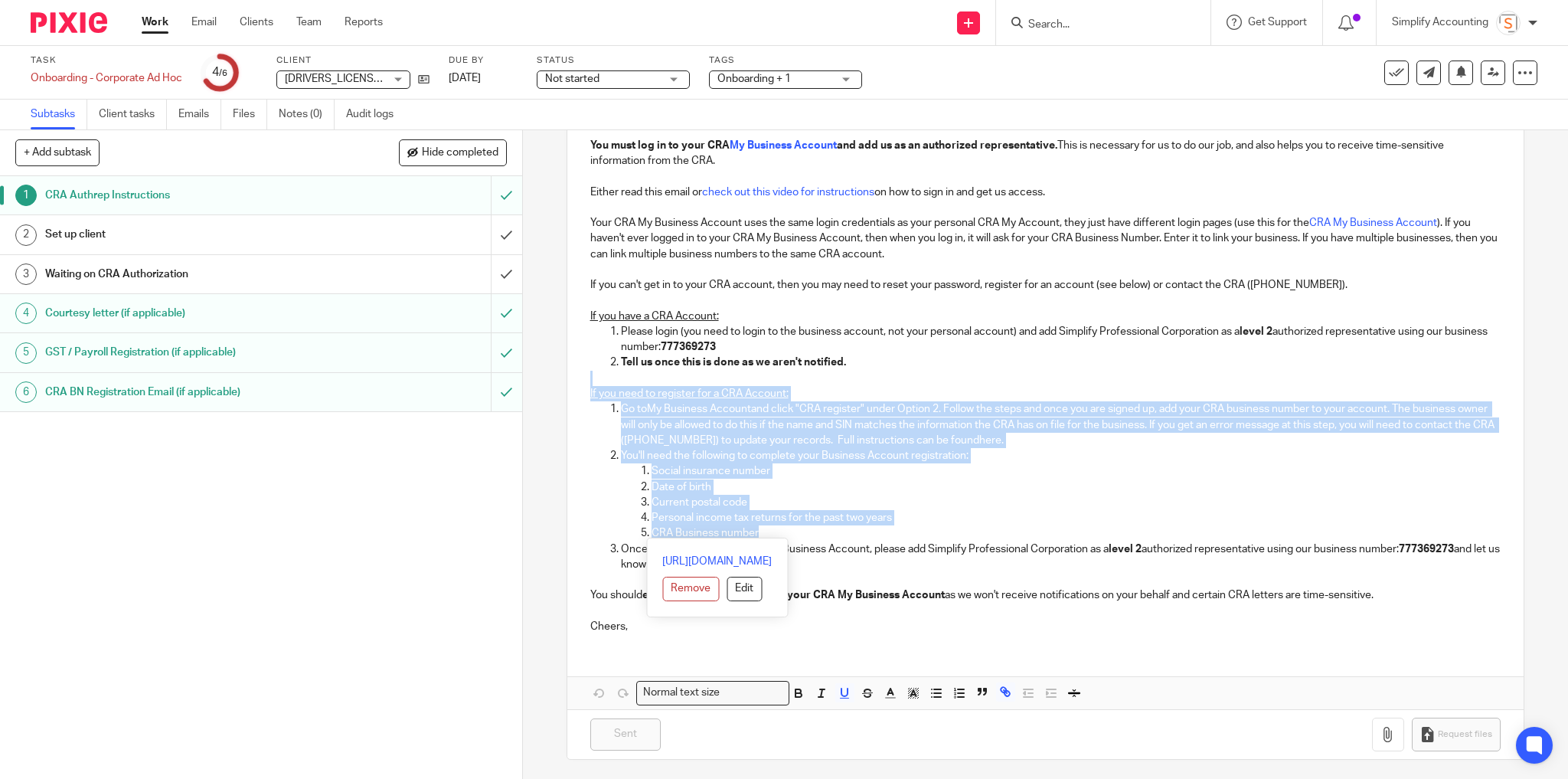
drag, startPoint x: 625, startPoint y: 379, endPoint x: 1146, endPoint y: 531, distance: 542.7
click at [1146, 531] on div "Hey [PERSON_NAME], You must log in to your CRA My Business Account and add us a…" at bounding box center [1047, 368] width 957 height 555
click at [992, 501] on p "Current postal code" at bounding box center [1077, 503] width 851 height 16
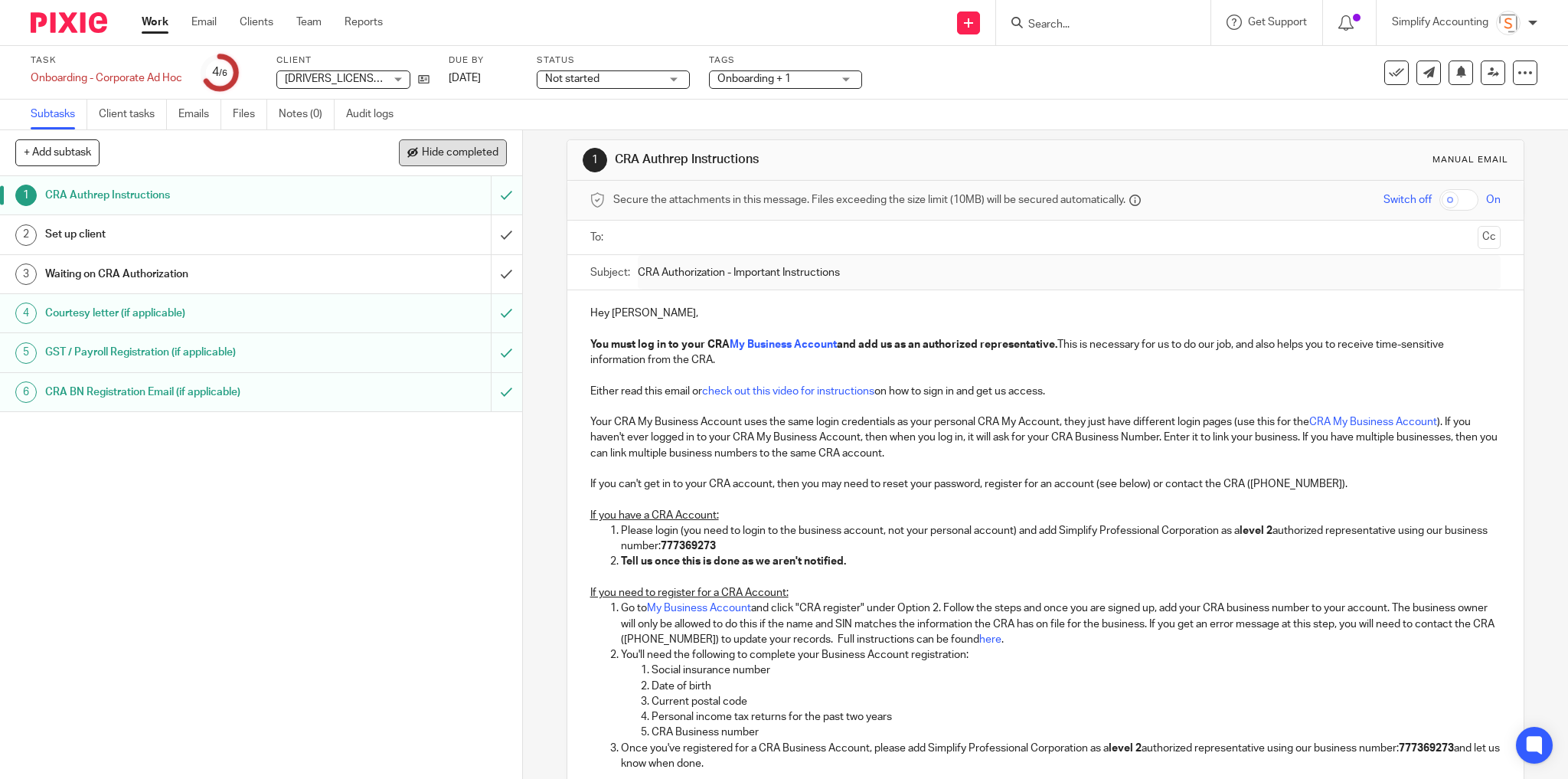
scroll to position [0, 0]
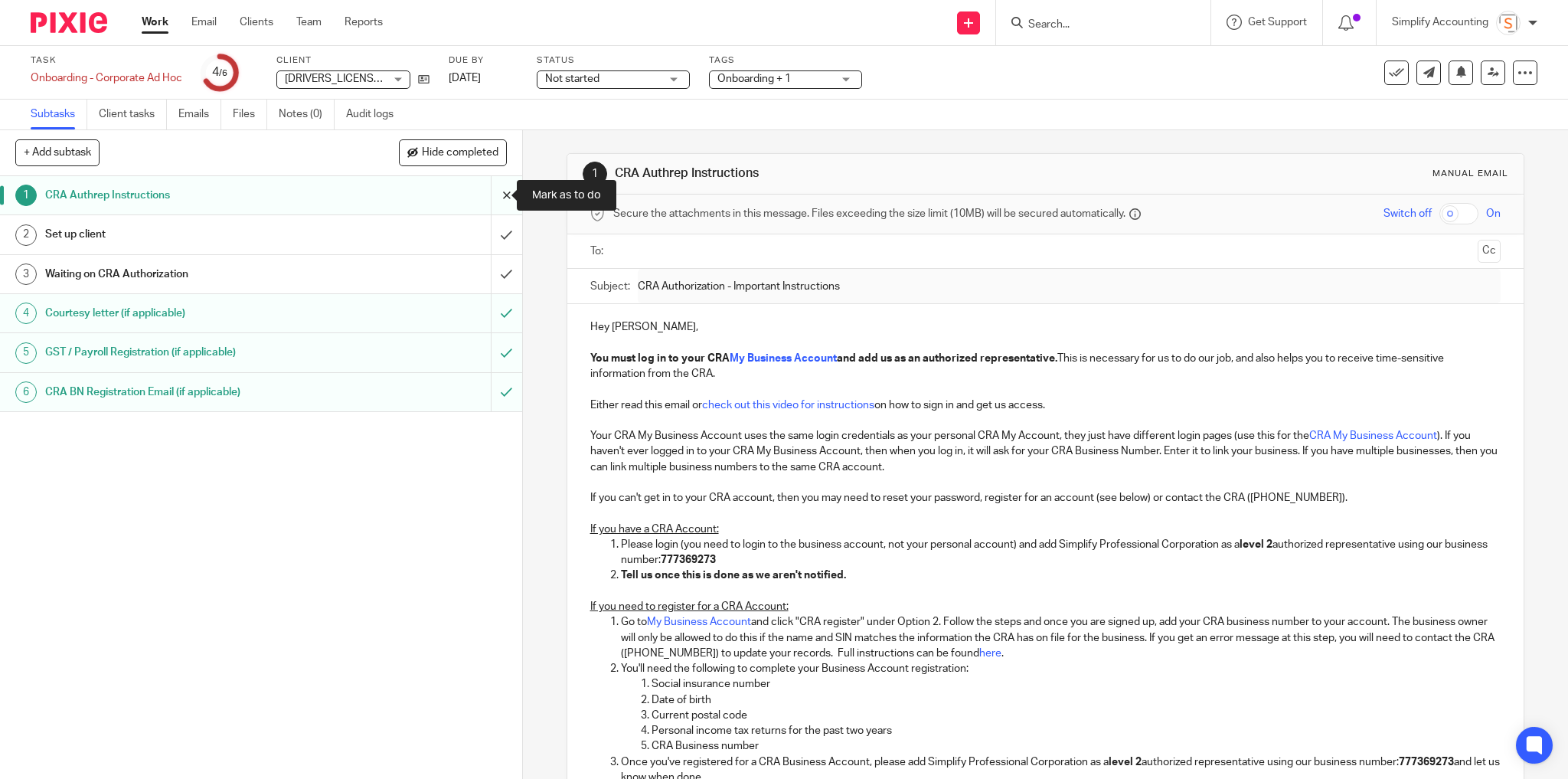
click at [492, 201] on input "submit" at bounding box center [261, 194] width 522 height 38
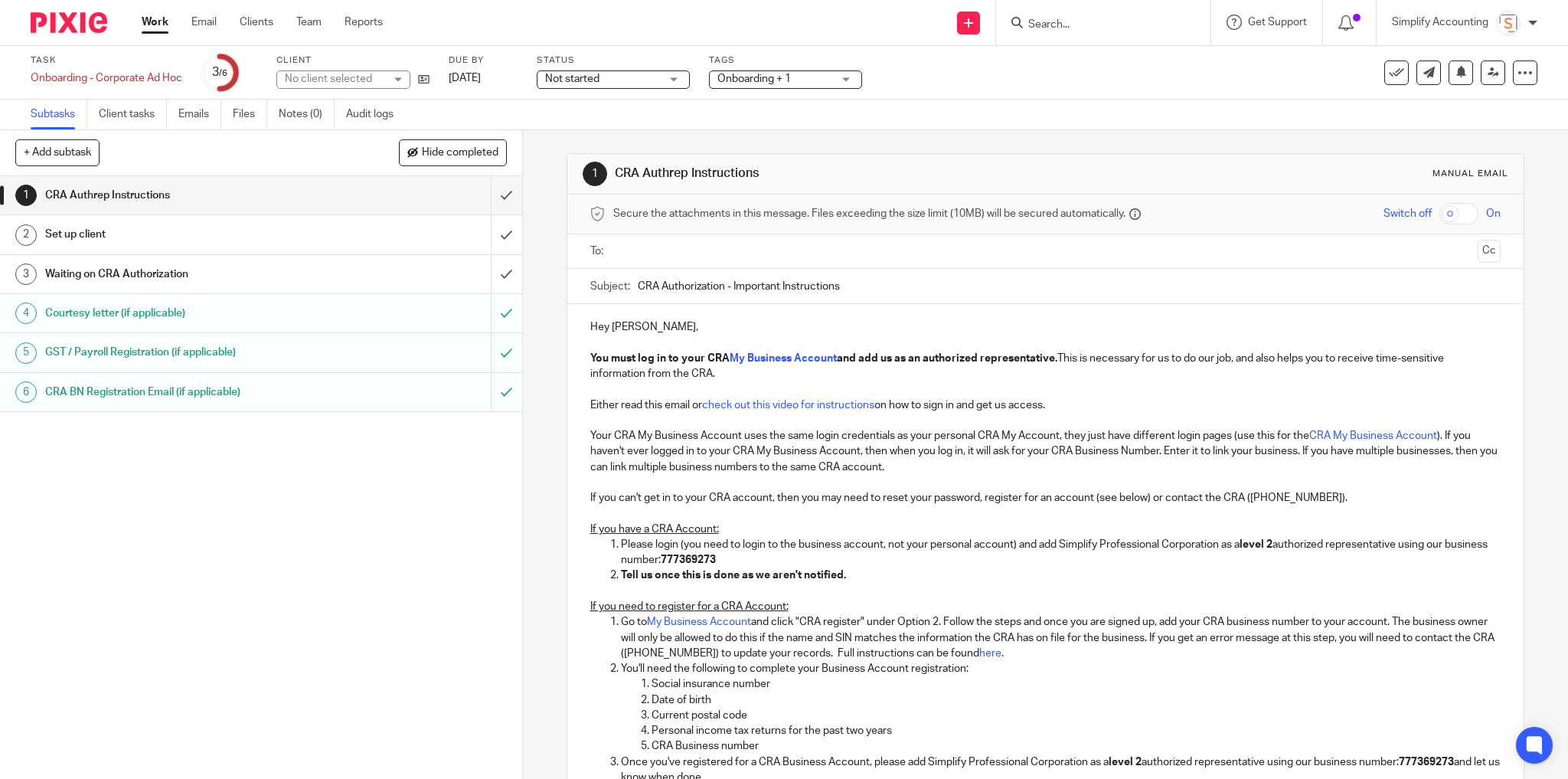
click at [658, 244] on input "text" at bounding box center [1045, 252] width 853 height 17
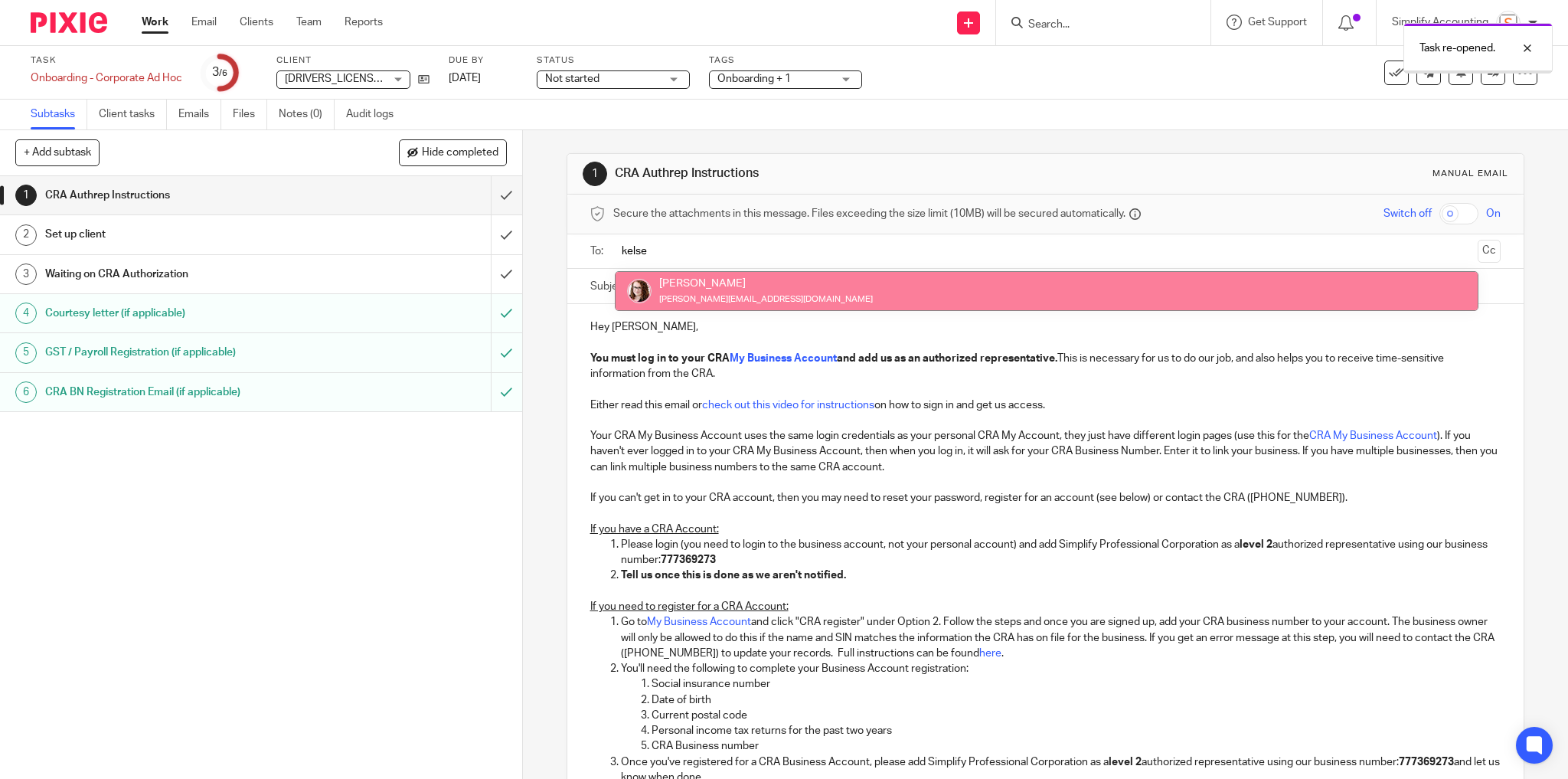
type input "kelse"
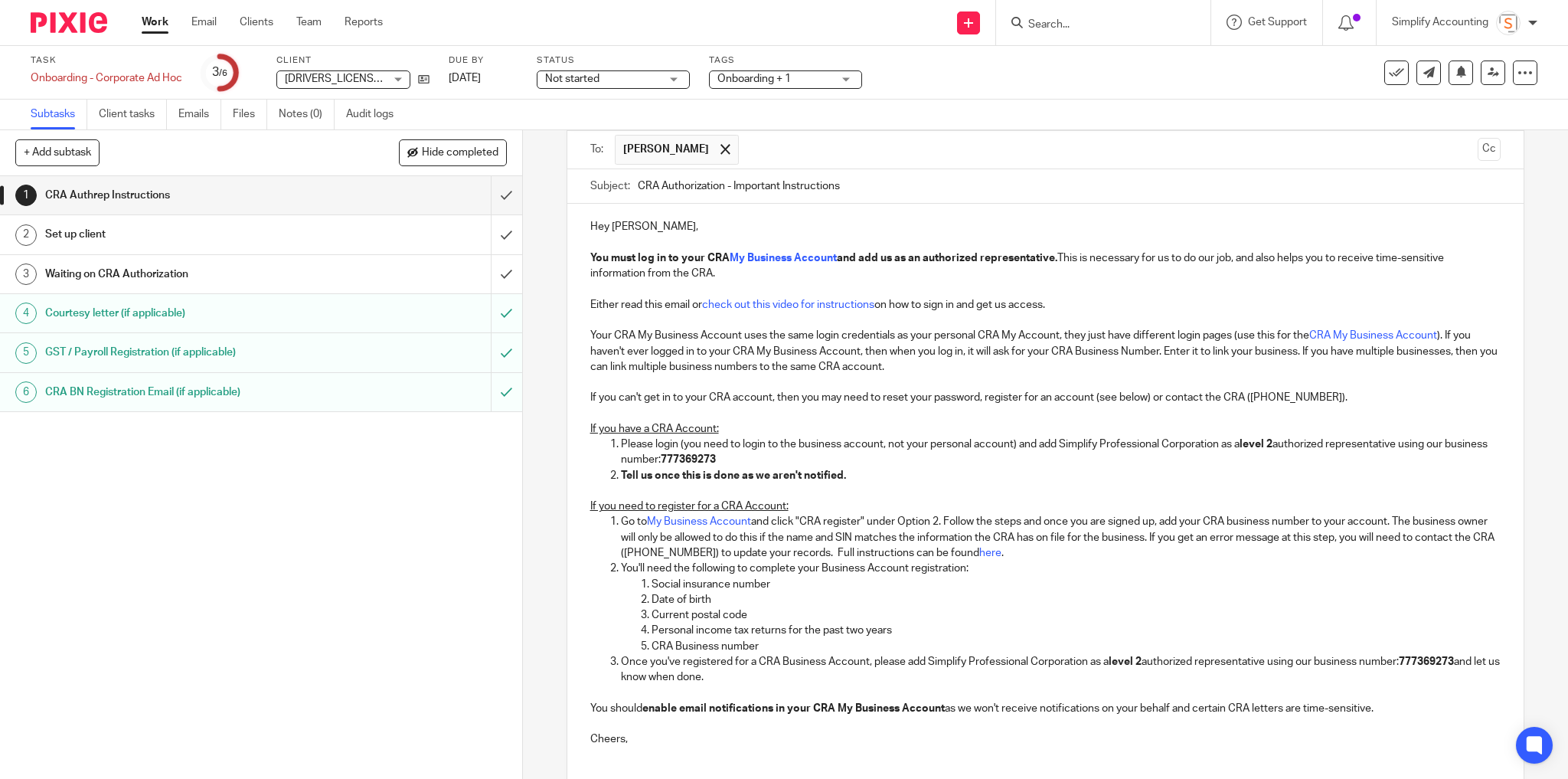
scroll to position [216, 0]
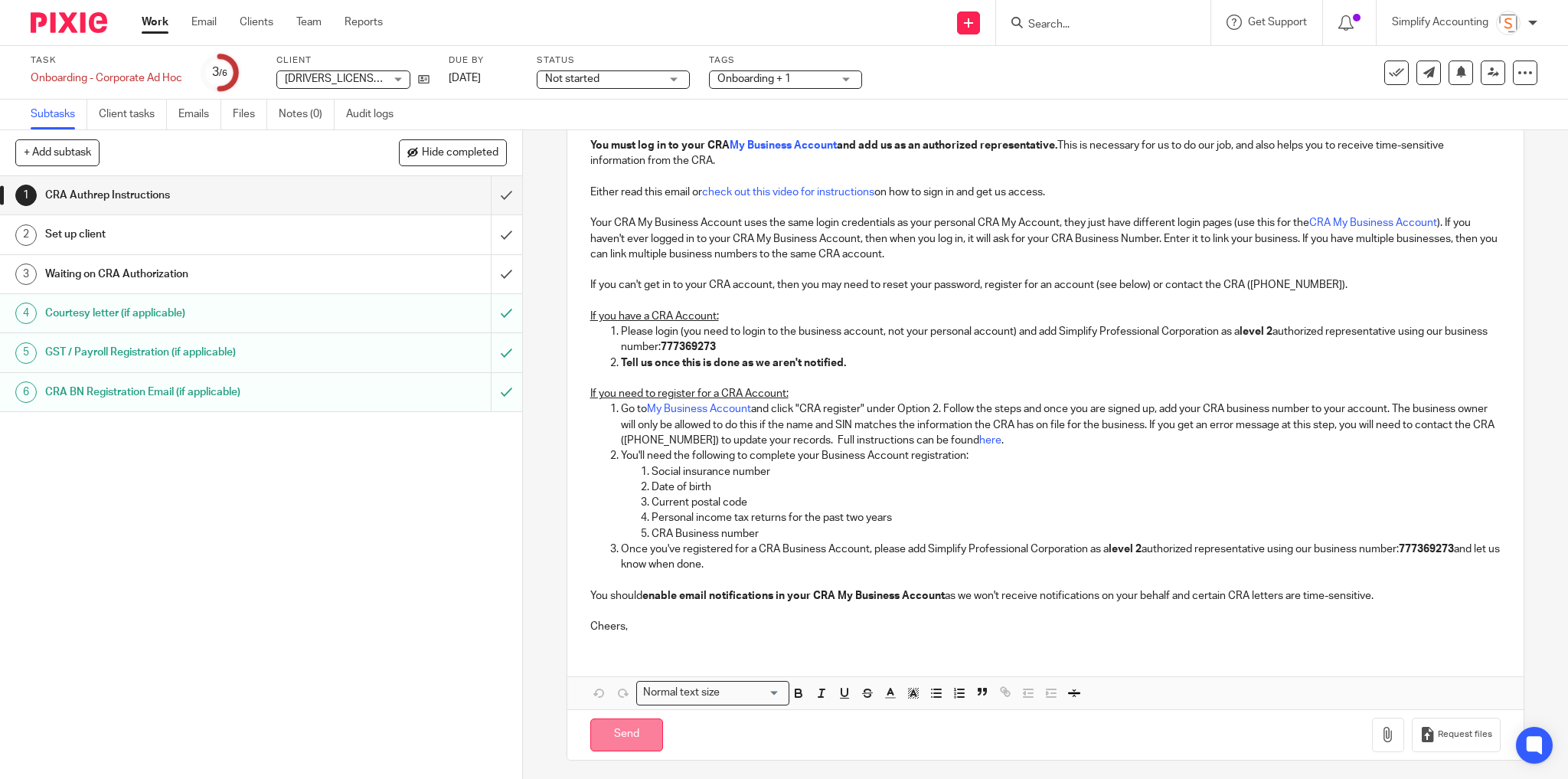
click at [634, 728] on input "Send" at bounding box center [626, 735] width 73 height 33
type input "Sent"
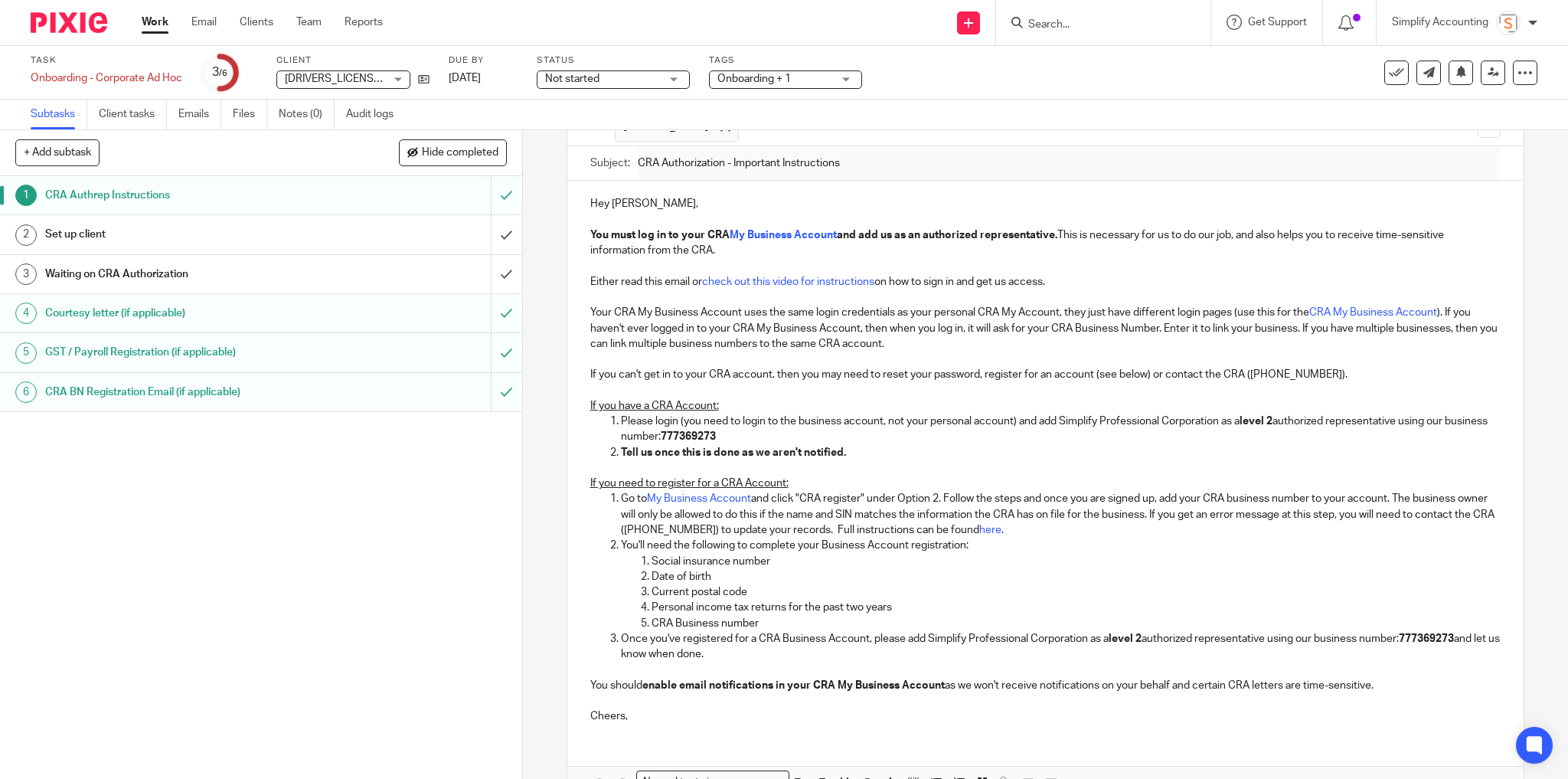
scroll to position [0, 0]
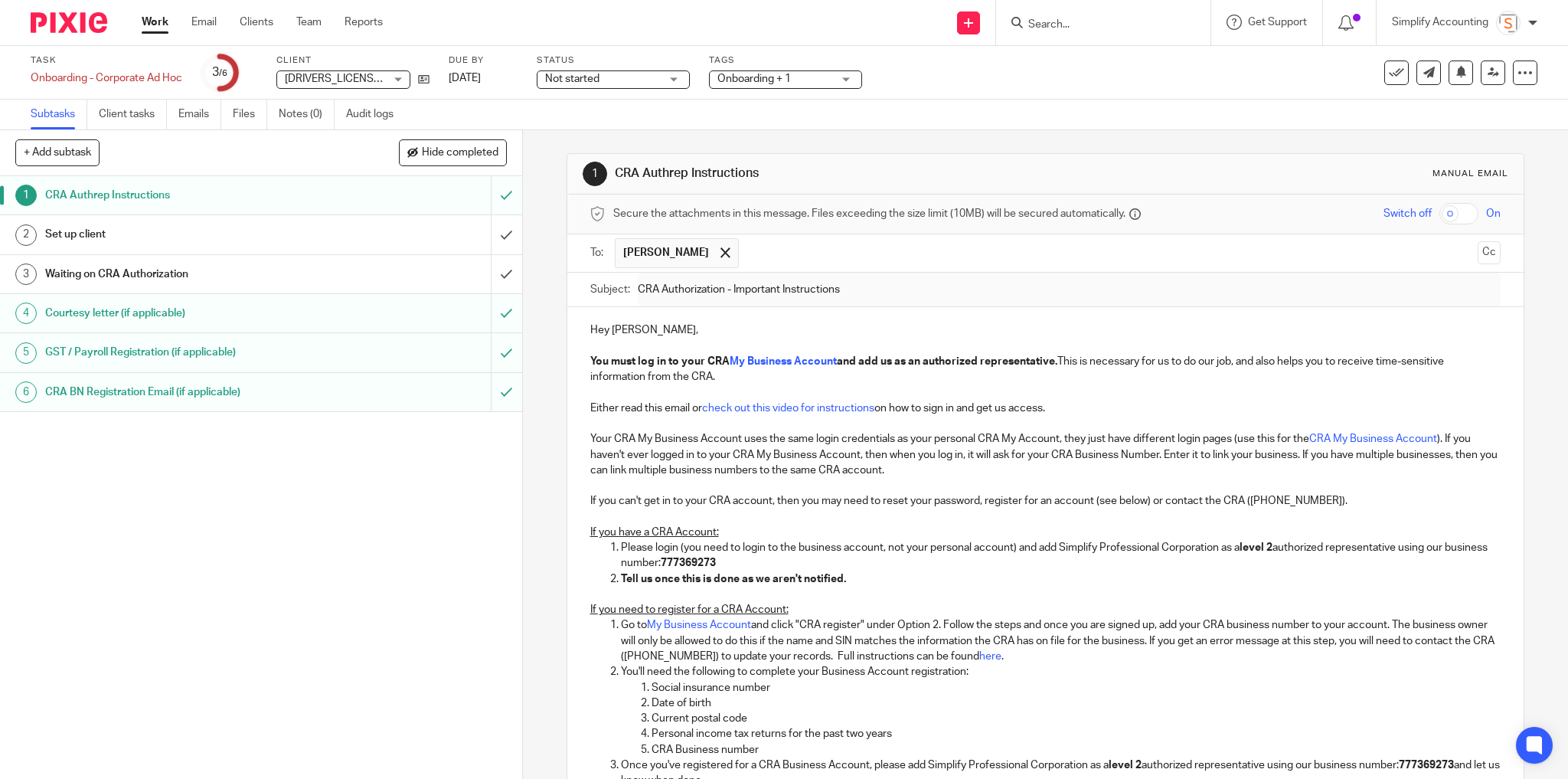
click at [154, 27] on link "Work" at bounding box center [155, 22] width 27 height 16
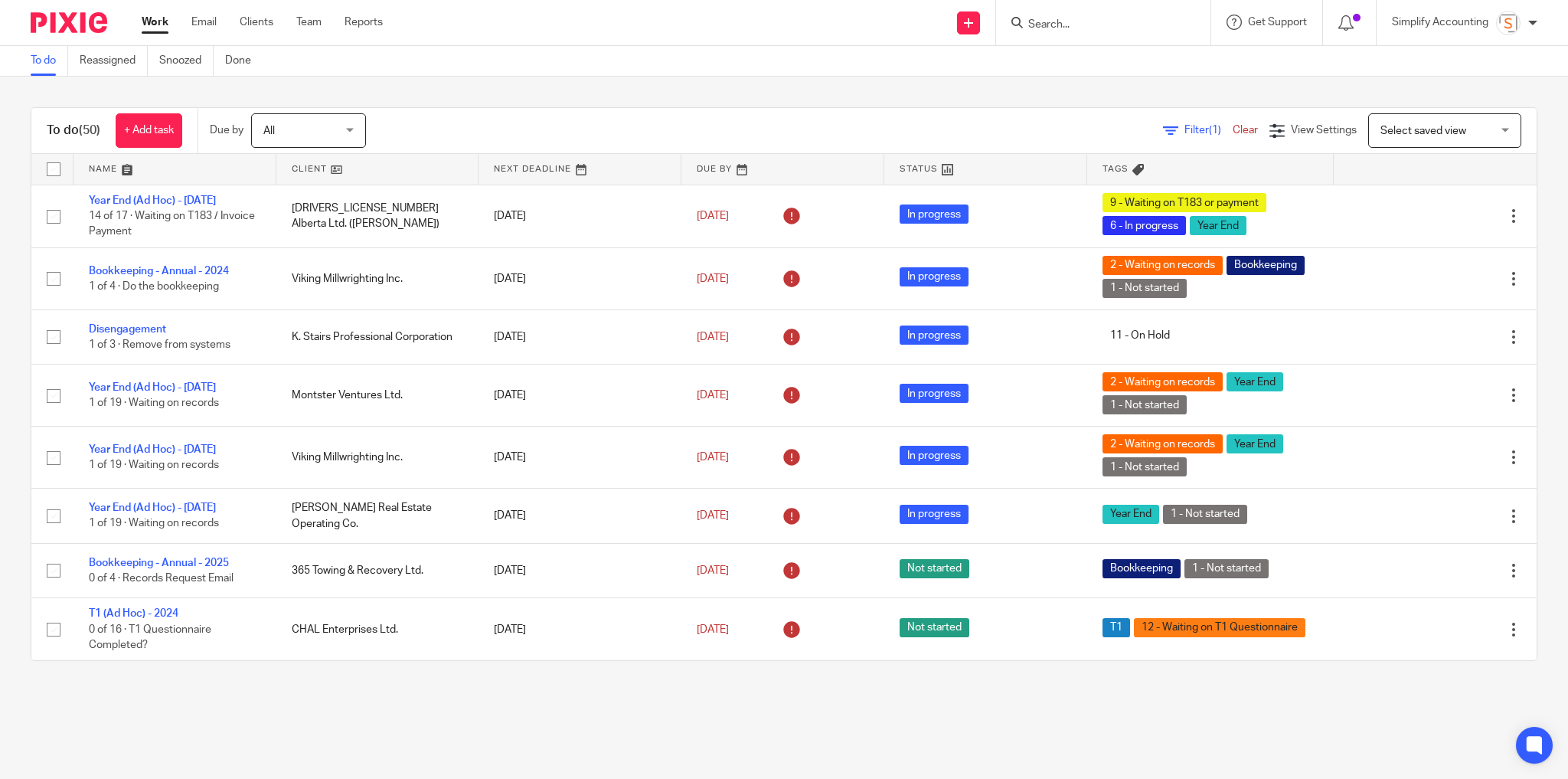
click at [1047, 22] on input "Search" at bounding box center [1096, 25] width 138 height 14
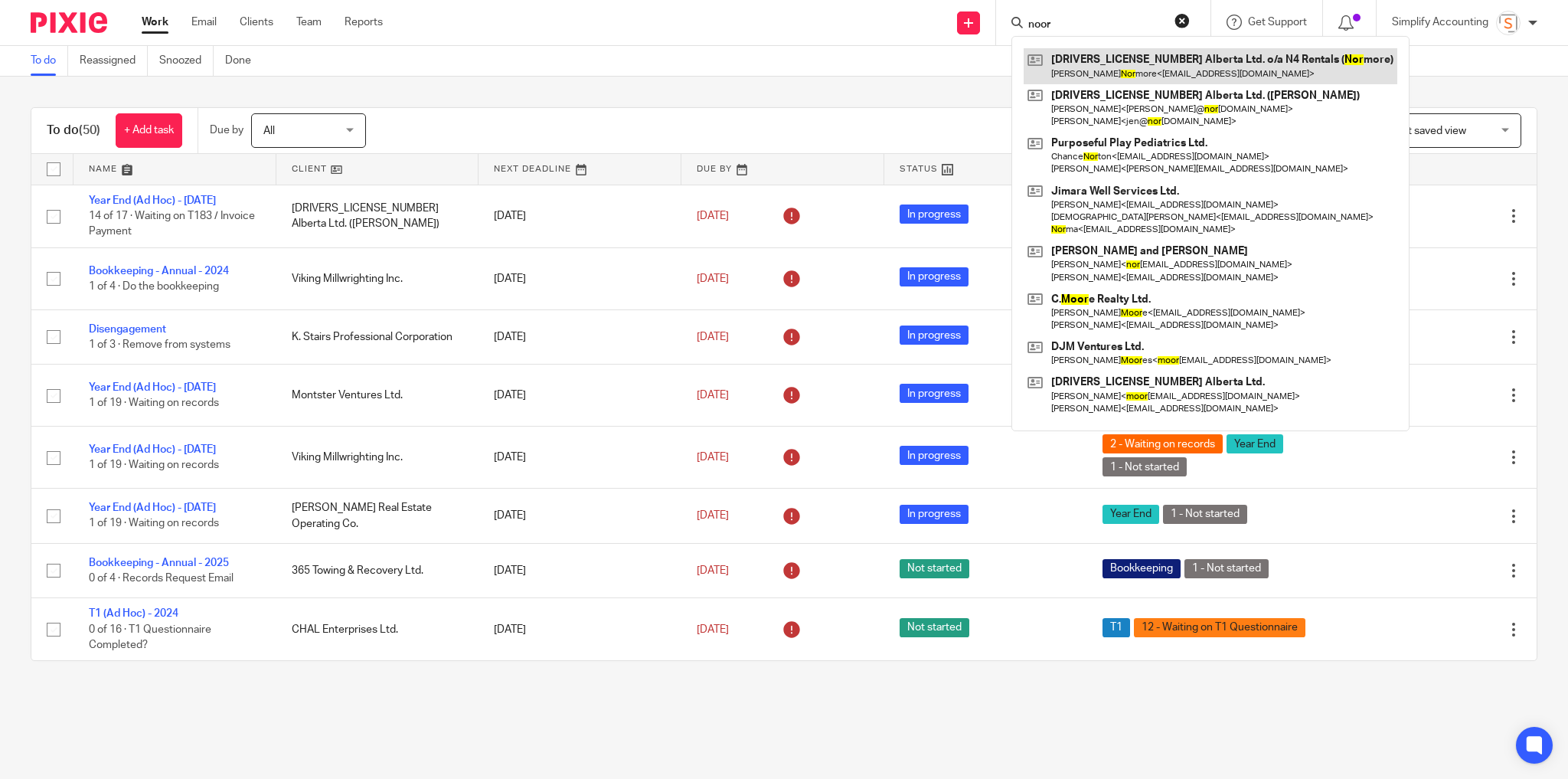
type input "noor"
click at [1123, 67] on link at bounding box center [1211, 66] width 374 height 35
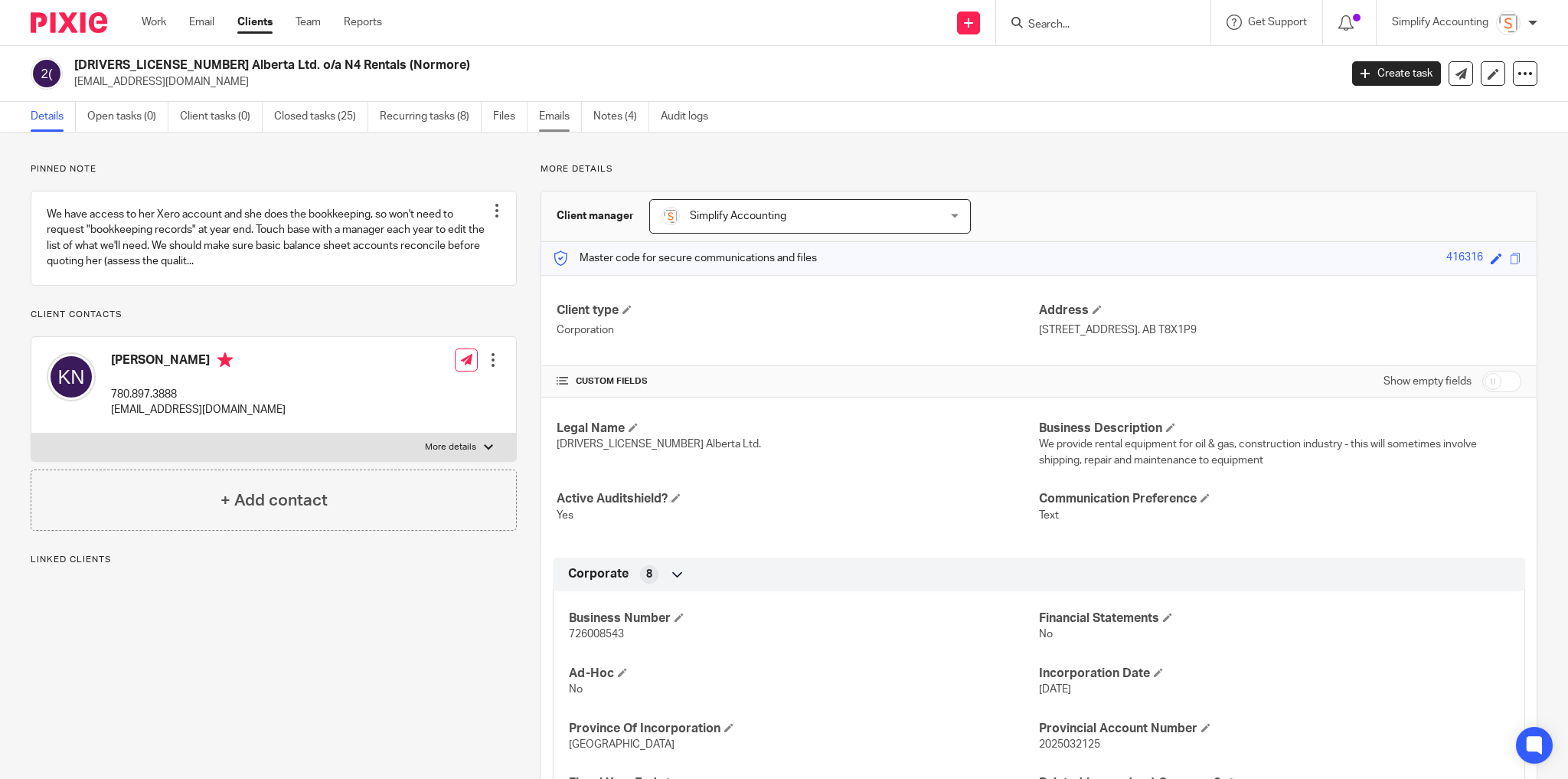
click at [556, 118] on link "Emails" at bounding box center [560, 117] width 43 height 30
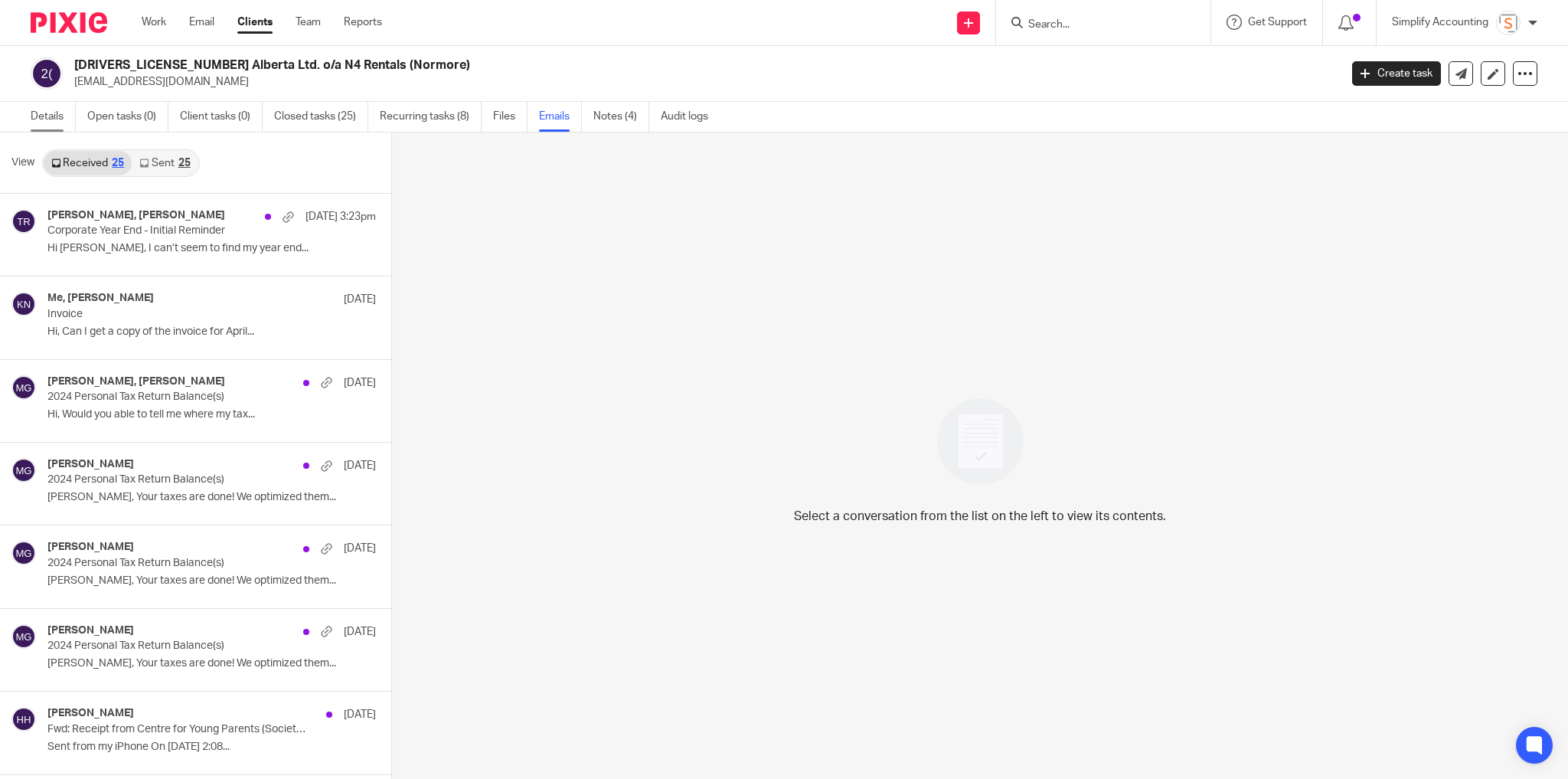
click at [40, 119] on link "Details" at bounding box center [53, 117] width 46 height 30
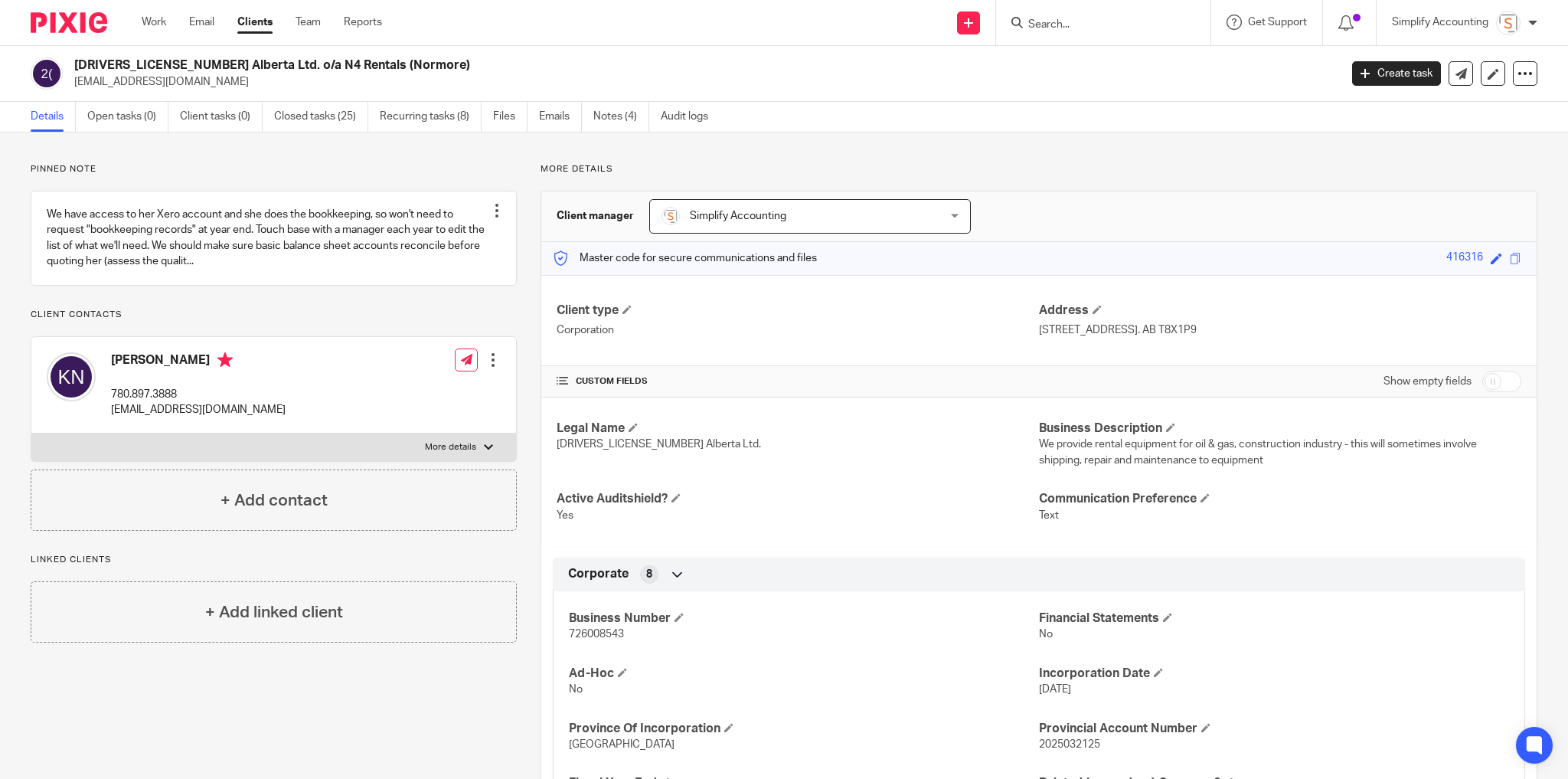
click at [538, 117] on ul "Details Open tasks (0) Client tasks (0) Closed tasks (25) Recurring tasks (8) F…" at bounding box center [382, 117] width 701 height 30
click at [542, 121] on link "Emails" at bounding box center [560, 117] width 43 height 30
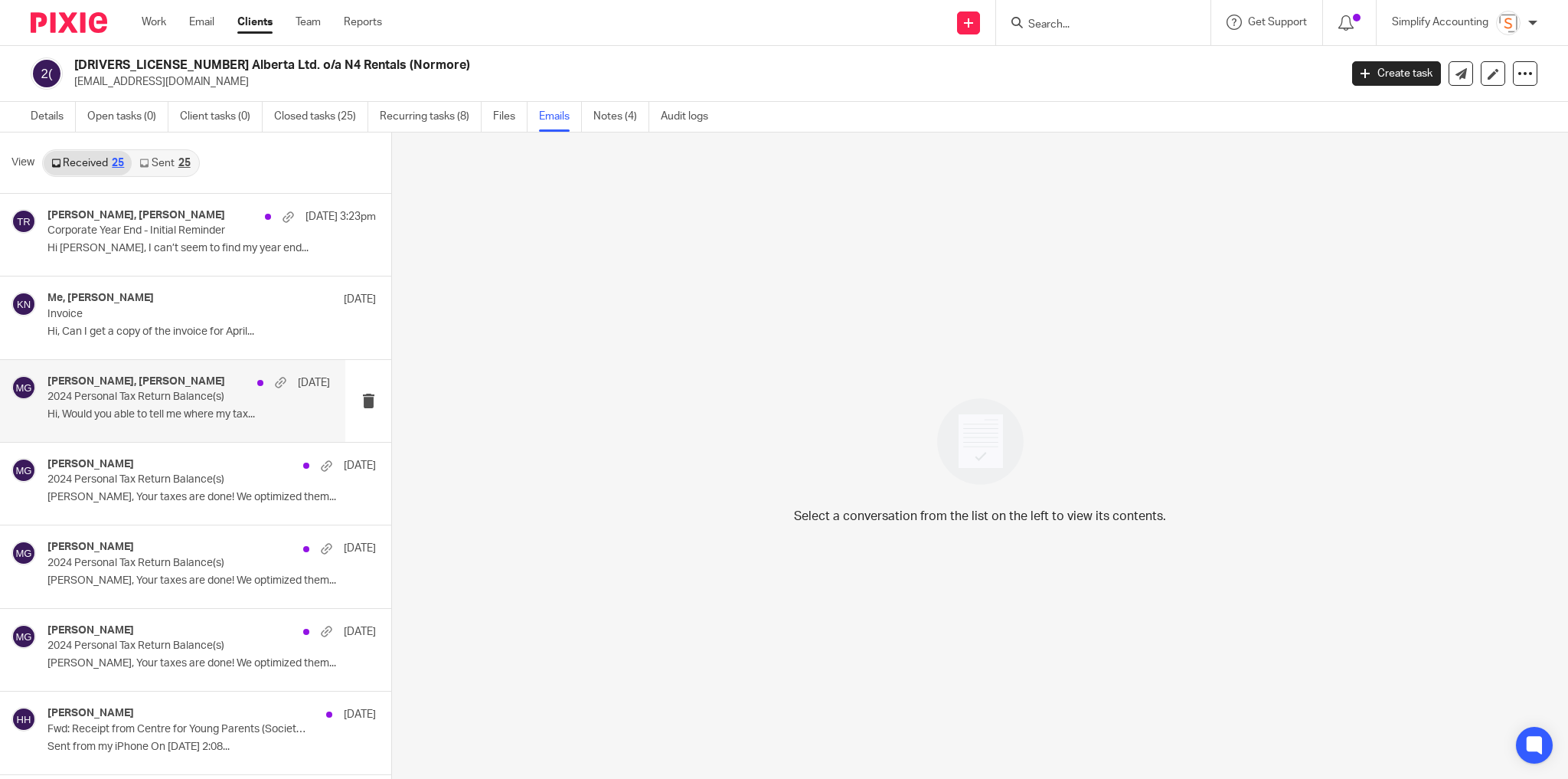
click at [190, 399] on p "2024 Personal Tax Return Balance(s)" at bounding box center [160, 396] width 226 height 13
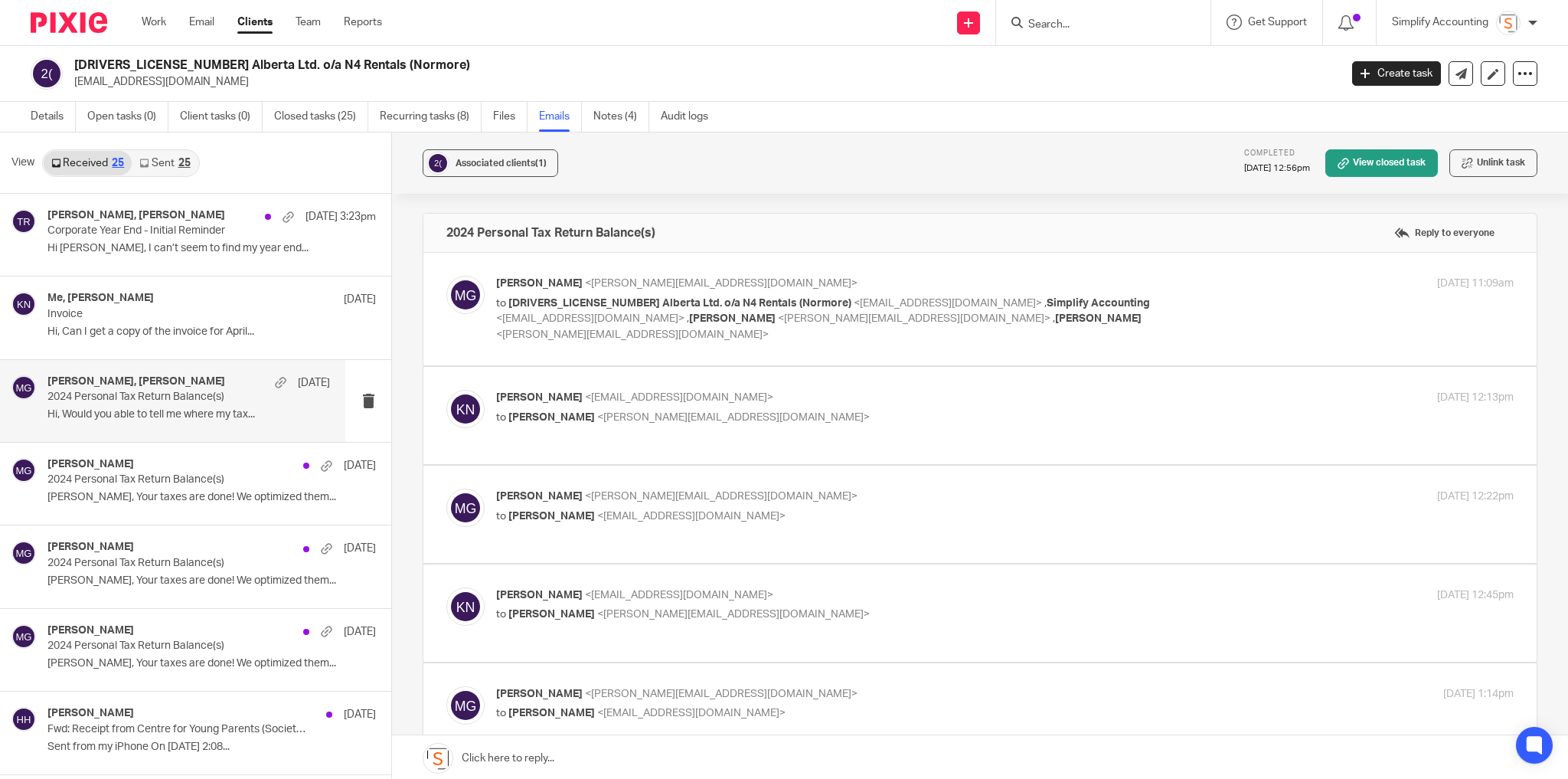
click at [1157, 303] on p "to [DRIVERS_LICENSE_NUMBER] Alberta Ltd. o/a N4 Rentals (Normore) <[EMAIL_ADDRE…" at bounding box center [835, 319] width 679 height 48
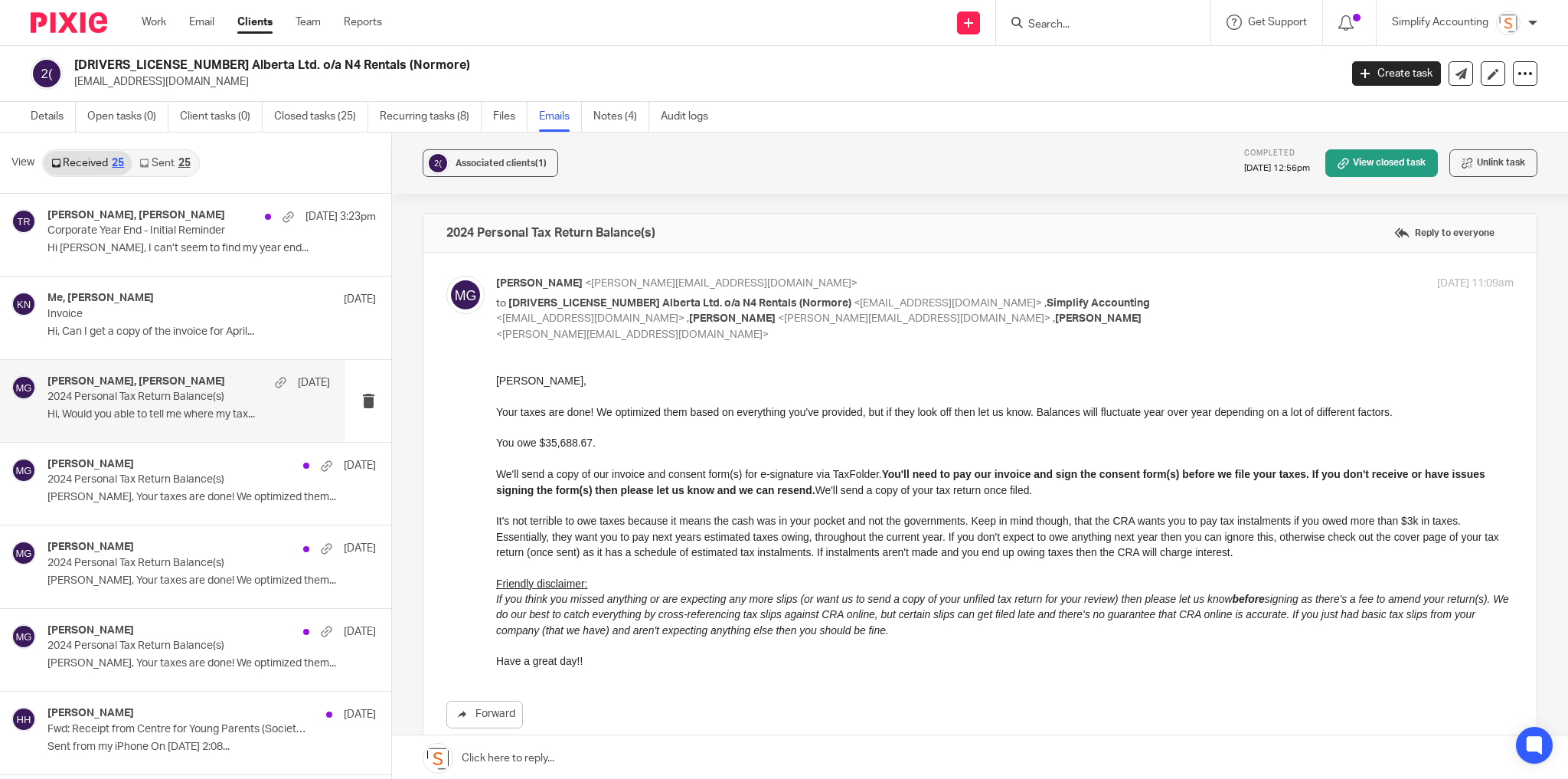
click at [1157, 303] on p "to [DRIVERS_LICENSE_NUMBER] Alberta Ltd. o/a N4 Rentals (Normore) <[EMAIL_ADDRE…" at bounding box center [835, 319] width 679 height 48
checkbox input "false"
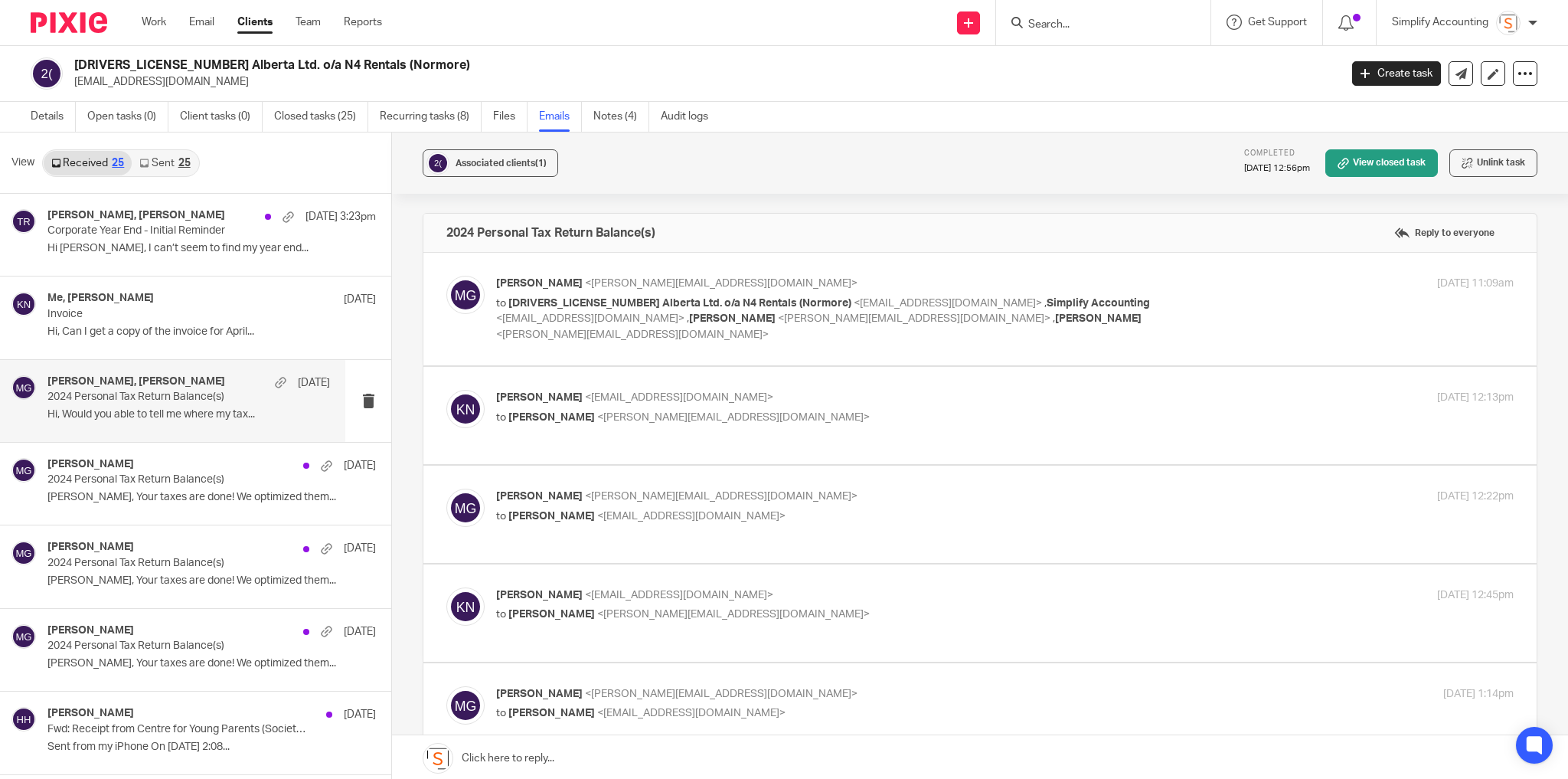
click at [845, 509] on p "to [PERSON_NAME] <[EMAIL_ADDRESS][DOMAIN_NAME]>" at bounding box center [835, 517] width 679 height 17
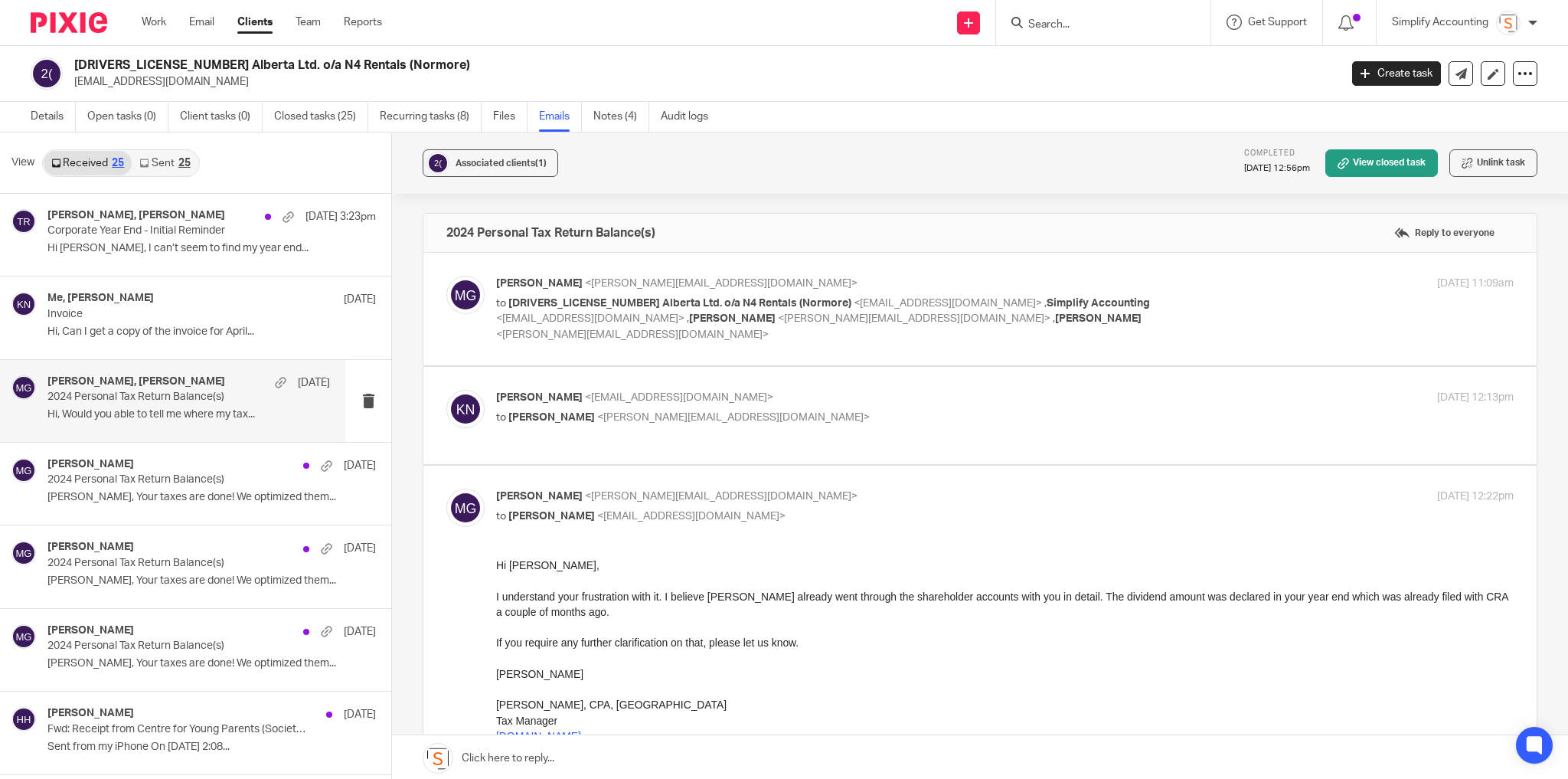
click at [843, 509] on p "to [PERSON_NAME] <[EMAIL_ADDRESS][DOMAIN_NAME]>" at bounding box center [835, 517] width 679 height 17
checkbox input "false"
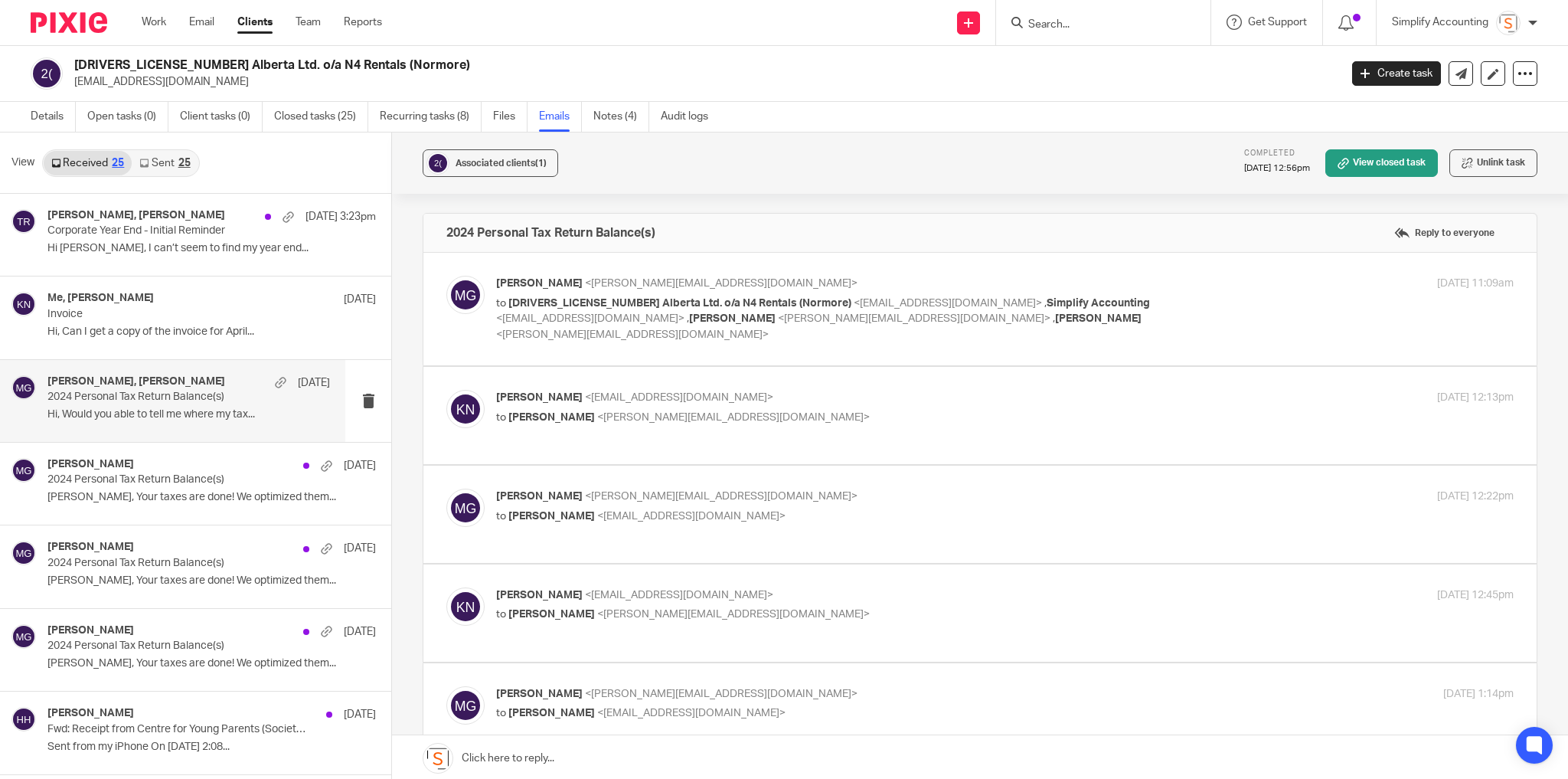
click at [447, 686] on input "checkbox" at bounding box center [446, 686] width 1 height 1
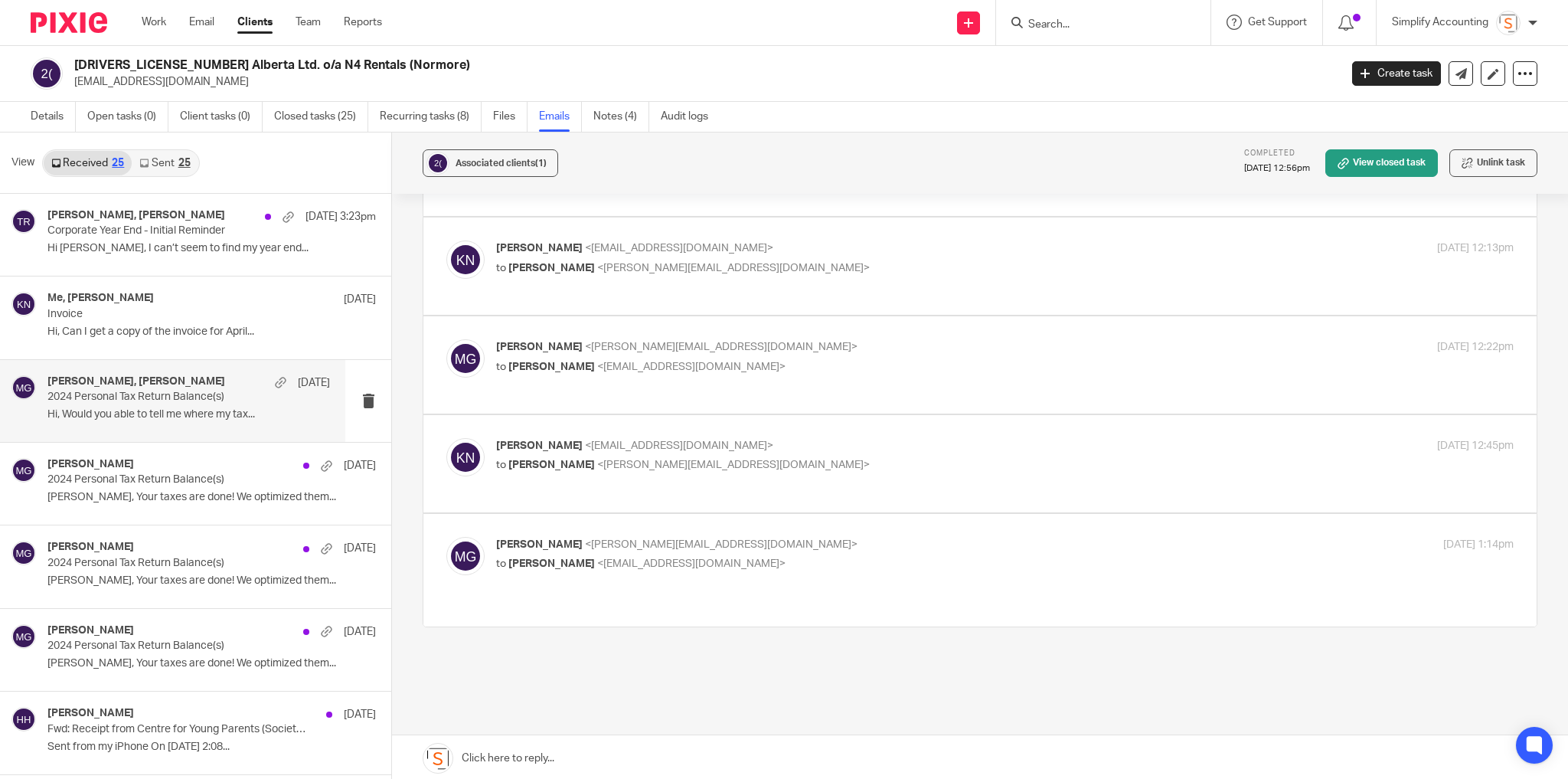
scroll to position [158, 0]
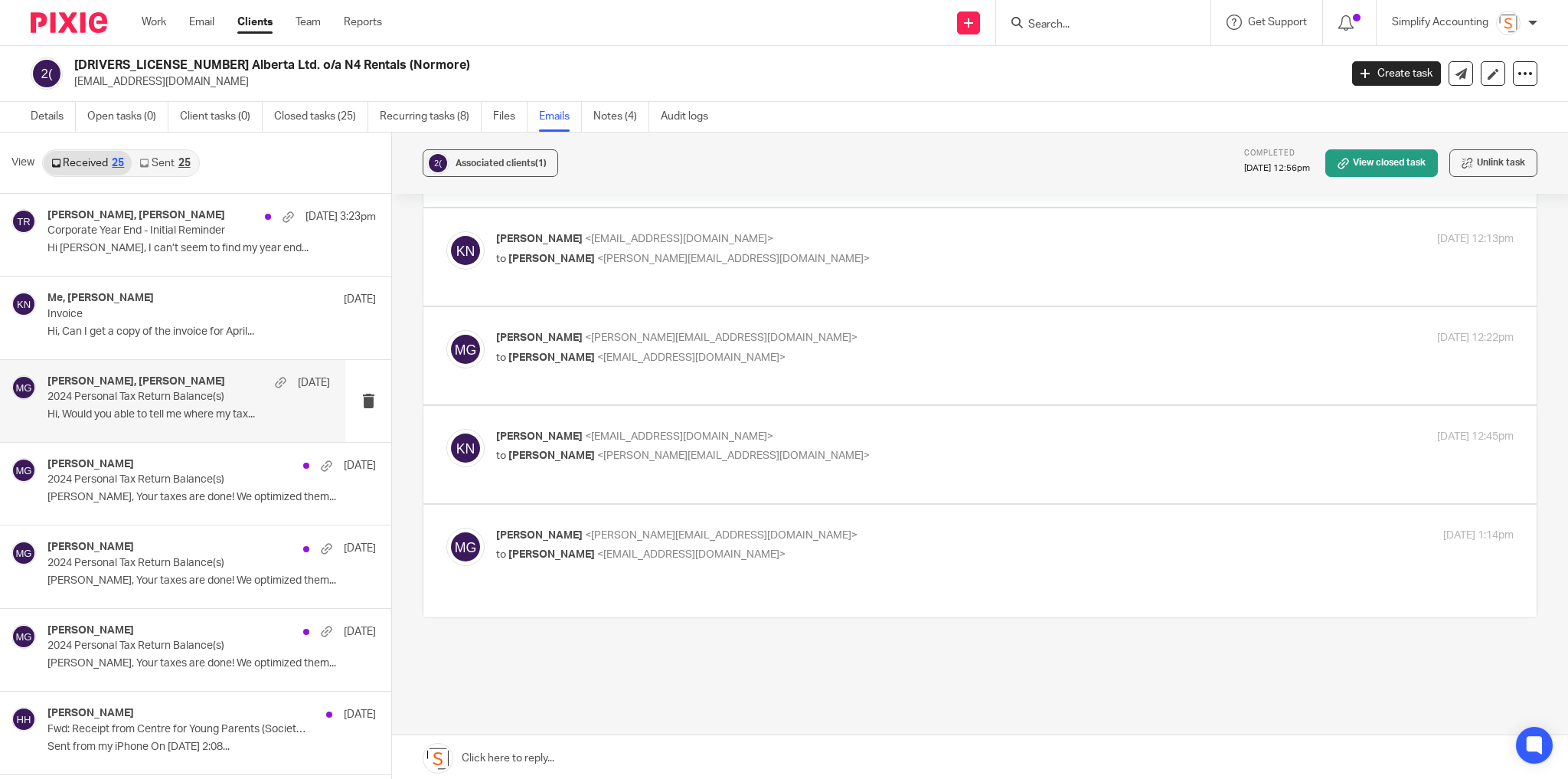
click at [847, 527] on div "Melissa Gallant <melissa@simplifyaccounting.ca> to Kimberly Normore <knormore@m…" at bounding box center [835, 545] width 679 height 35
checkbox input "true"
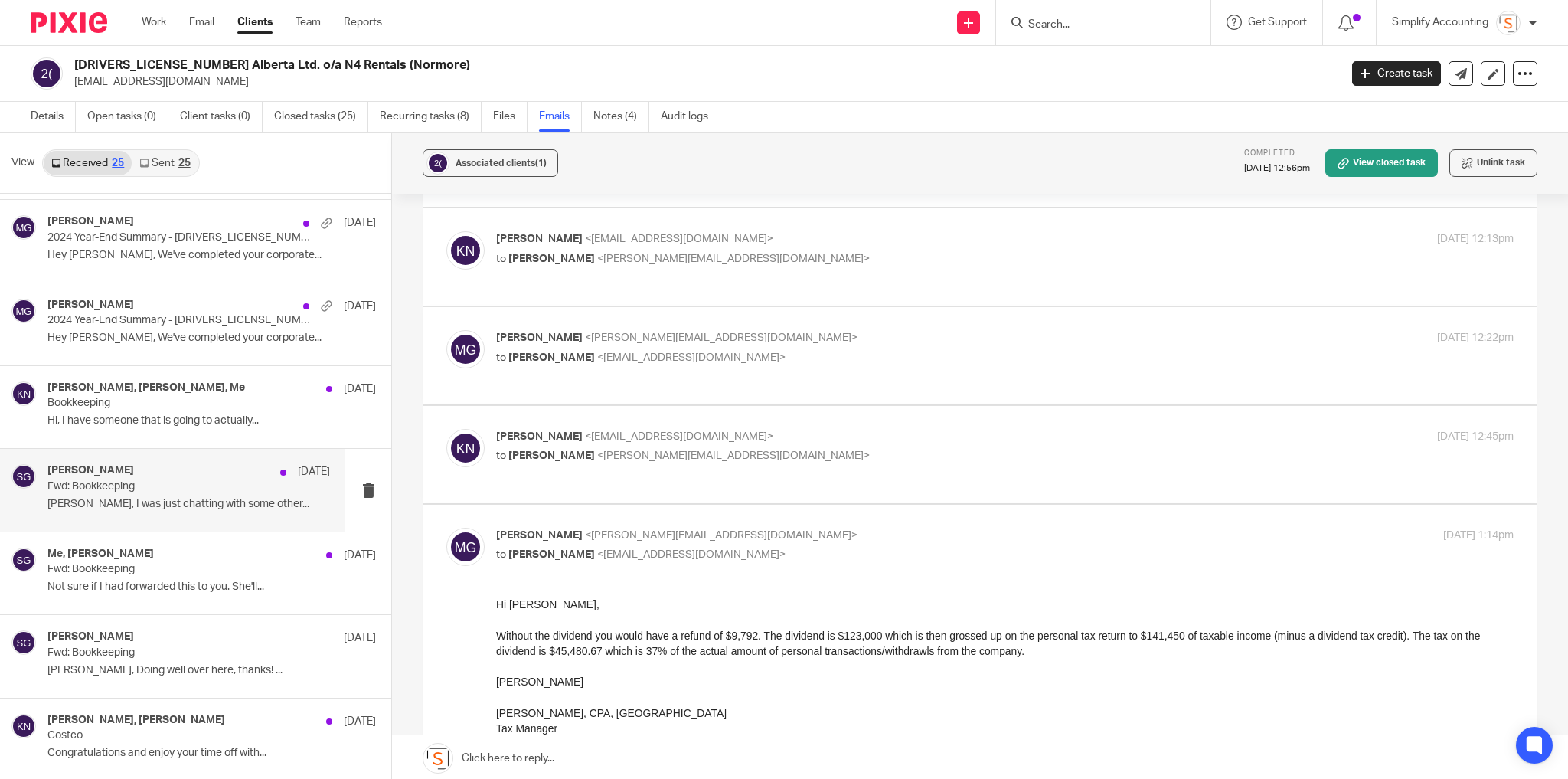
scroll to position [1514, 0]
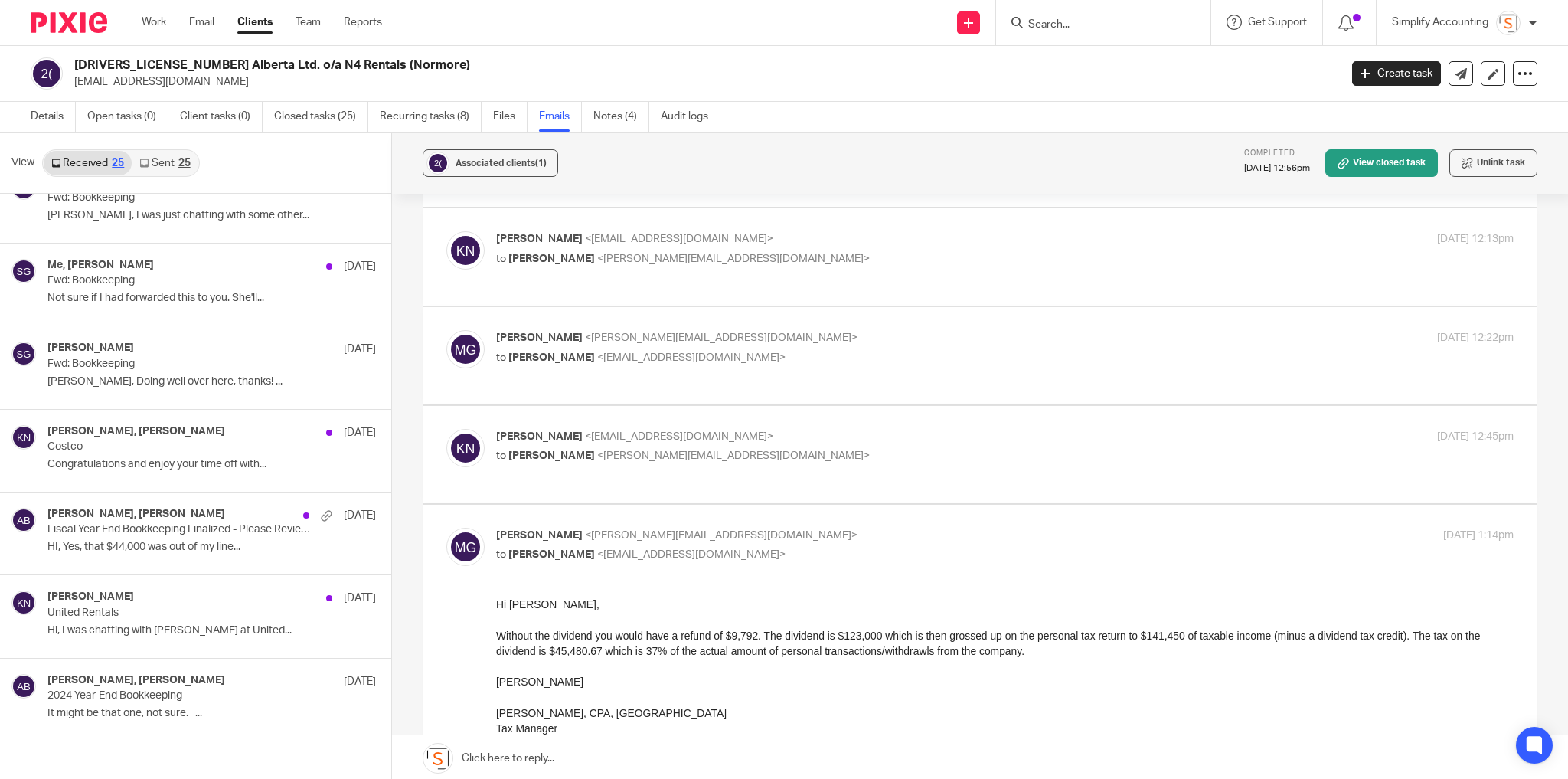
click at [169, 159] on link "Sent 25" at bounding box center [165, 162] width 66 height 24
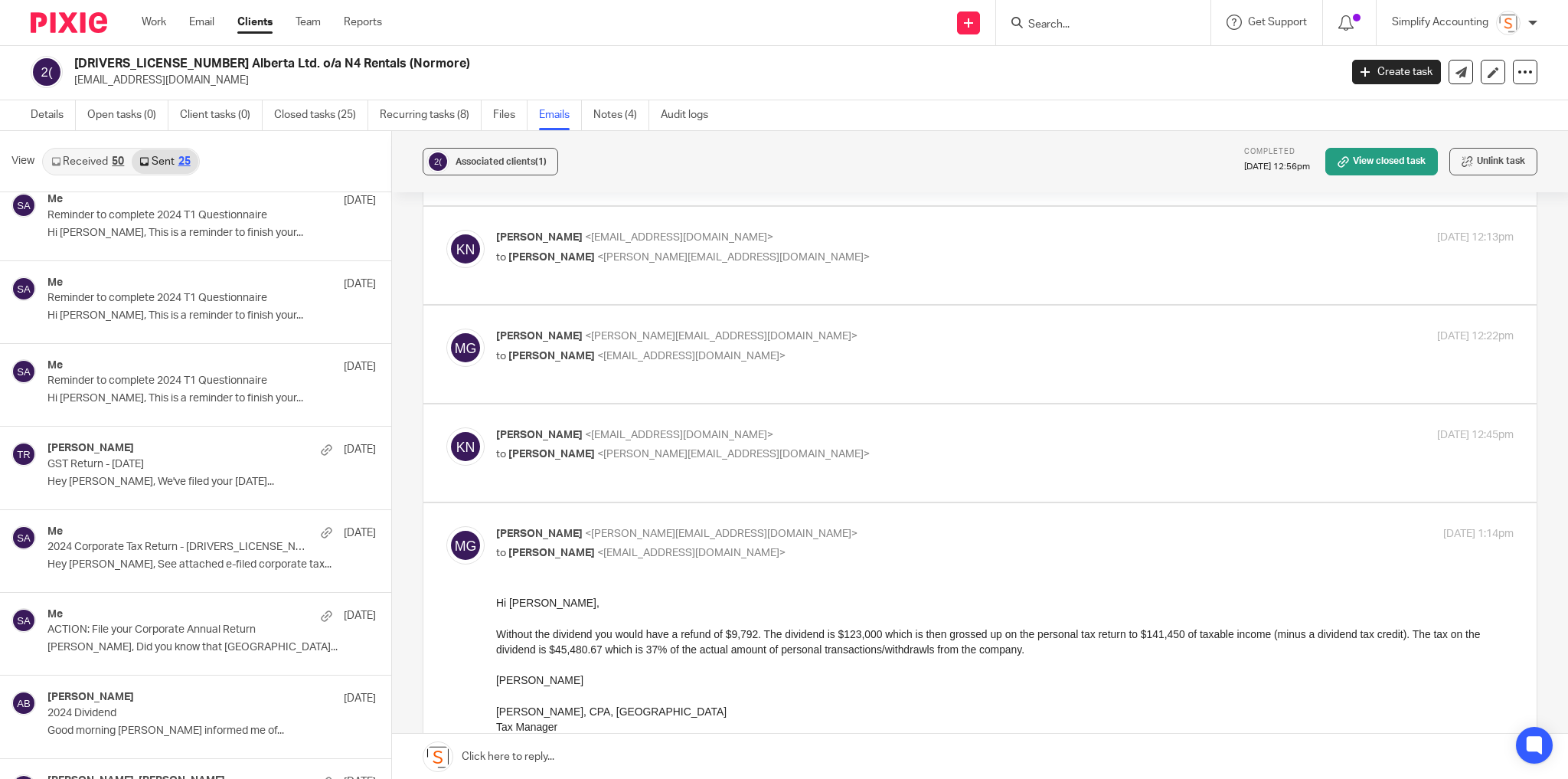
scroll to position [1165, 0]
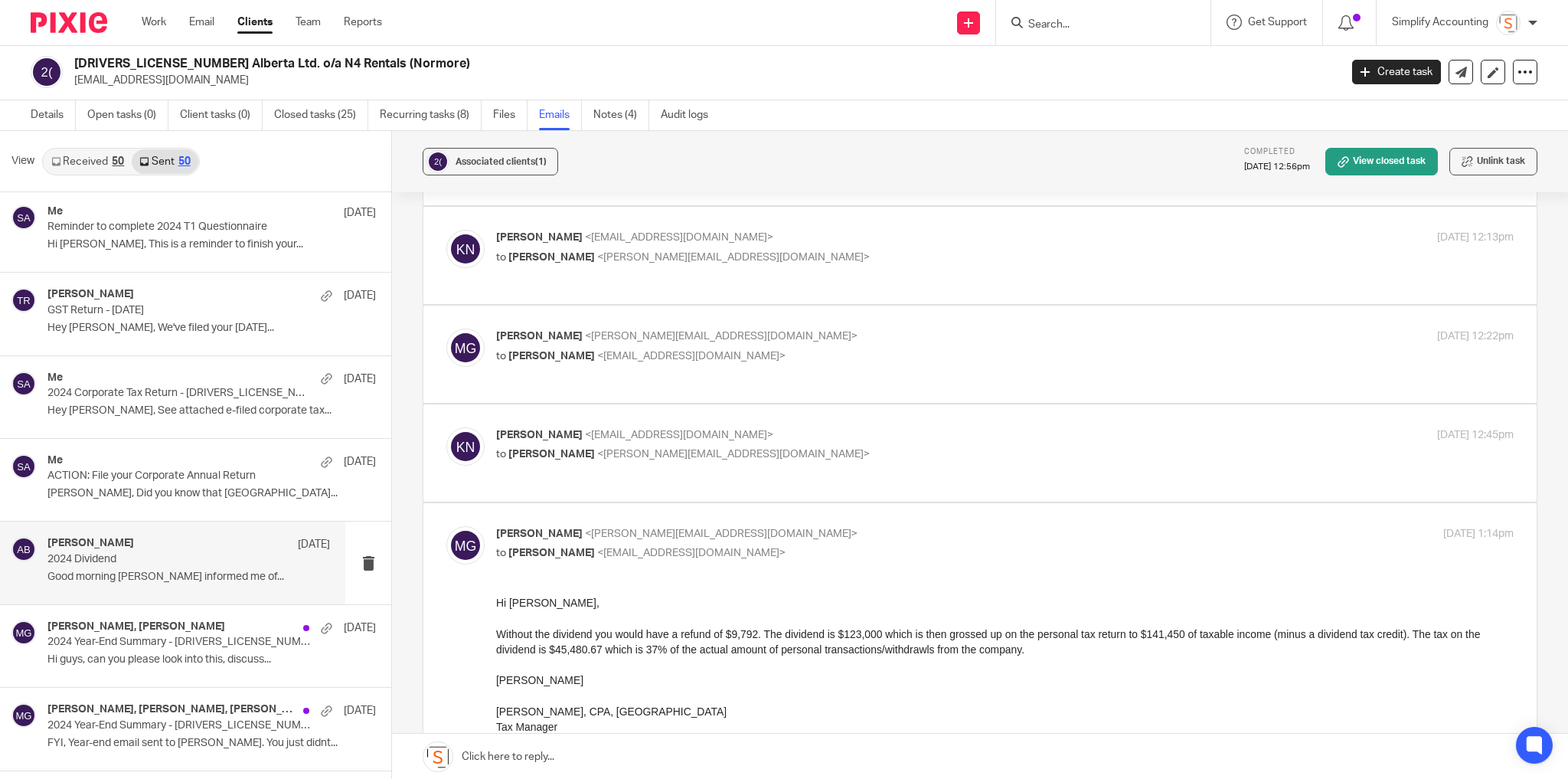
click at [167, 559] on div "Alicja Boron Mar 21 2024 Dividend Good morning Kim, Melissa informed me of..." at bounding box center [188, 562] width 283 height 51
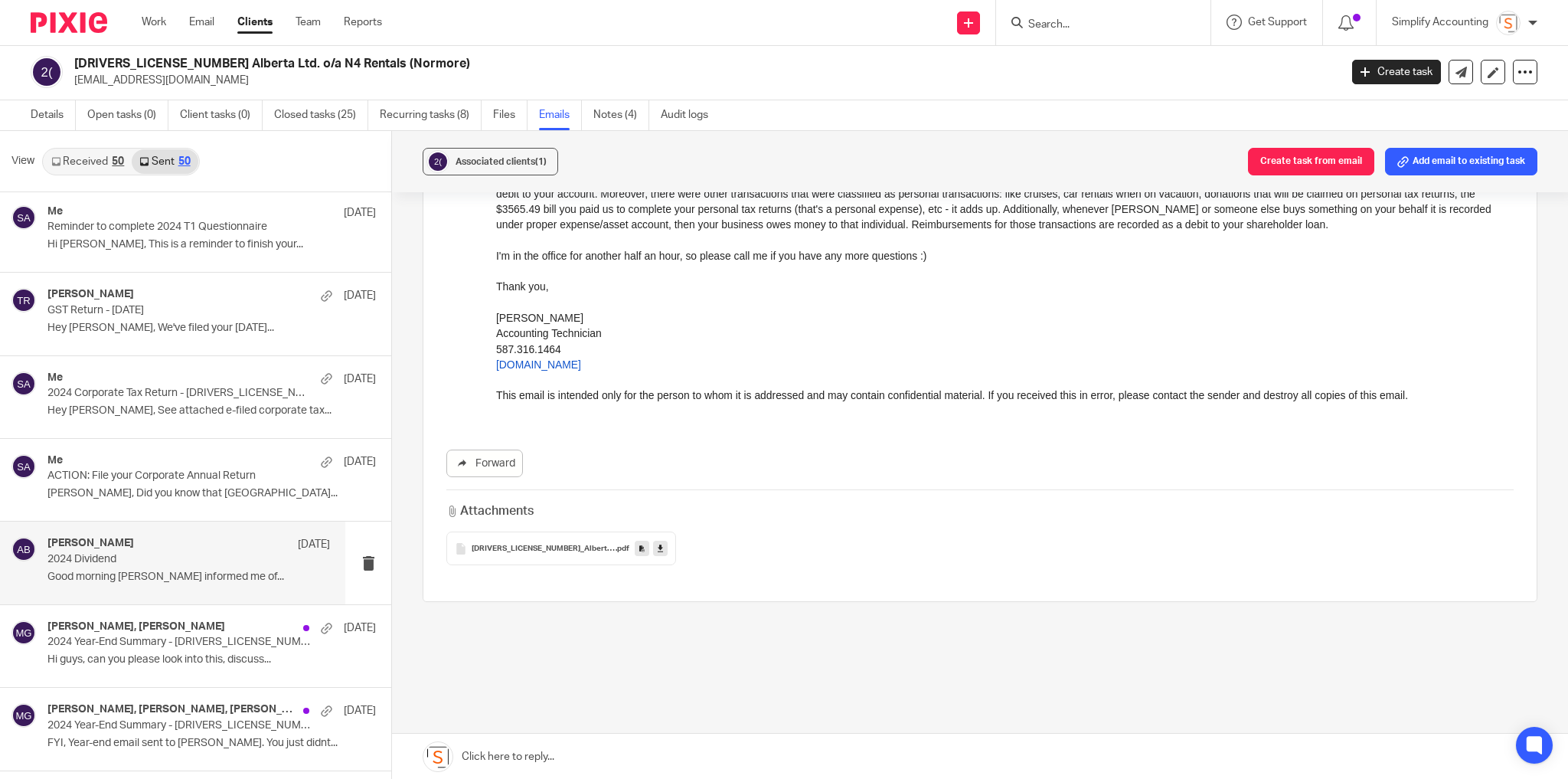
scroll to position [273, 0]
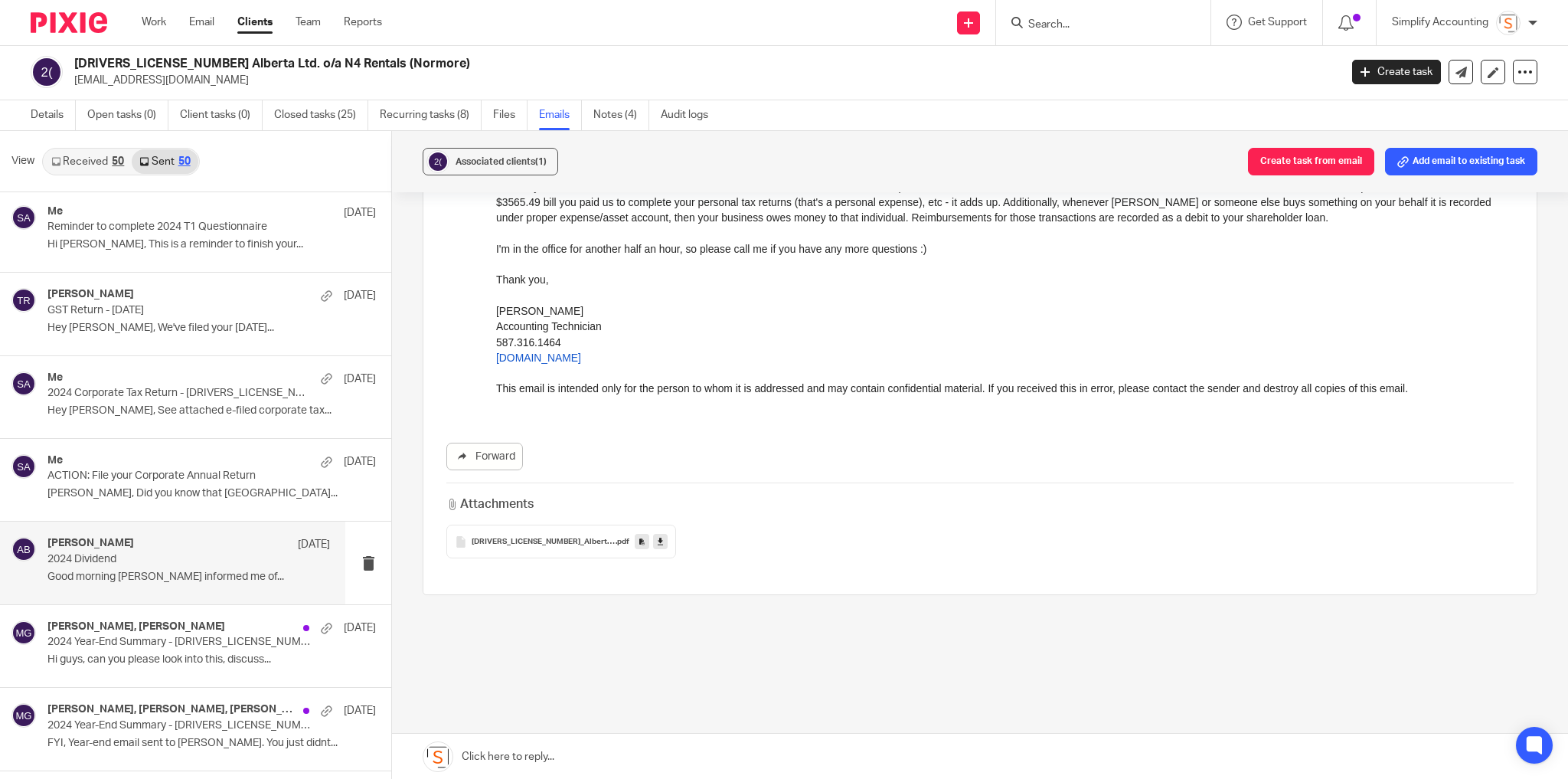
click at [531, 546] on div "2503212_Alberta_Ltd__-_Account_Transactions (2) .pdf" at bounding box center [561, 541] width 230 height 34
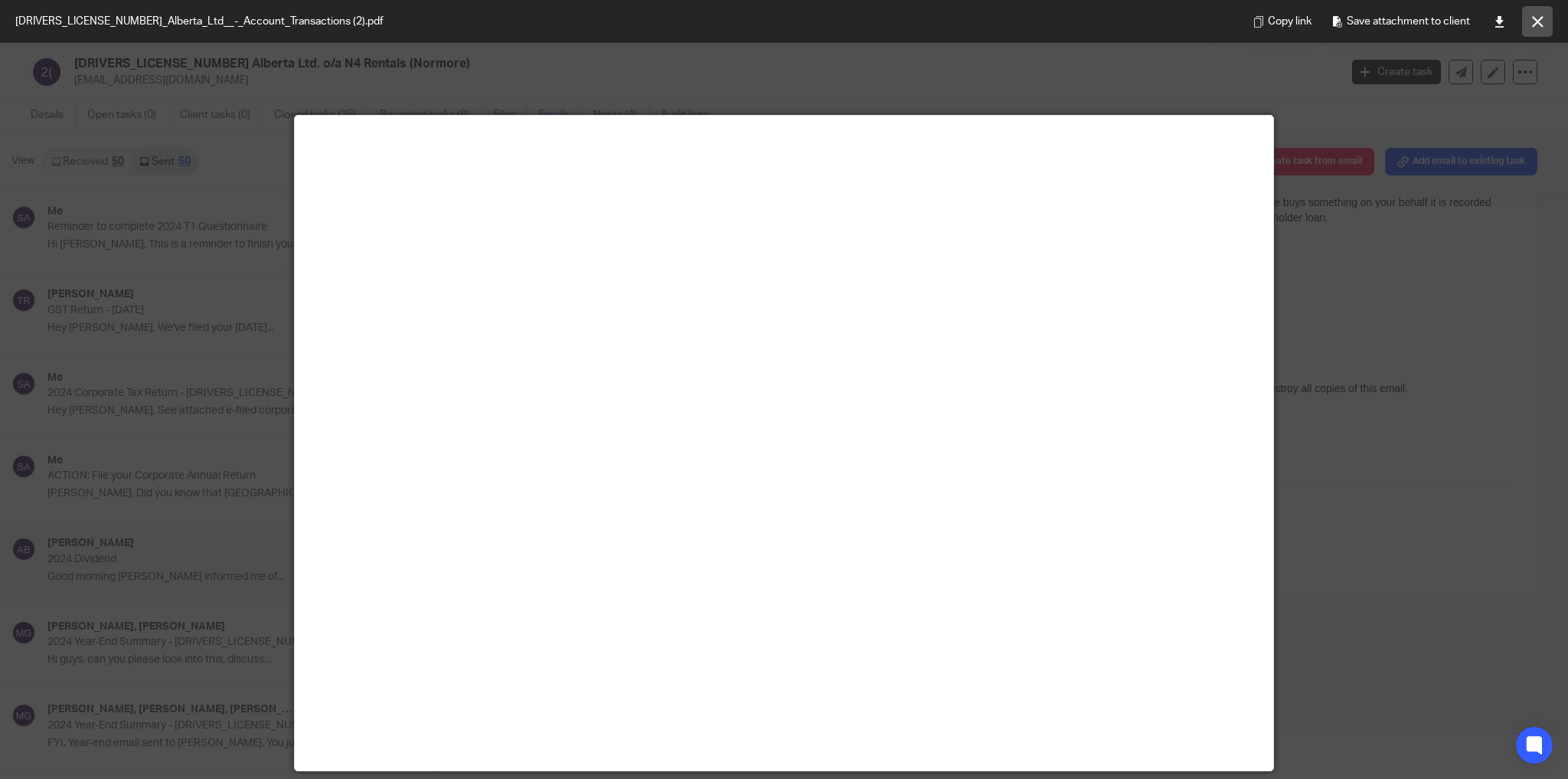
click at [1542, 17] on icon at bounding box center [1538, 22] width 12 height 12
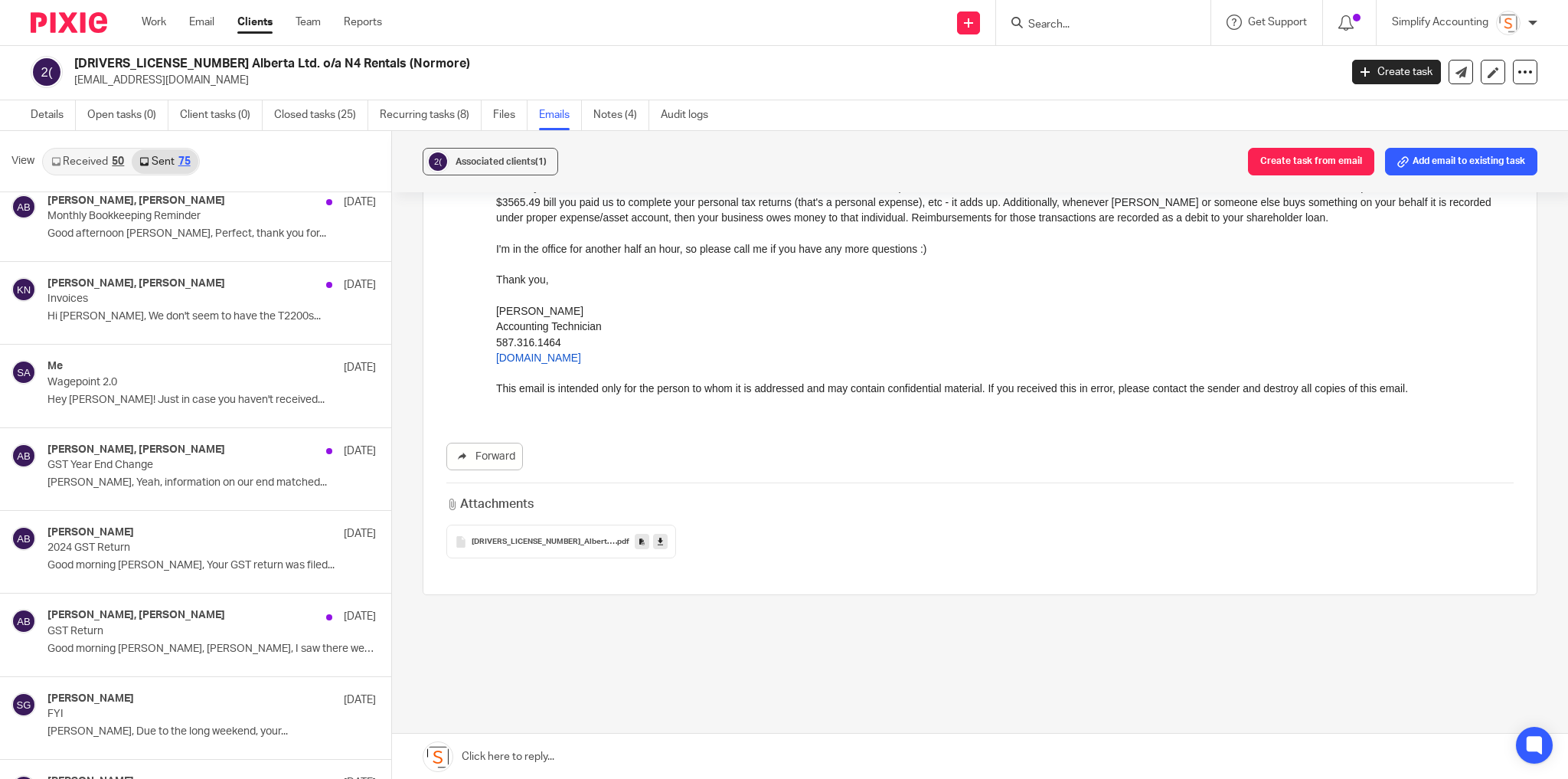
scroll to position [4391, 0]
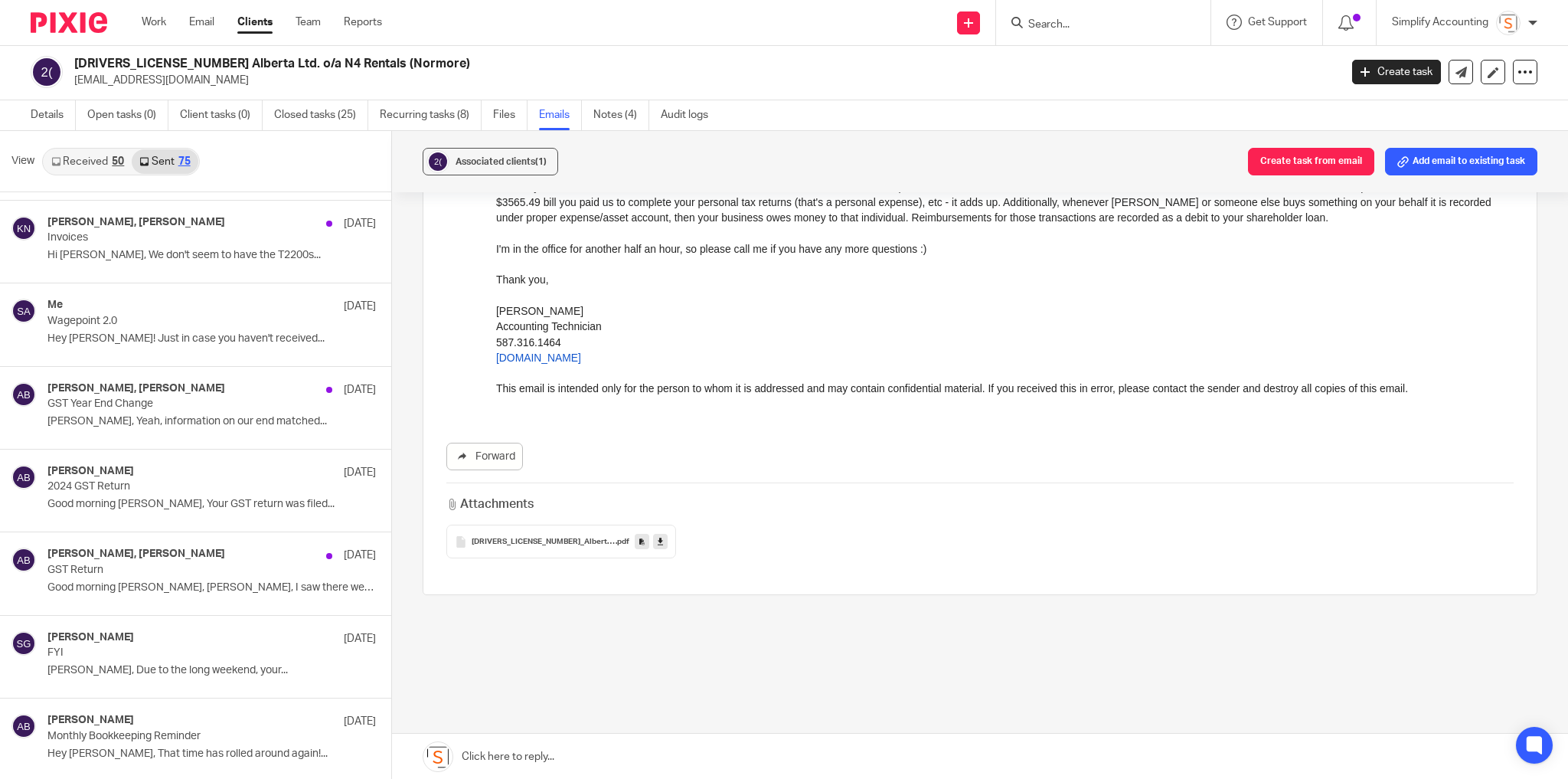
click at [1080, 23] on input "Search" at bounding box center [1096, 25] width 138 height 14
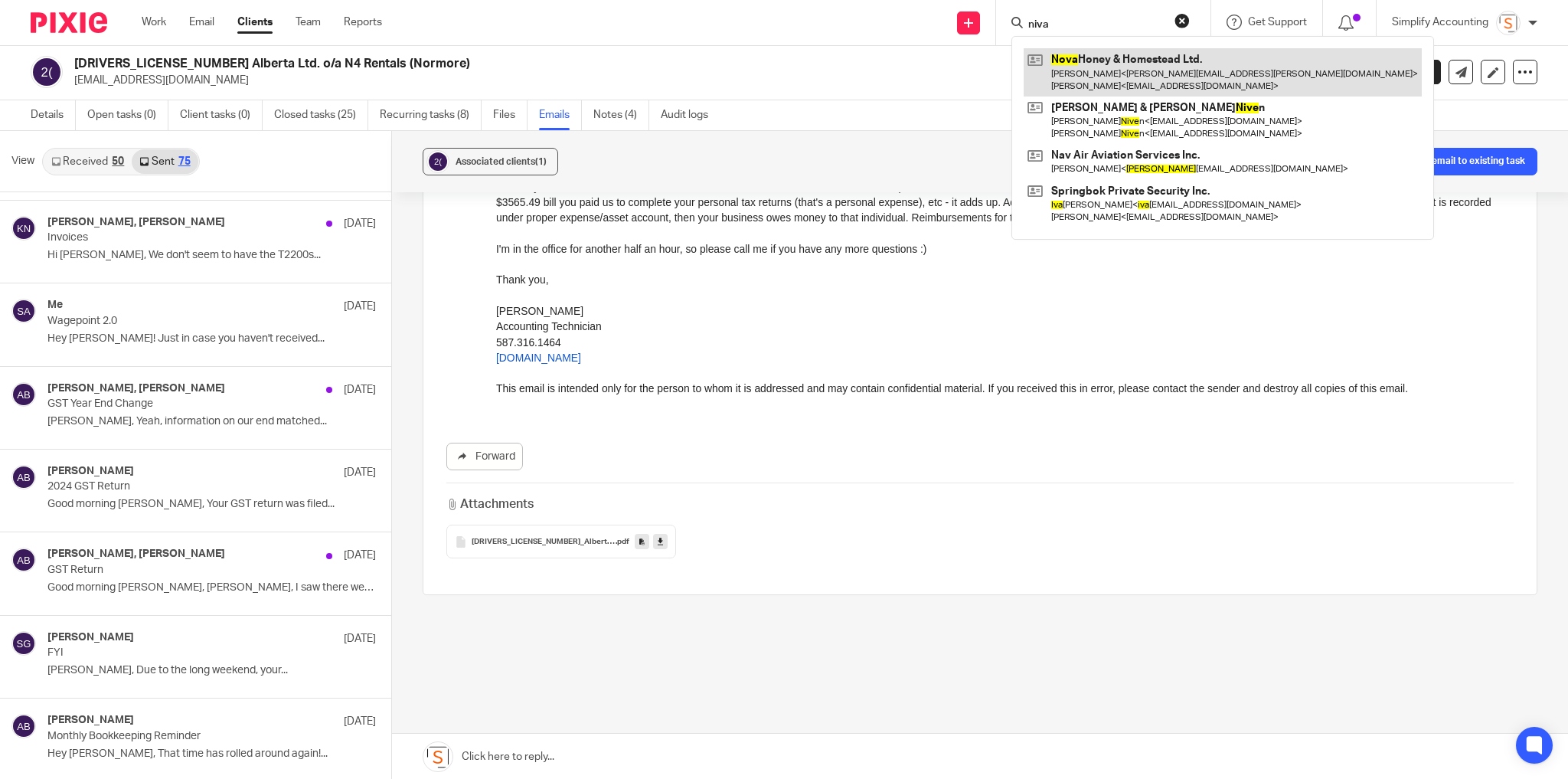
type input "niva"
click at [1083, 57] on link at bounding box center [1223, 72] width 398 height 48
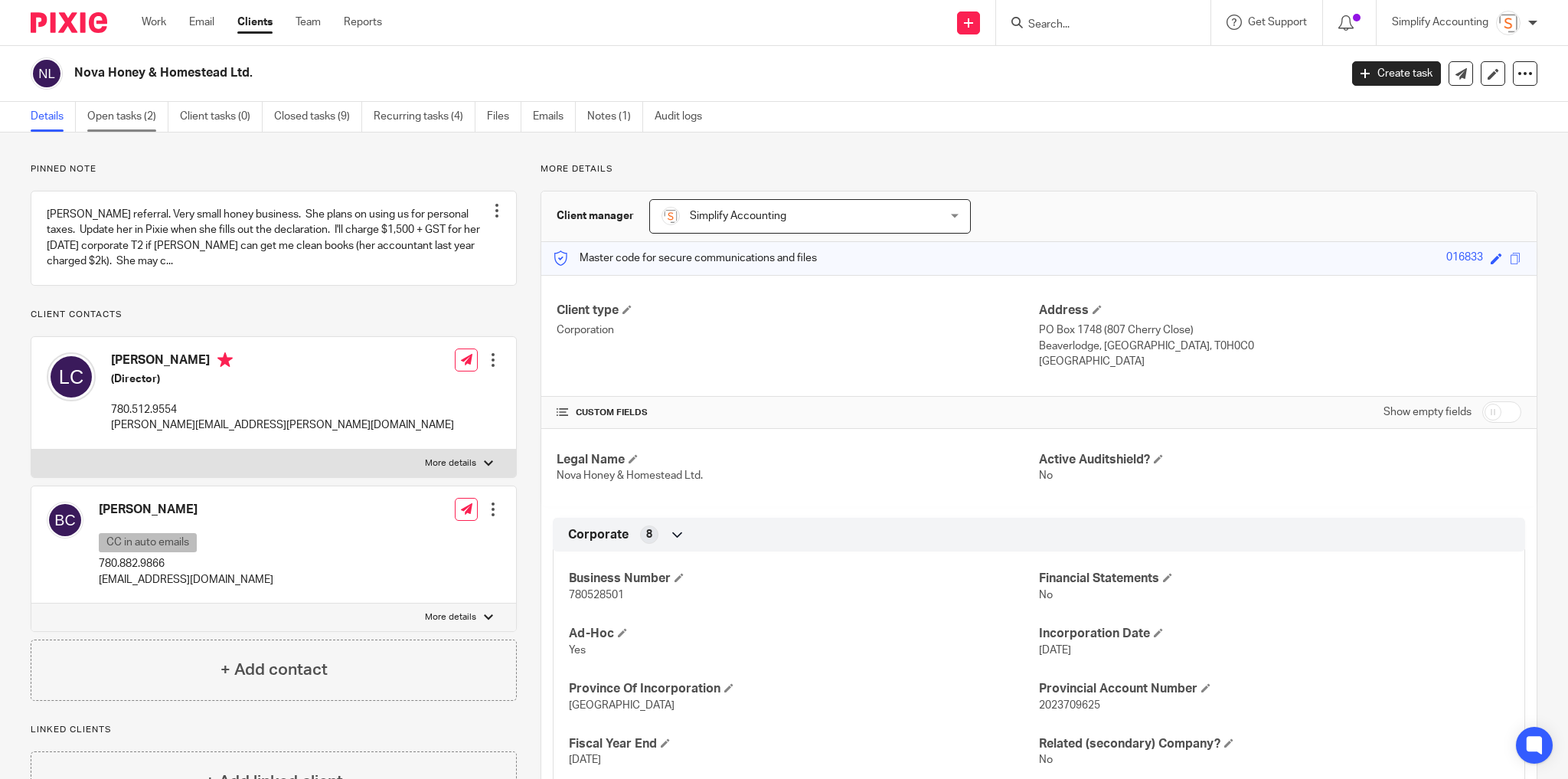
click at [123, 124] on link "Open tasks (2)" at bounding box center [128, 117] width 82 height 30
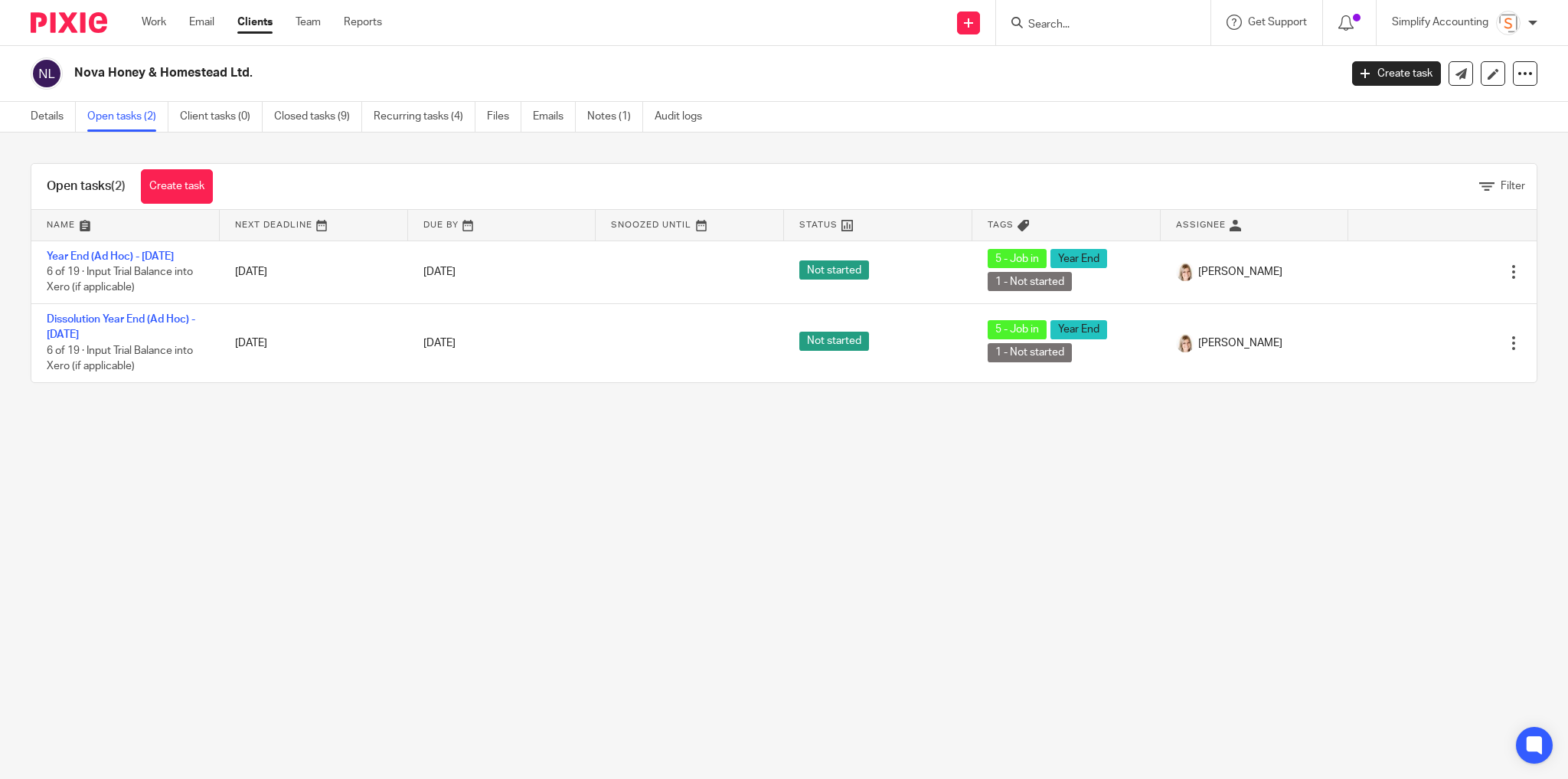
click at [1070, 18] on input "Search" at bounding box center [1096, 25] width 138 height 14
type input "steel demon"
click button "submit" at bounding box center [0, 0] width 0 height 0
click at [1084, 75] on link at bounding box center [1153, 66] width 259 height 35
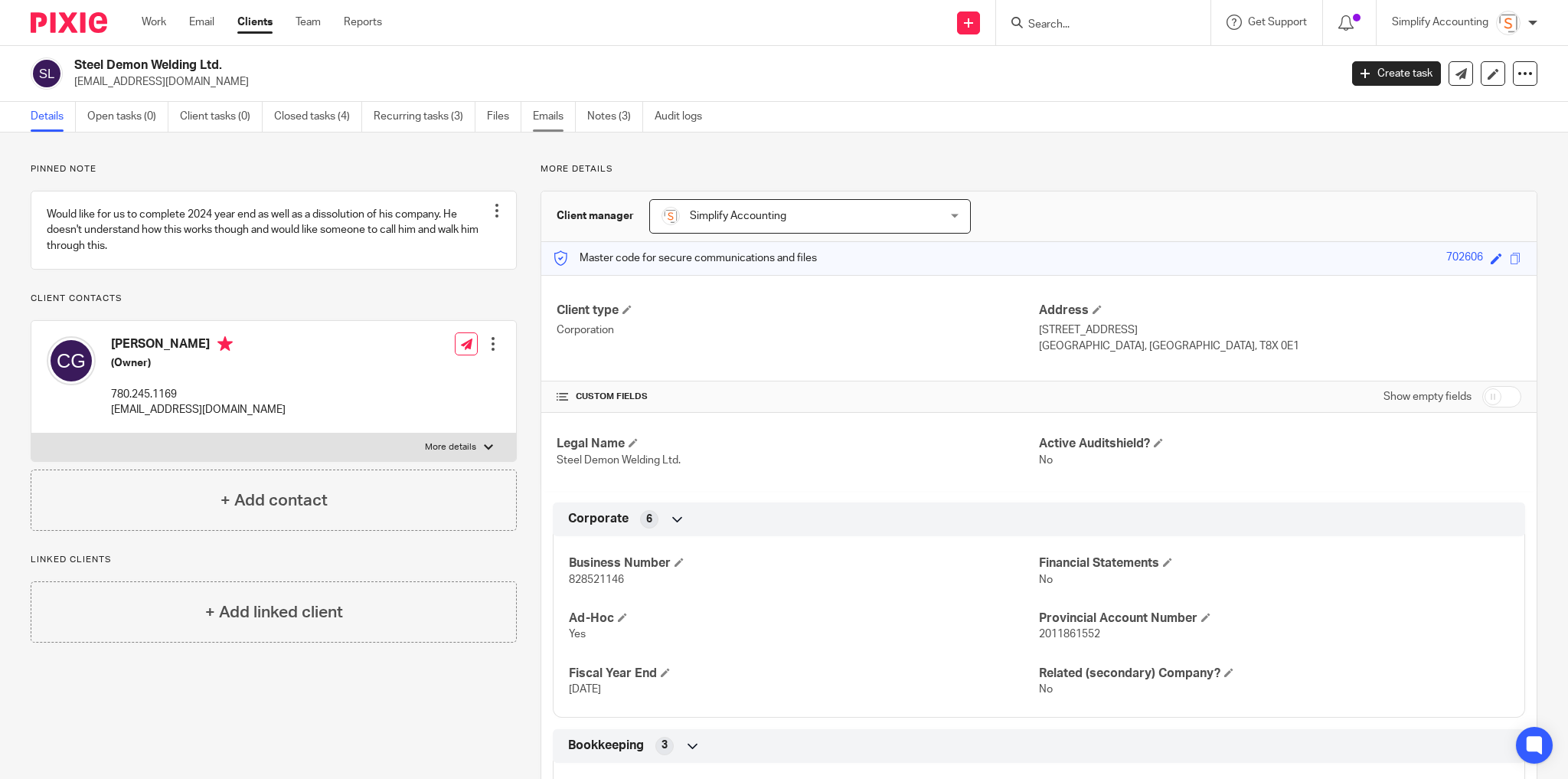
click at [555, 116] on link "Emails" at bounding box center [554, 117] width 43 height 30
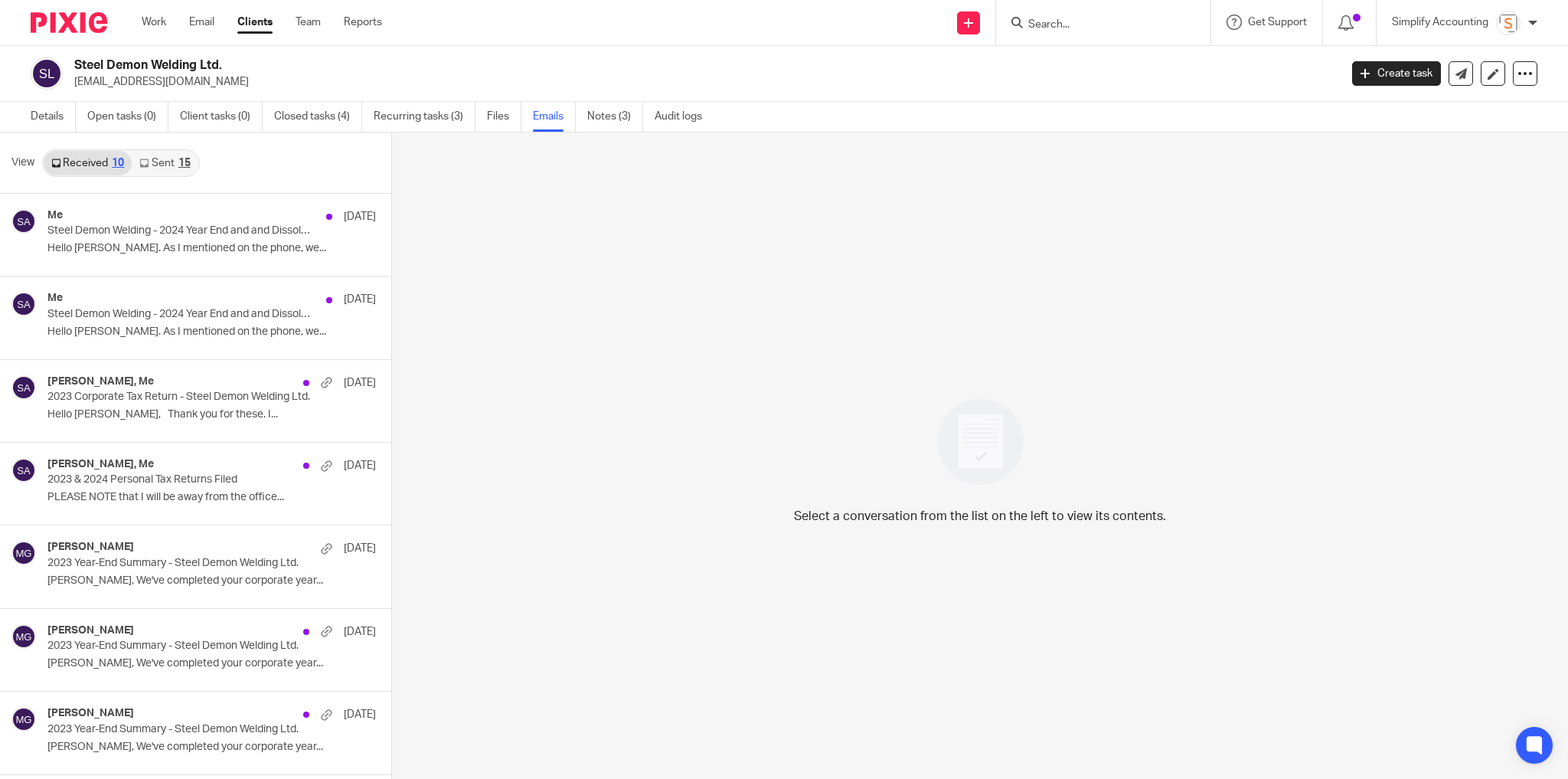
click at [180, 167] on link "Sent 15" at bounding box center [165, 162] width 66 height 24
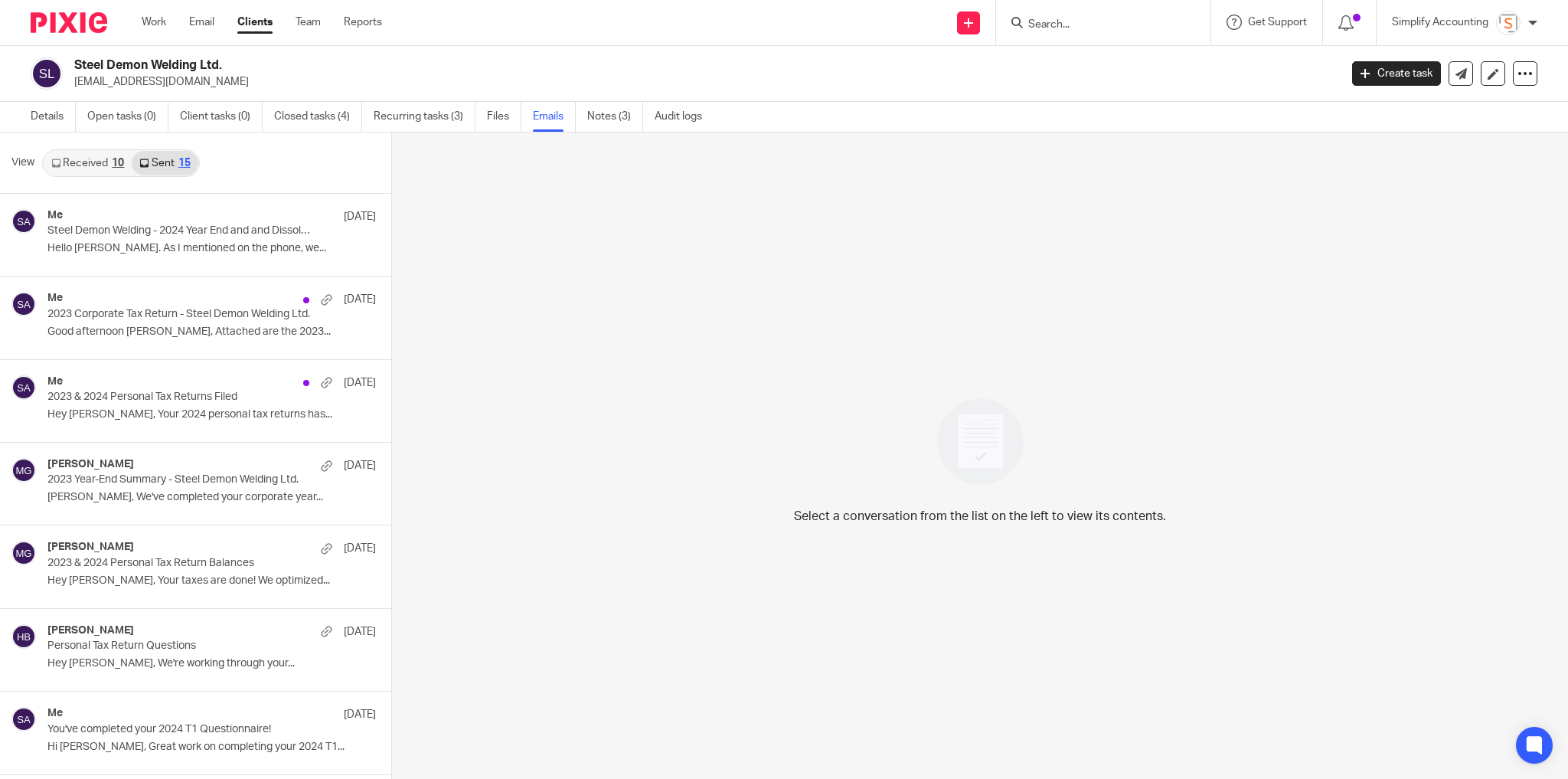
scroll to position [2, 0]
click at [153, 225] on p "Steel Demon Welding - 2024 Year End and and Dissolution." at bounding box center [160, 229] width 226 height 13
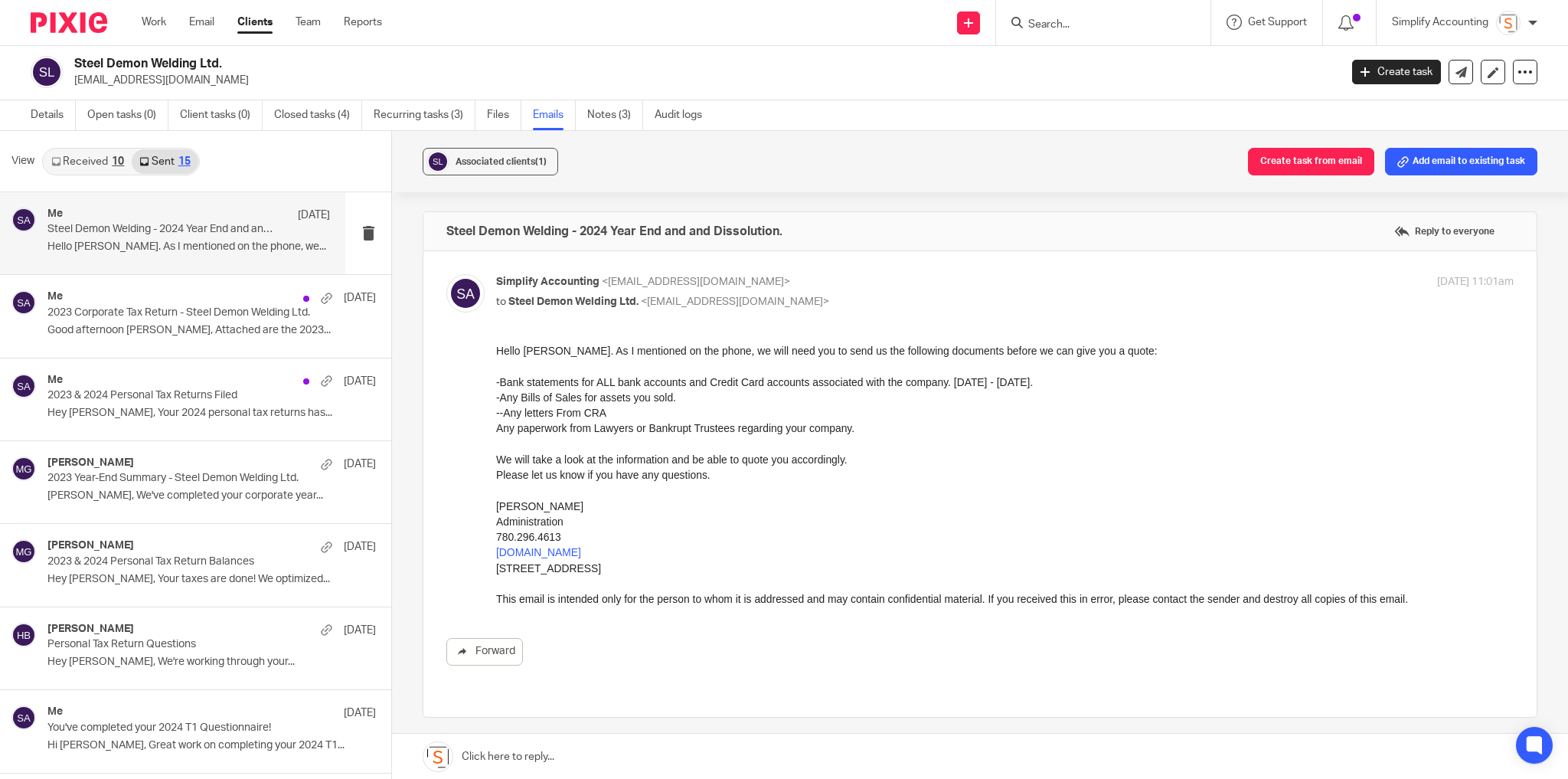
scroll to position [0, 0]
click at [176, 158] on link "Sent 15" at bounding box center [165, 161] width 66 height 24
click at [144, 310] on p "2023 Corporate Tax Return - Steel Demon Welding Ltd." at bounding box center [160, 313] width 226 height 13
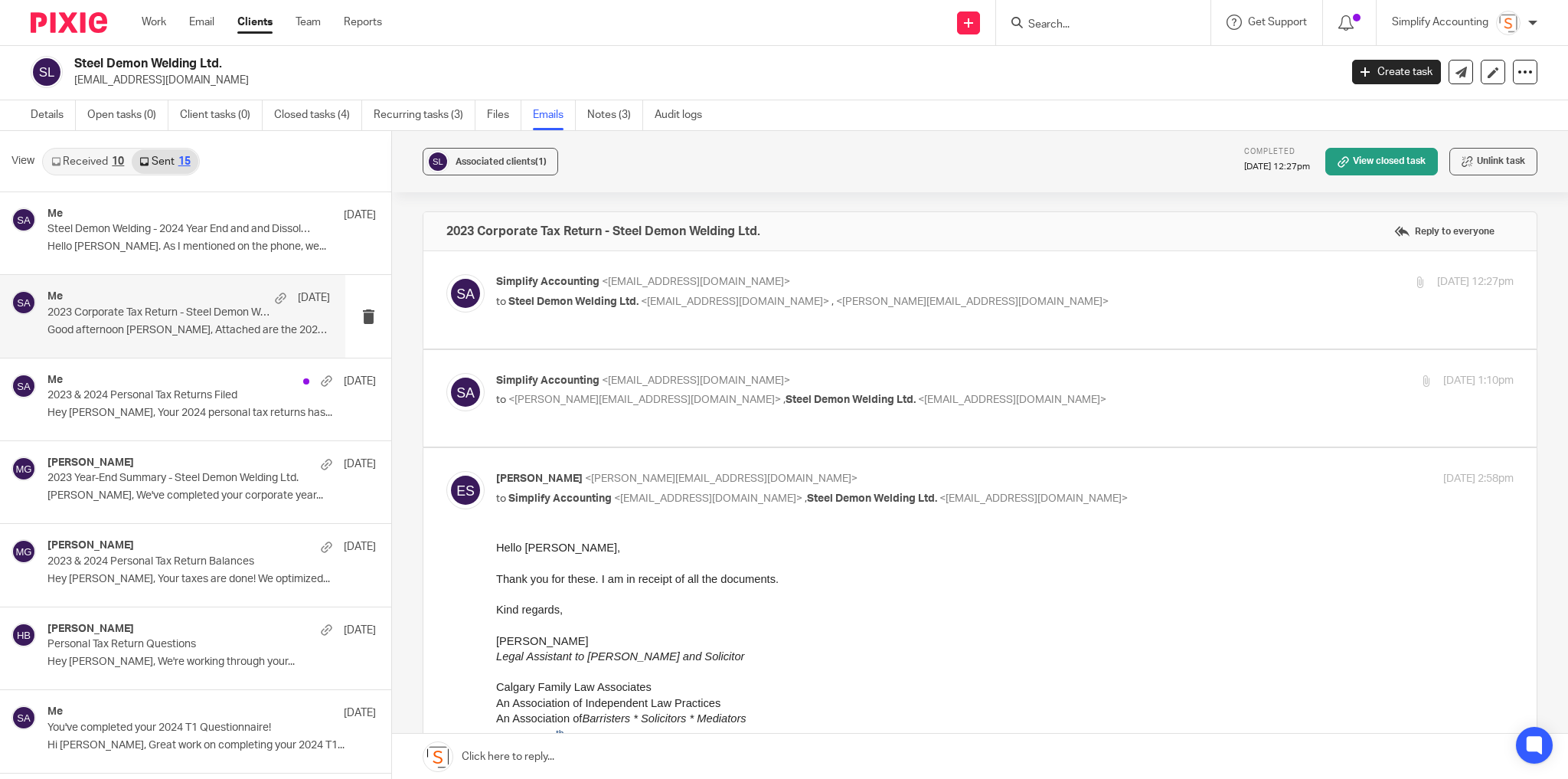
click at [926, 270] on label at bounding box center [980, 300] width 1114 height 97
click at [447, 274] on input "checkbox" at bounding box center [446, 274] width 1 height 1
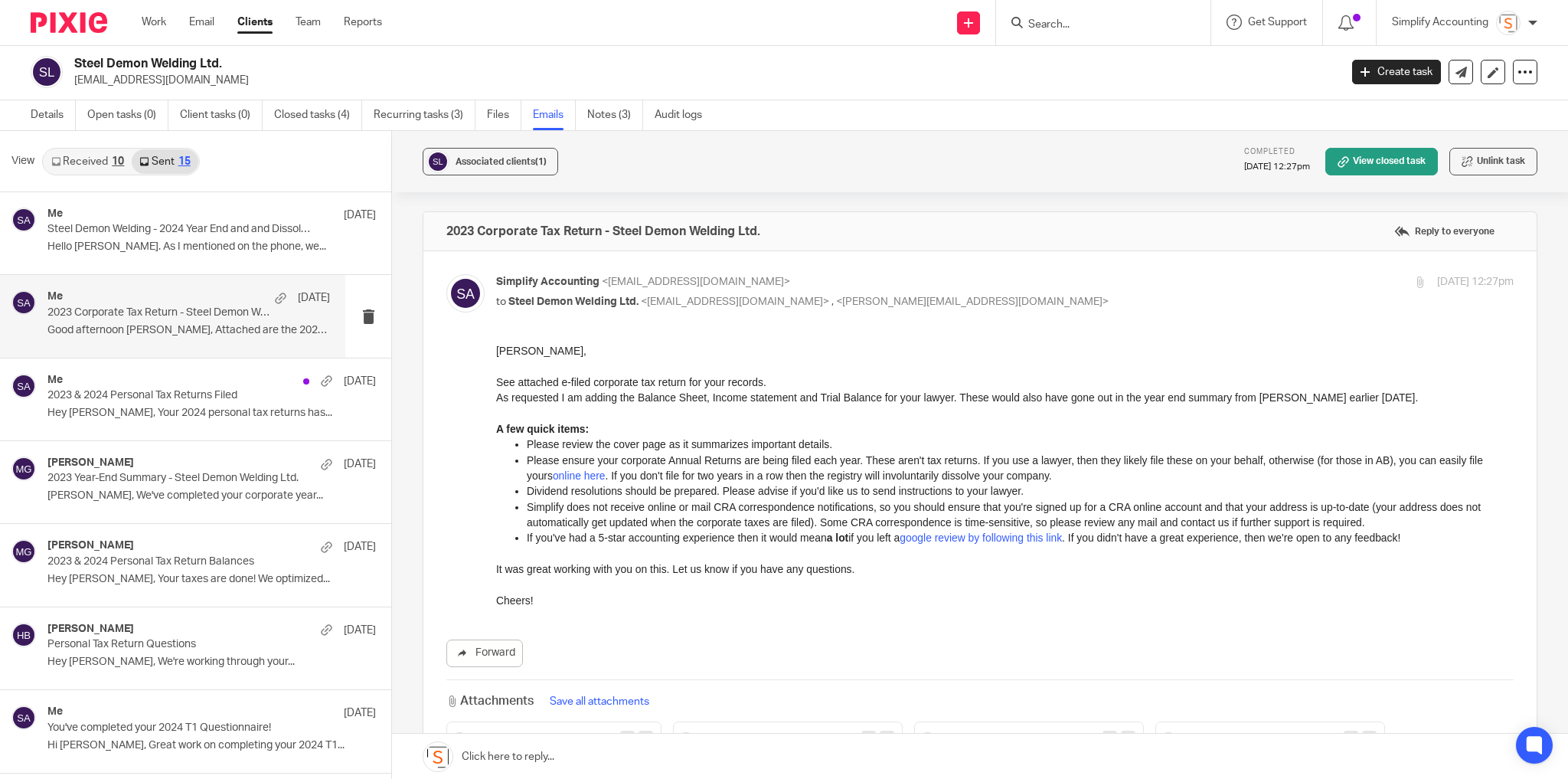
click at [940, 290] on div "Simplify Accounting <[EMAIL_ADDRESS][DOMAIN_NAME]> to Steel Demon Welding Ltd. …" at bounding box center [835, 291] width 679 height 35
checkbox input "false"
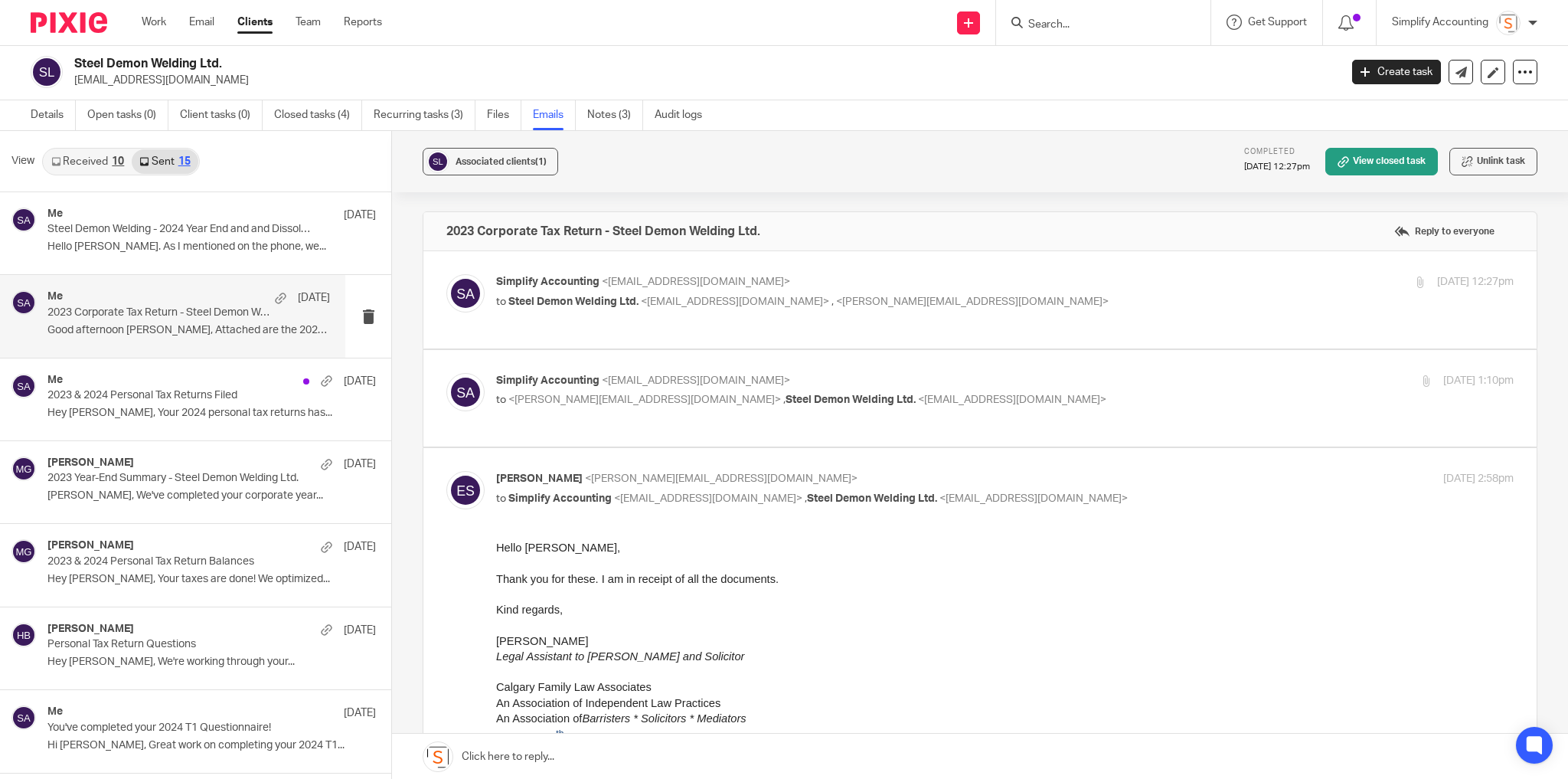
click at [923, 382] on p "Simplify Accounting <[EMAIL_ADDRESS][DOMAIN_NAME]>" at bounding box center [835, 381] width 679 height 17
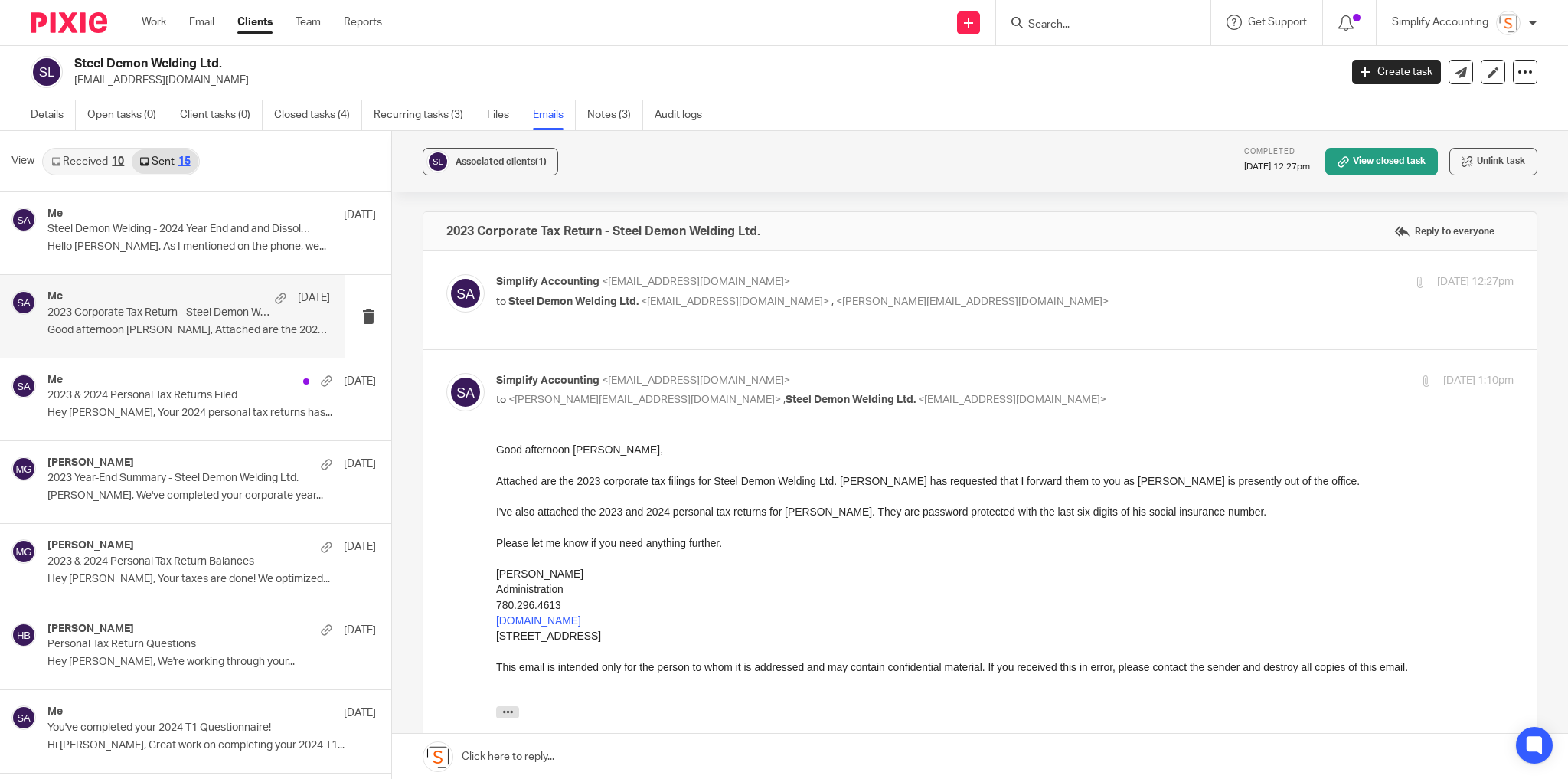
click at [924, 380] on p "Simplify Accounting <[EMAIL_ADDRESS][DOMAIN_NAME]>" at bounding box center [835, 381] width 679 height 17
checkbox input "false"
